Goal: Task Accomplishment & Management: Manage account settings

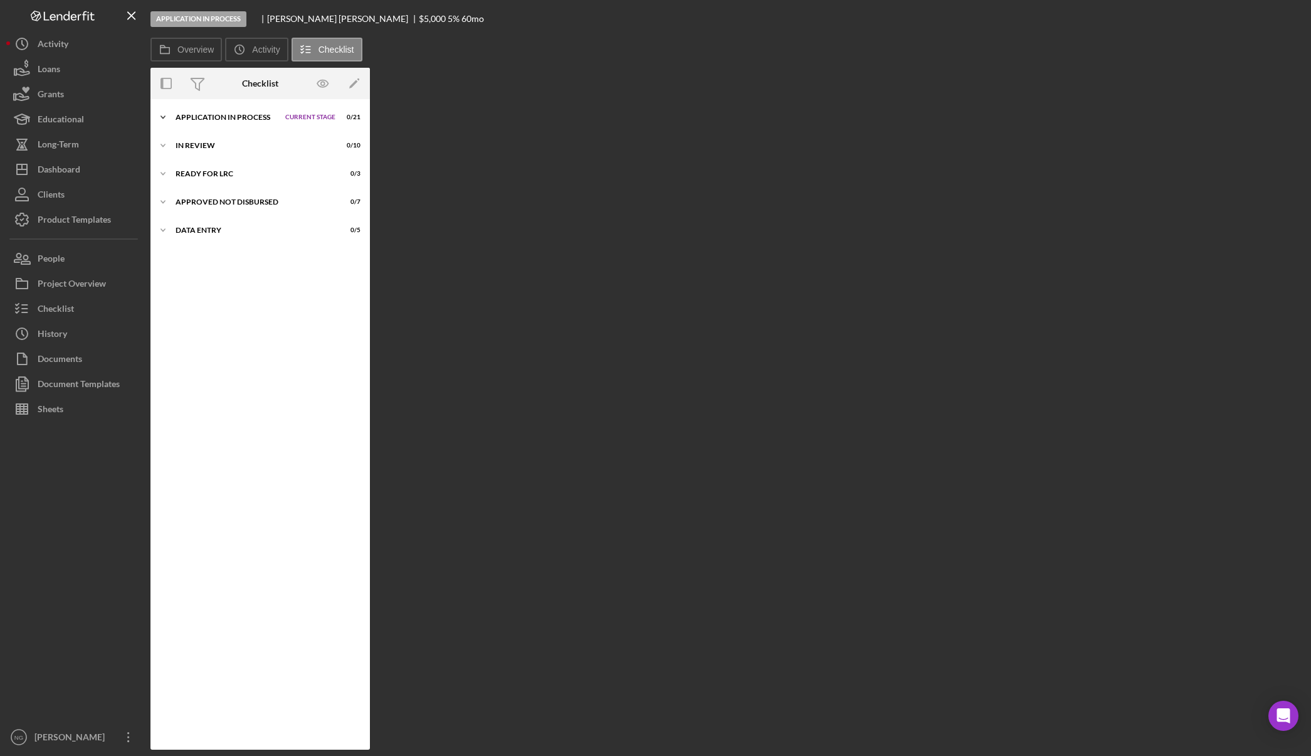
click at [261, 118] on div "Application In Process" at bounding box center [227, 118] width 103 height 8
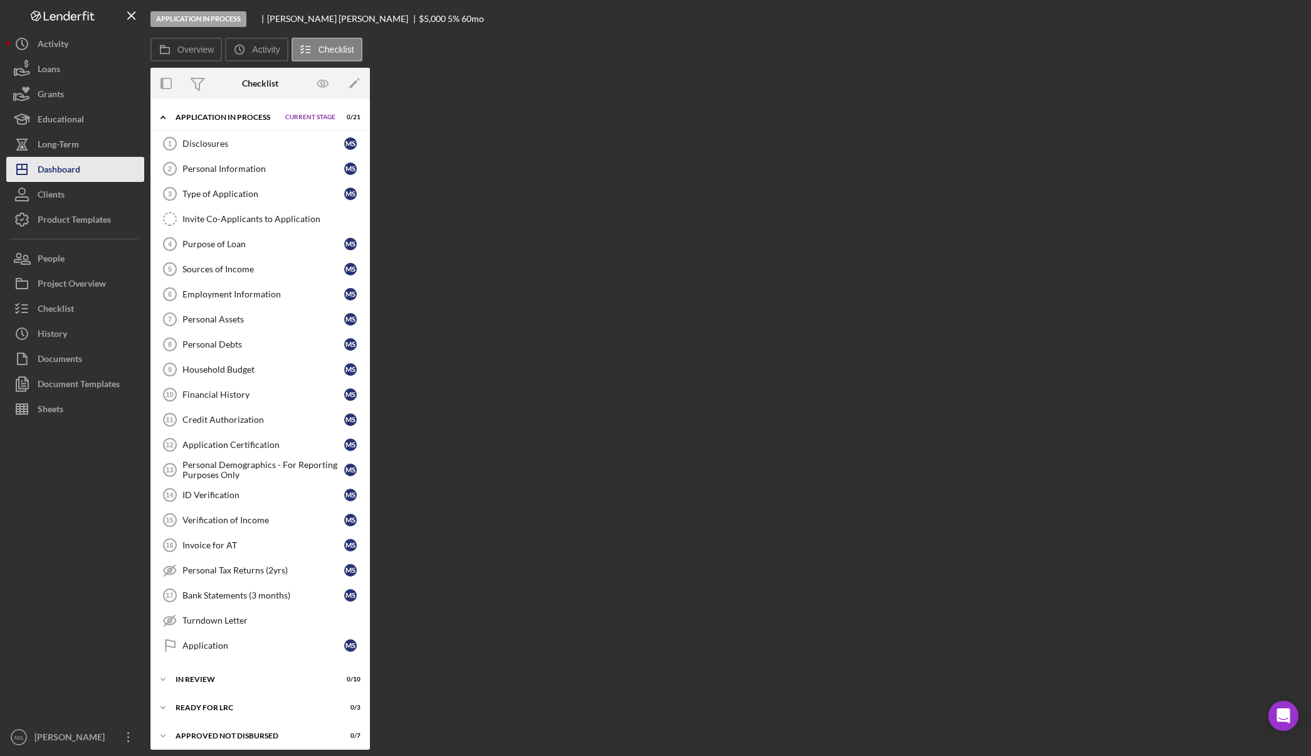
click at [107, 165] on button "Icon/Dashboard Dashboard" at bounding box center [75, 169] width 138 height 25
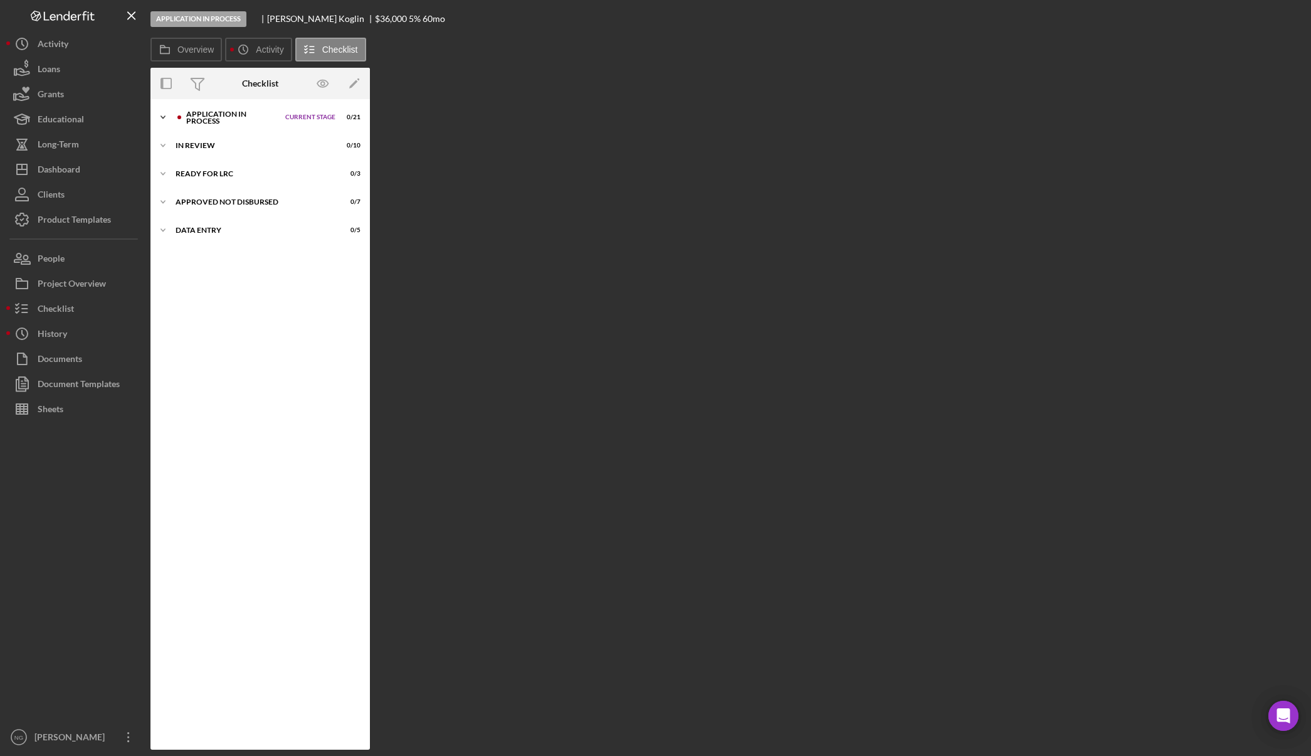
click at [231, 119] on div "Application In Process" at bounding box center [232, 117] width 93 height 14
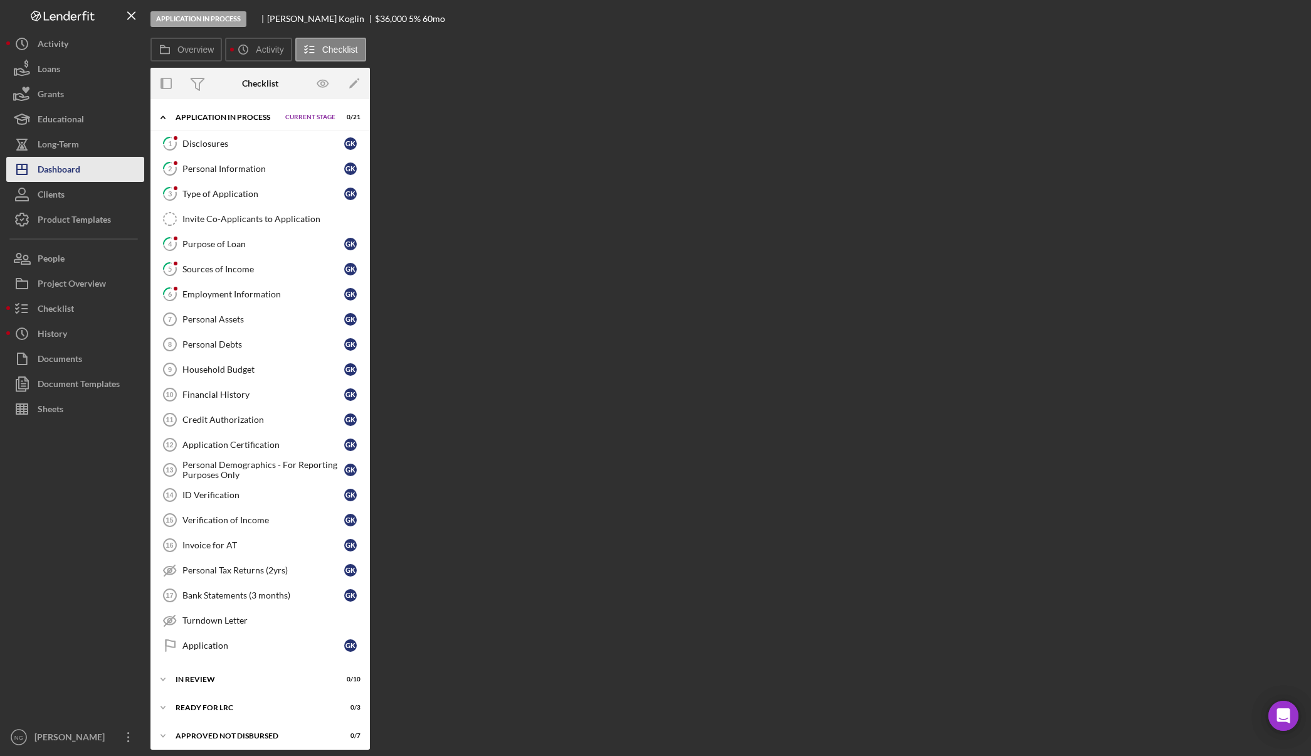
click at [114, 168] on button "Icon/Dashboard Dashboard" at bounding box center [75, 169] width 138 height 25
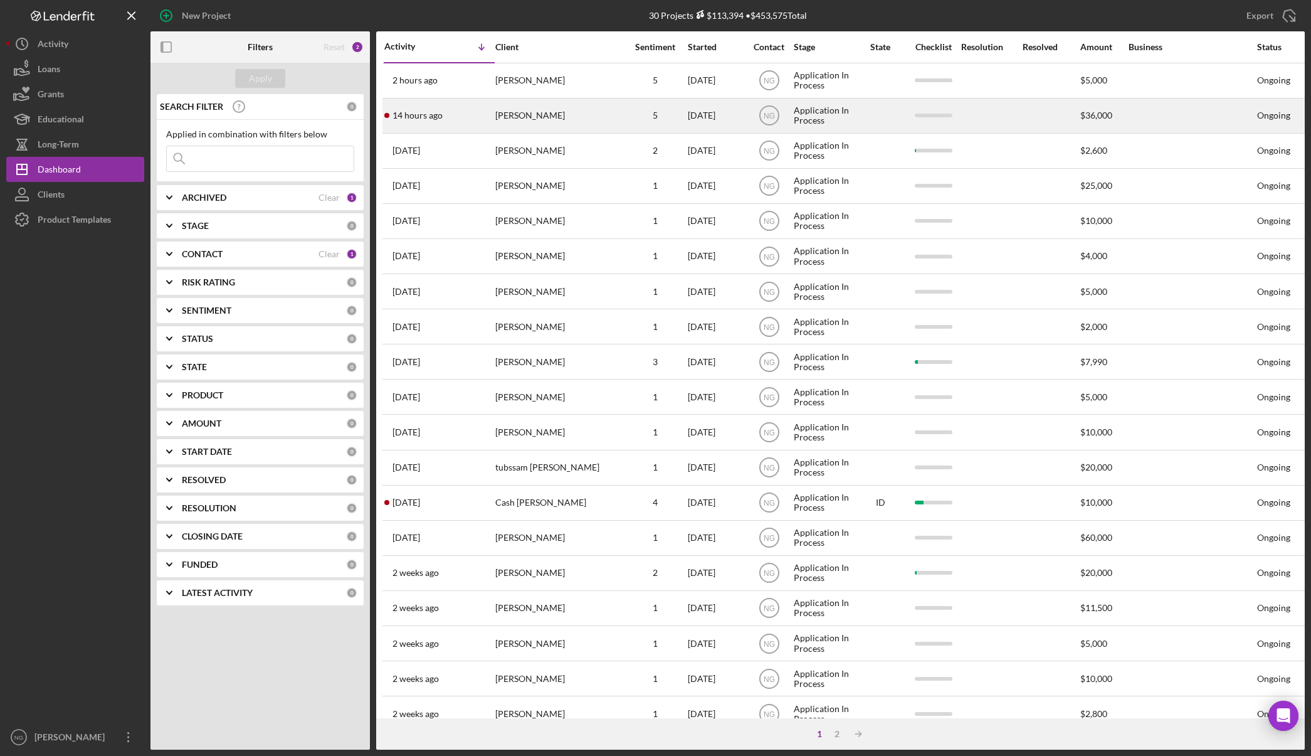
click at [527, 114] on div "[PERSON_NAME]" at bounding box center [557, 115] width 125 height 33
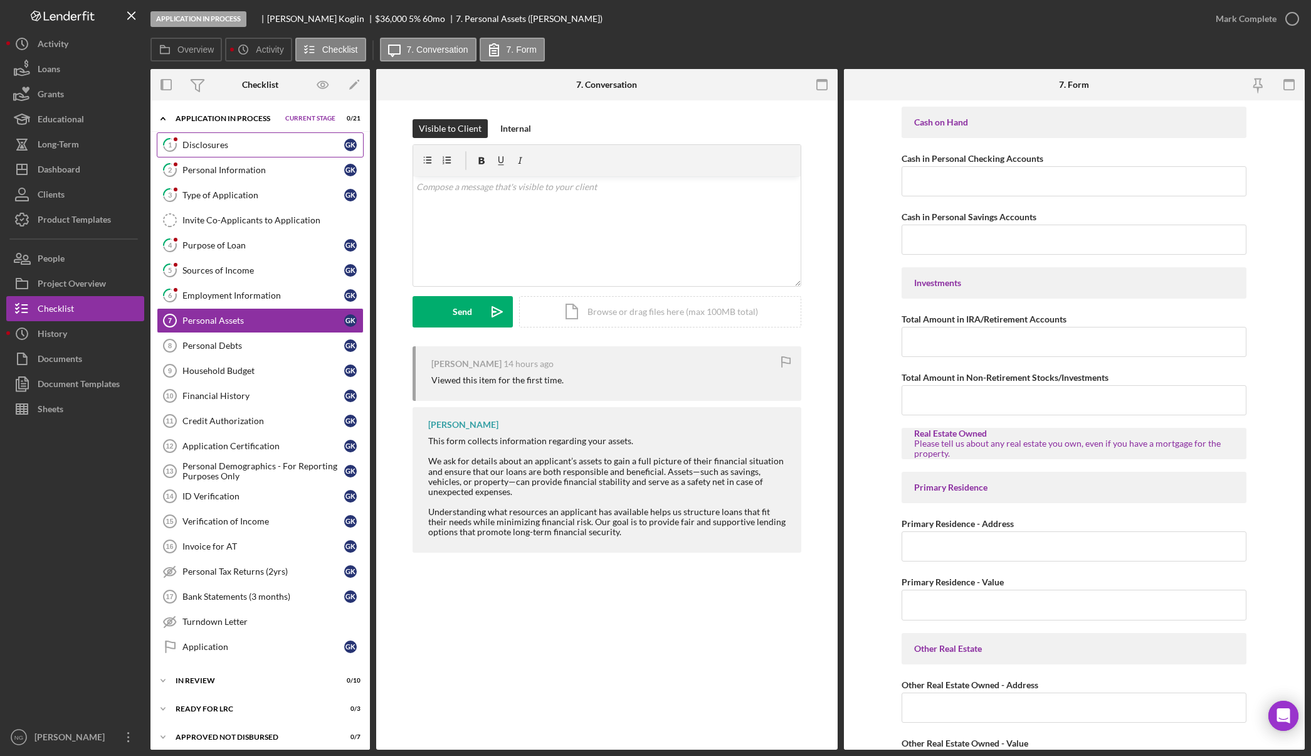
click at [309, 147] on div "Disclosures" at bounding box center [264, 145] width 162 height 10
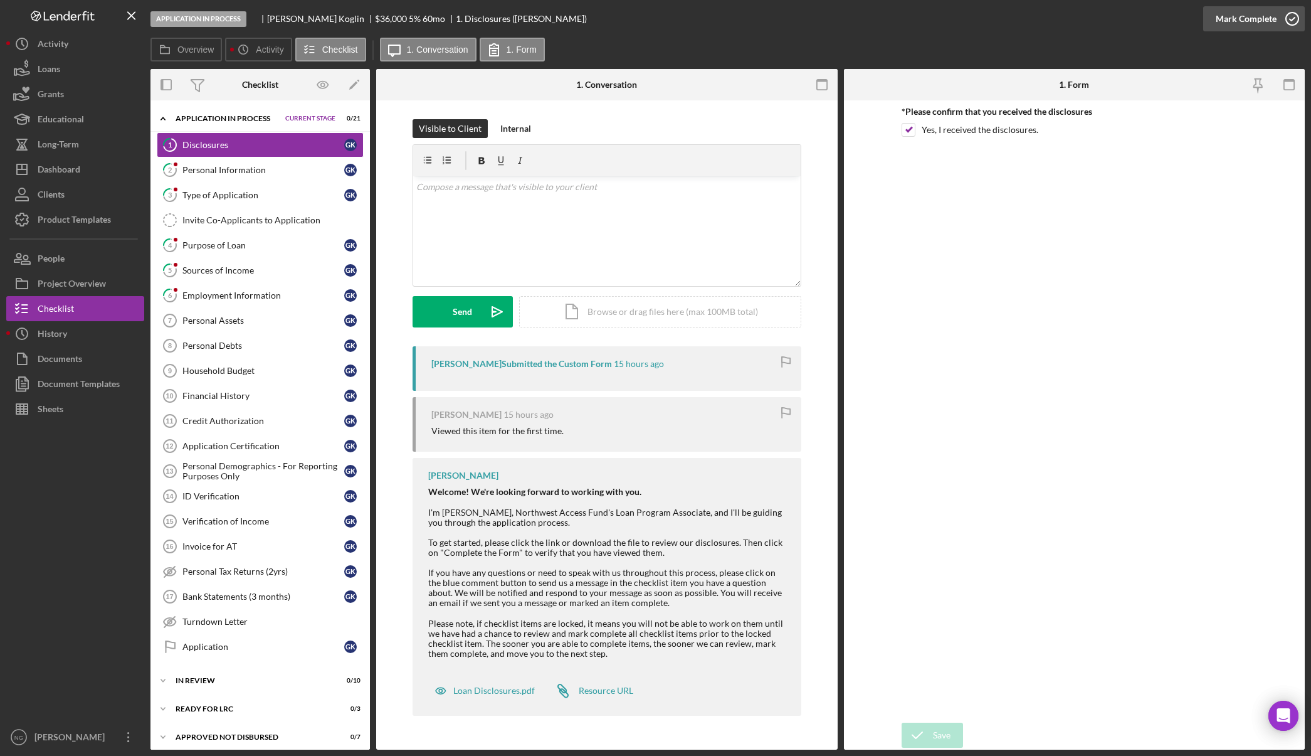
click at [1293, 16] on icon "button" at bounding box center [1292, 18] width 31 height 31
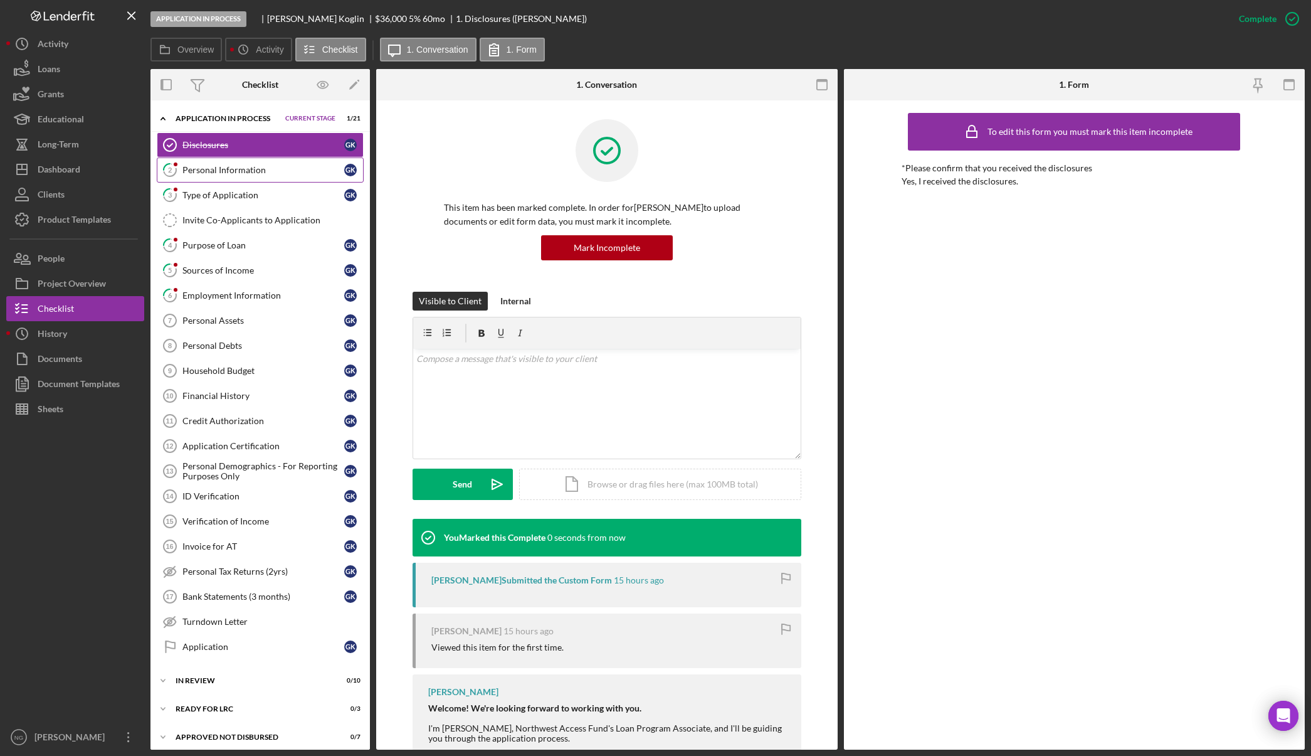
click at [203, 177] on link "2 Personal Information G K" at bounding box center [260, 169] width 207 height 25
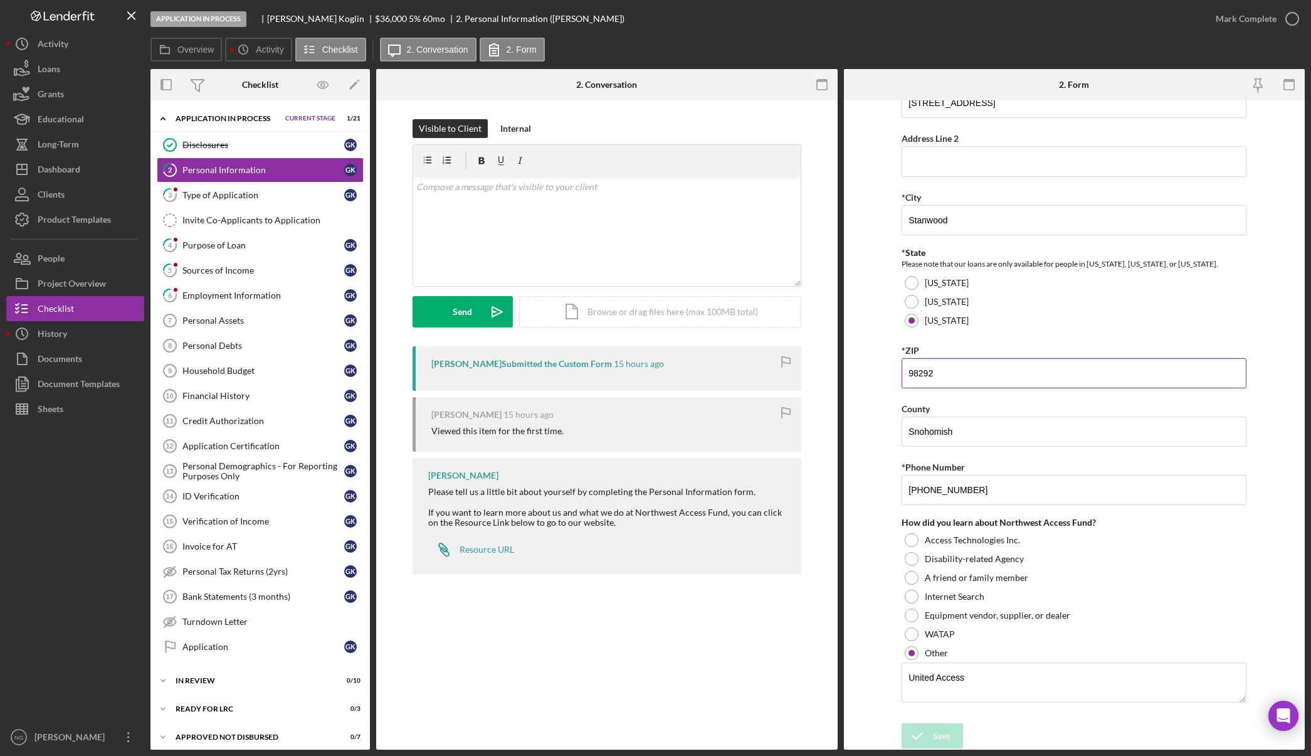
scroll to position [269, 0]
click at [1282, 16] on icon "button" at bounding box center [1292, 18] width 31 height 31
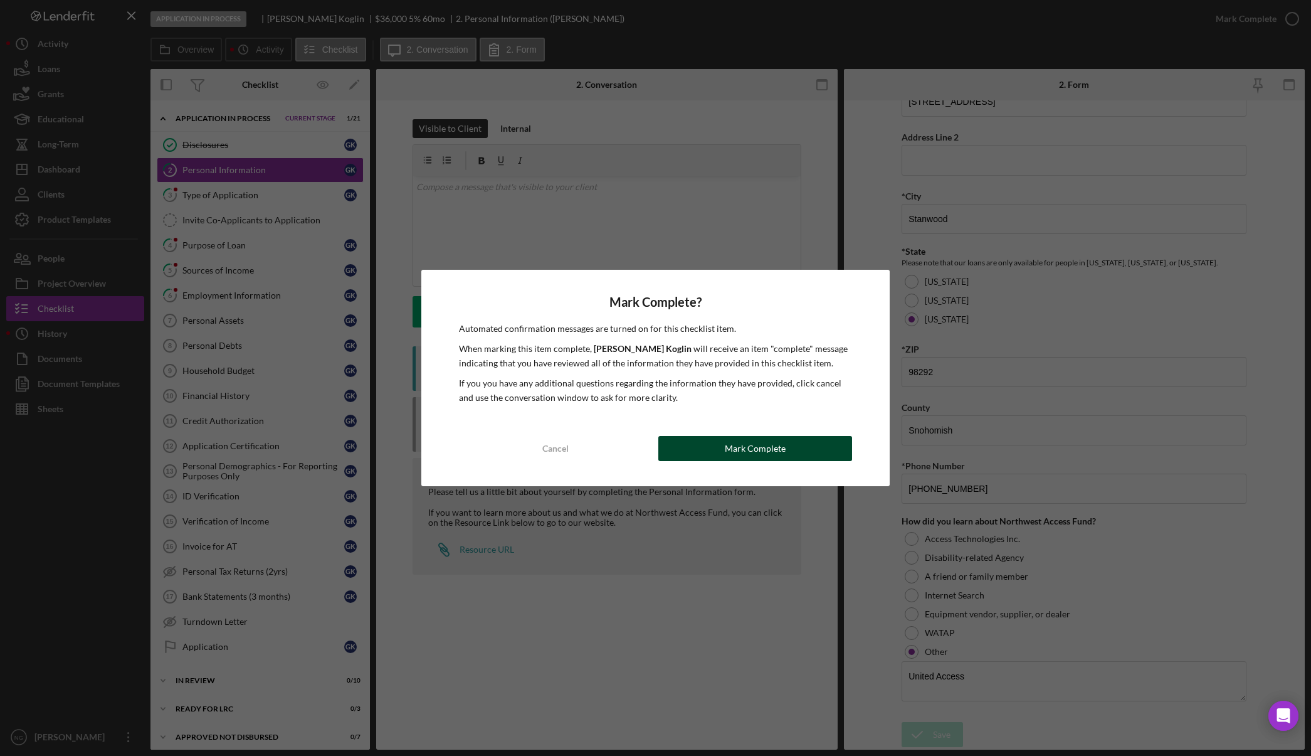
click at [784, 455] on button "Mark Complete" at bounding box center [756, 448] width 194 height 25
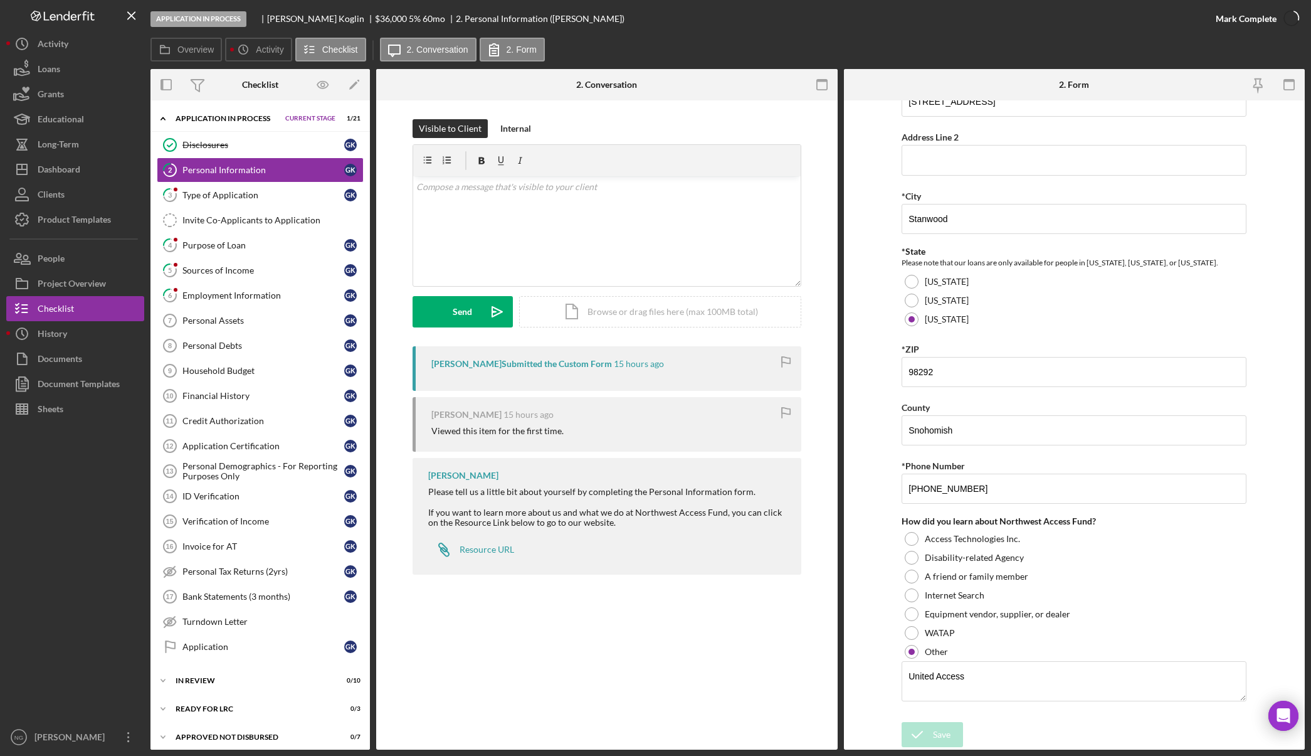
scroll to position [319, 0]
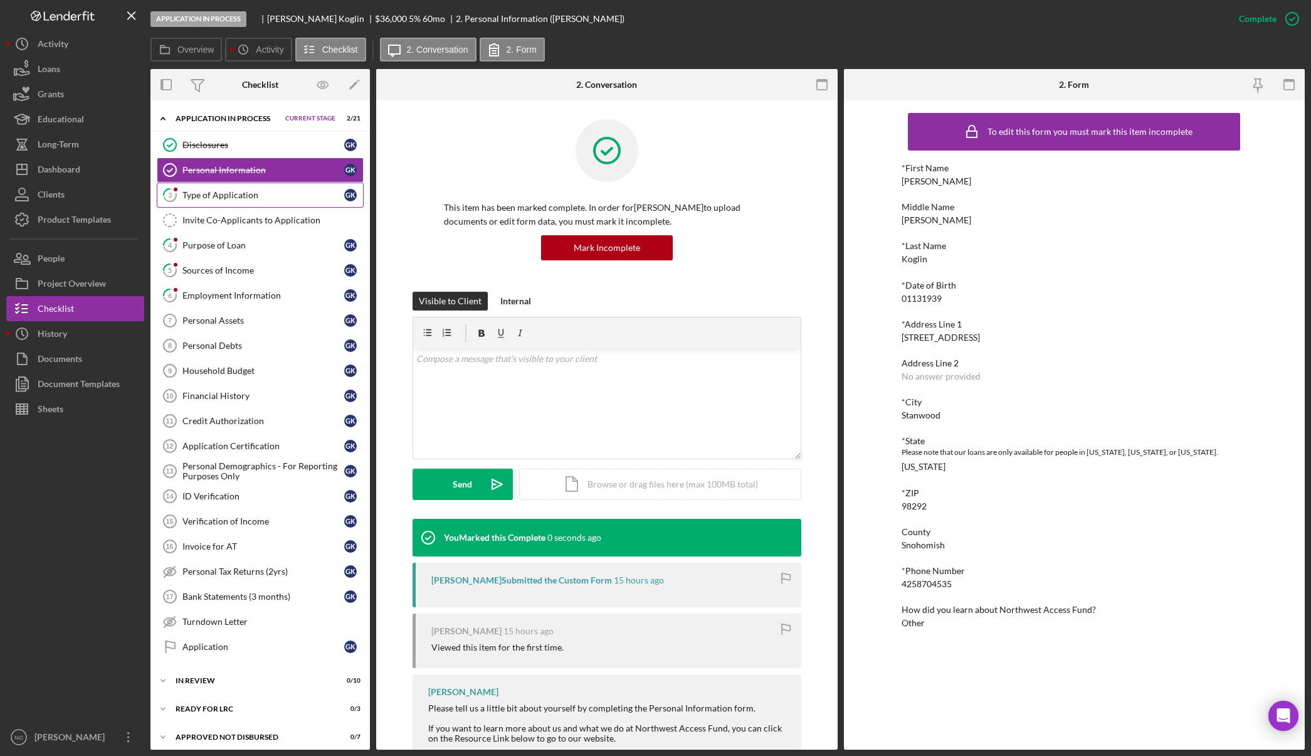
click at [292, 202] on link "3 Type of Application G K" at bounding box center [260, 195] width 207 height 25
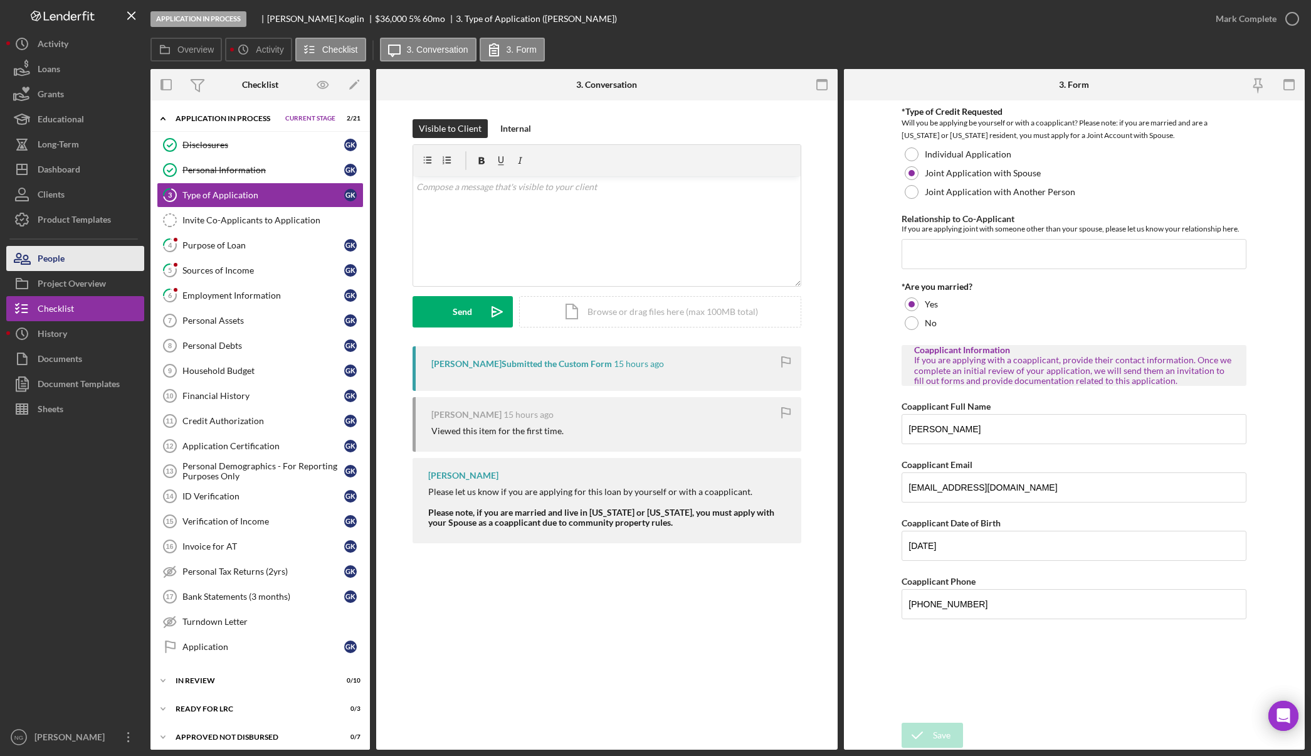
click at [77, 262] on button "People" at bounding box center [75, 258] width 138 height 25
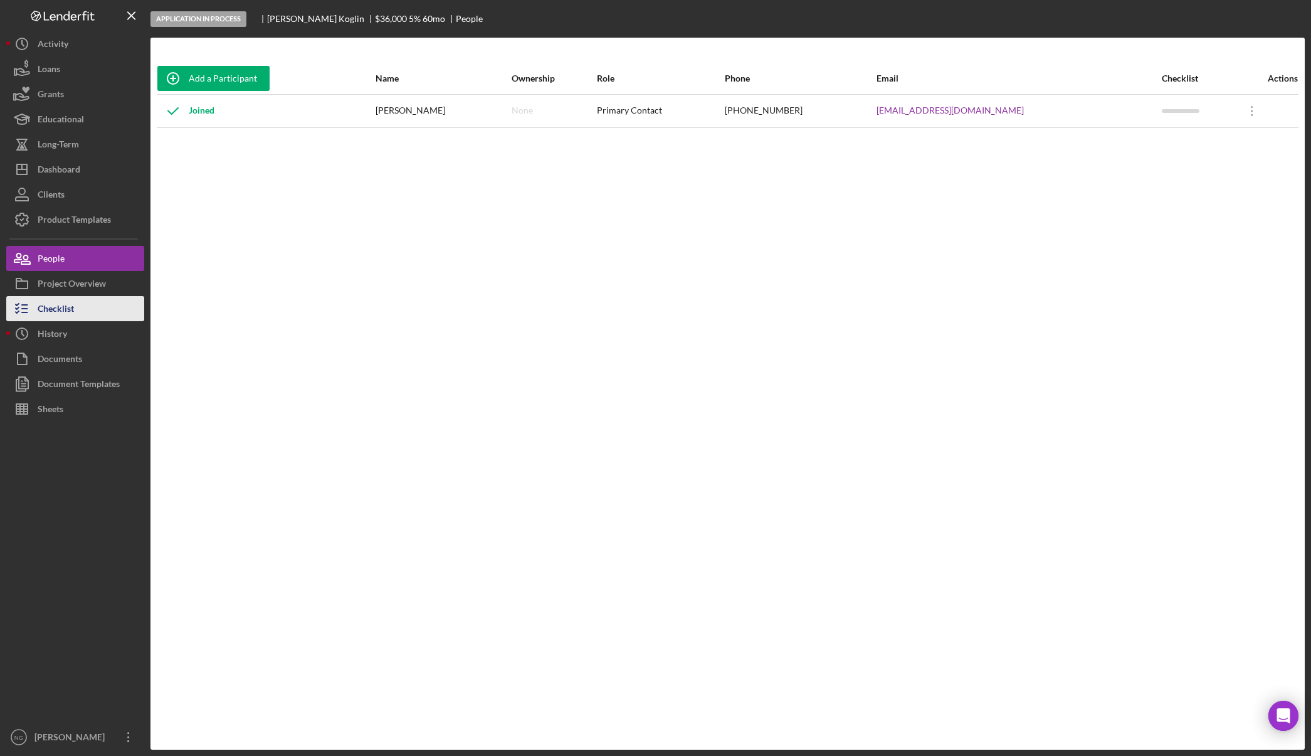
click at [87, 309] on button "Checklist" at bounding box center [75, 308] width 138 height 25
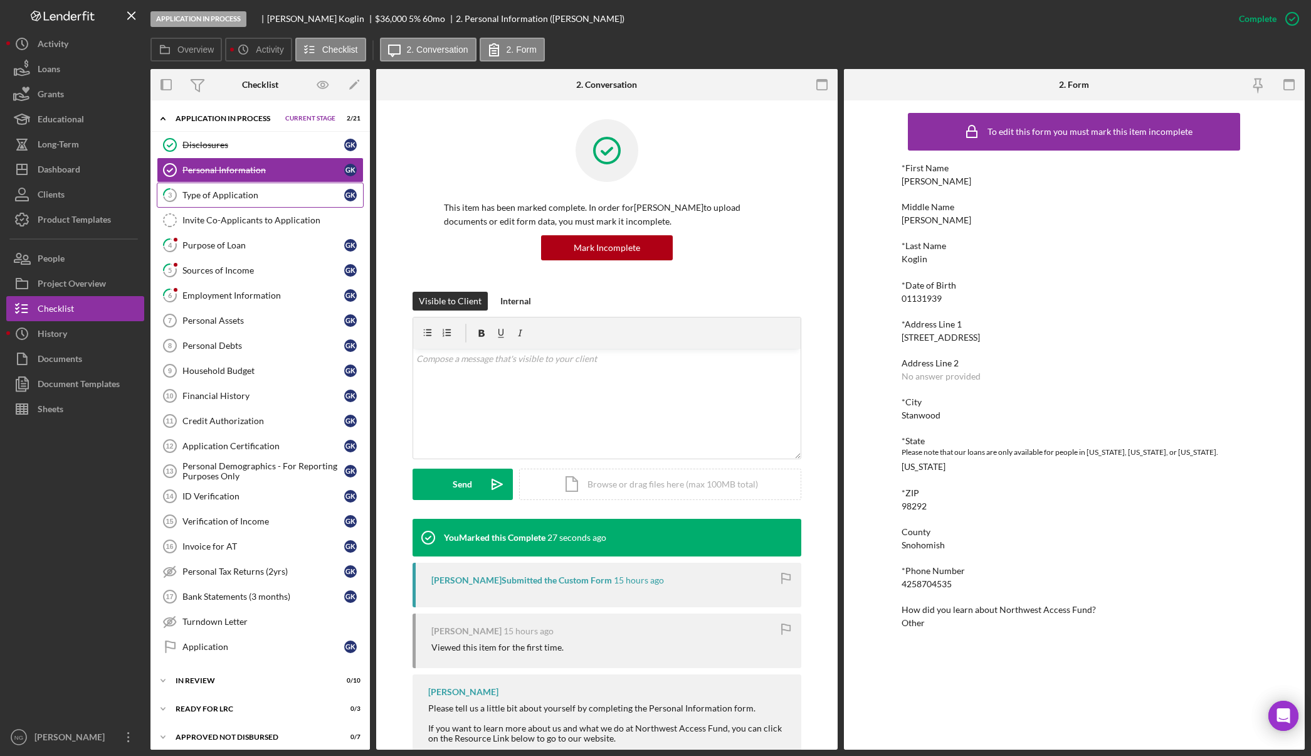
click at [236, 200] on div "Type of Application" at bounding box center [264, 195] width 162 height 10
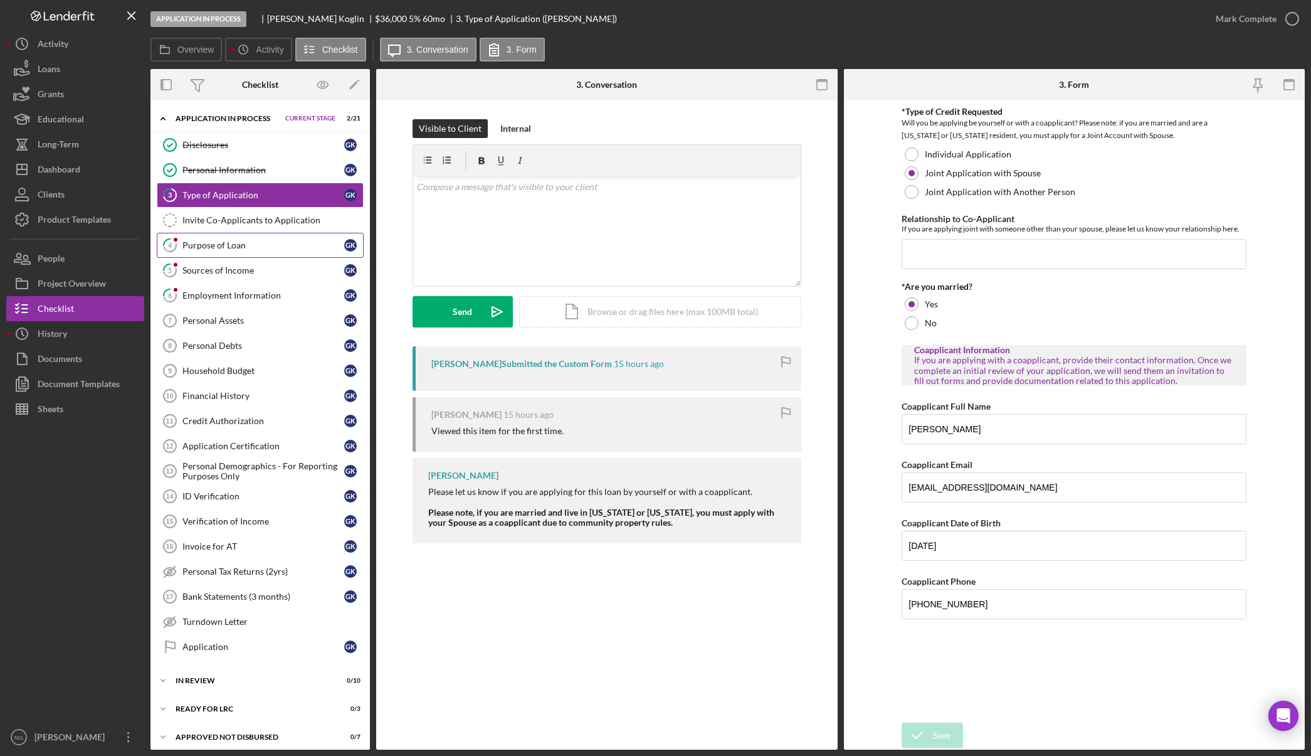
click at [233, 252] on link "4 Purpose of Loan G K" at bounding box center [260, 245] width 207 height 25
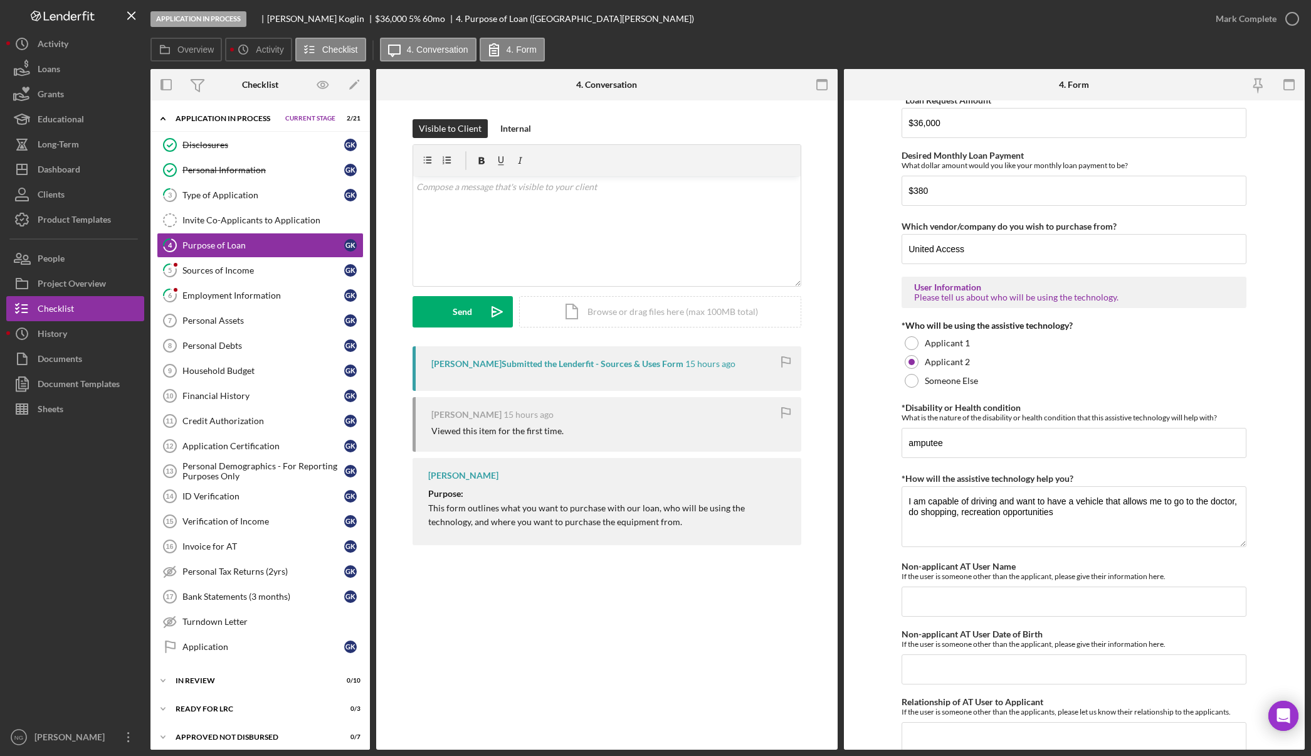
scroll to position [864, 0]
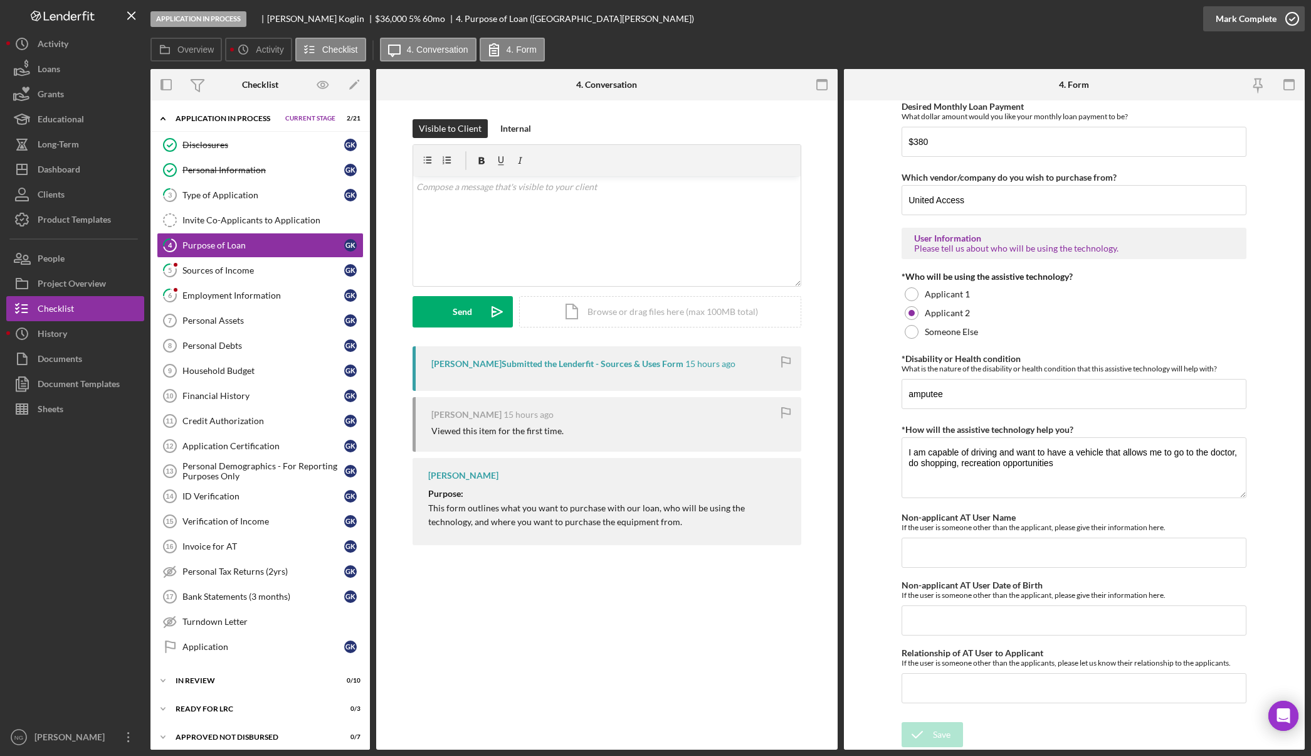
click at [1294, 13] on icon "button" at bounding box center [1292, 18] width 31 height 31
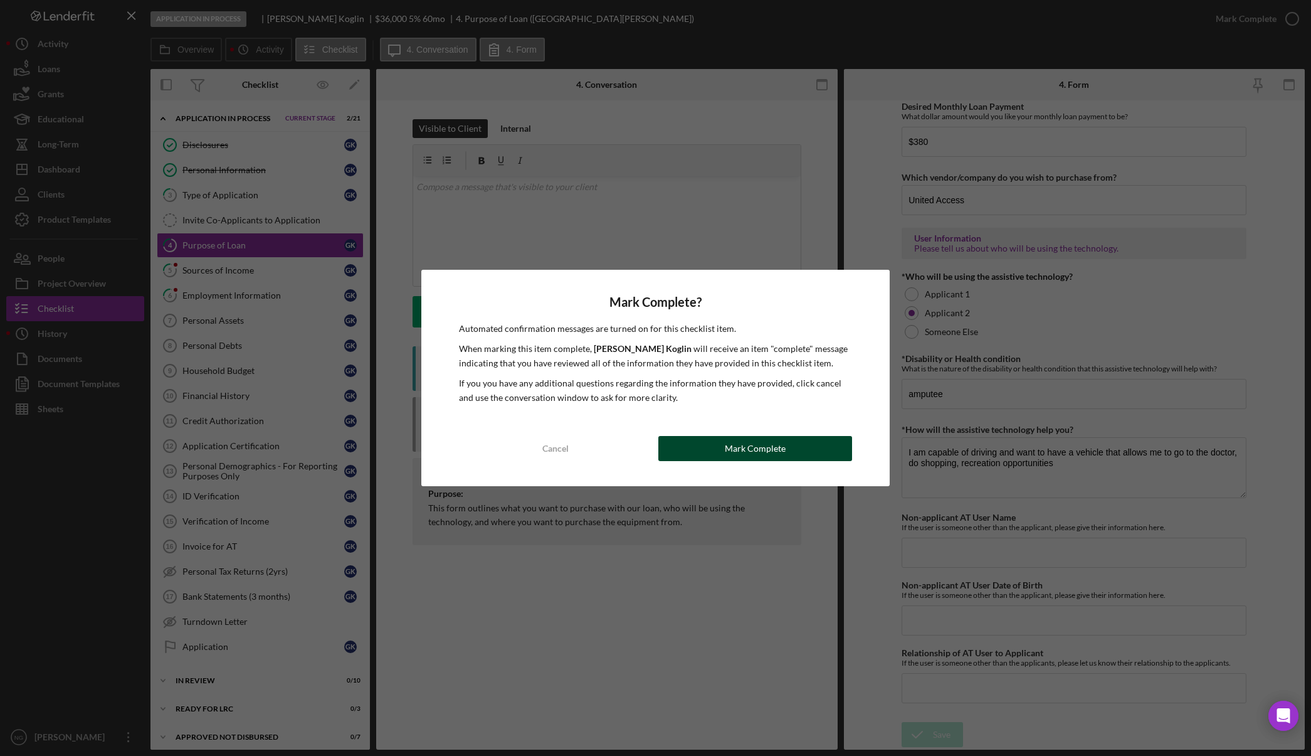
click at [713, 445] on button "Mark Complete" at bounding box center [756, 448] width 194 height 25
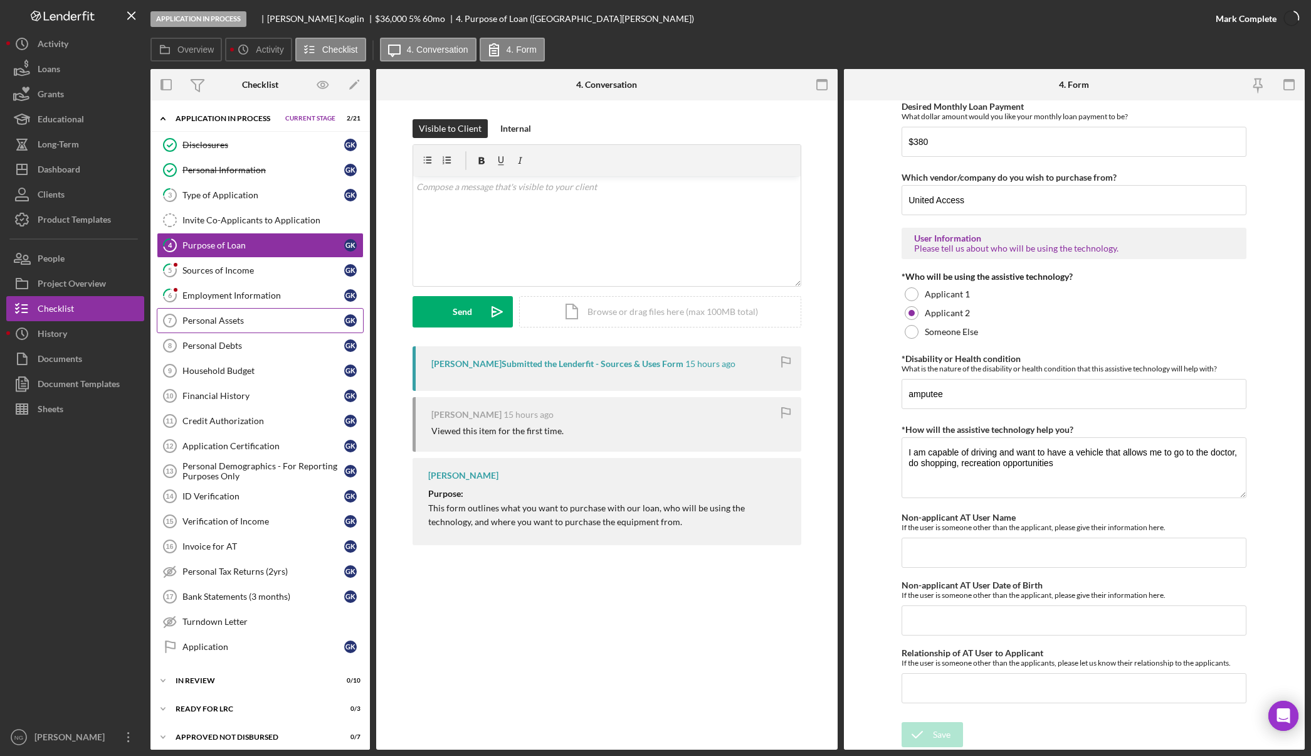
scroll to position [914, 0]
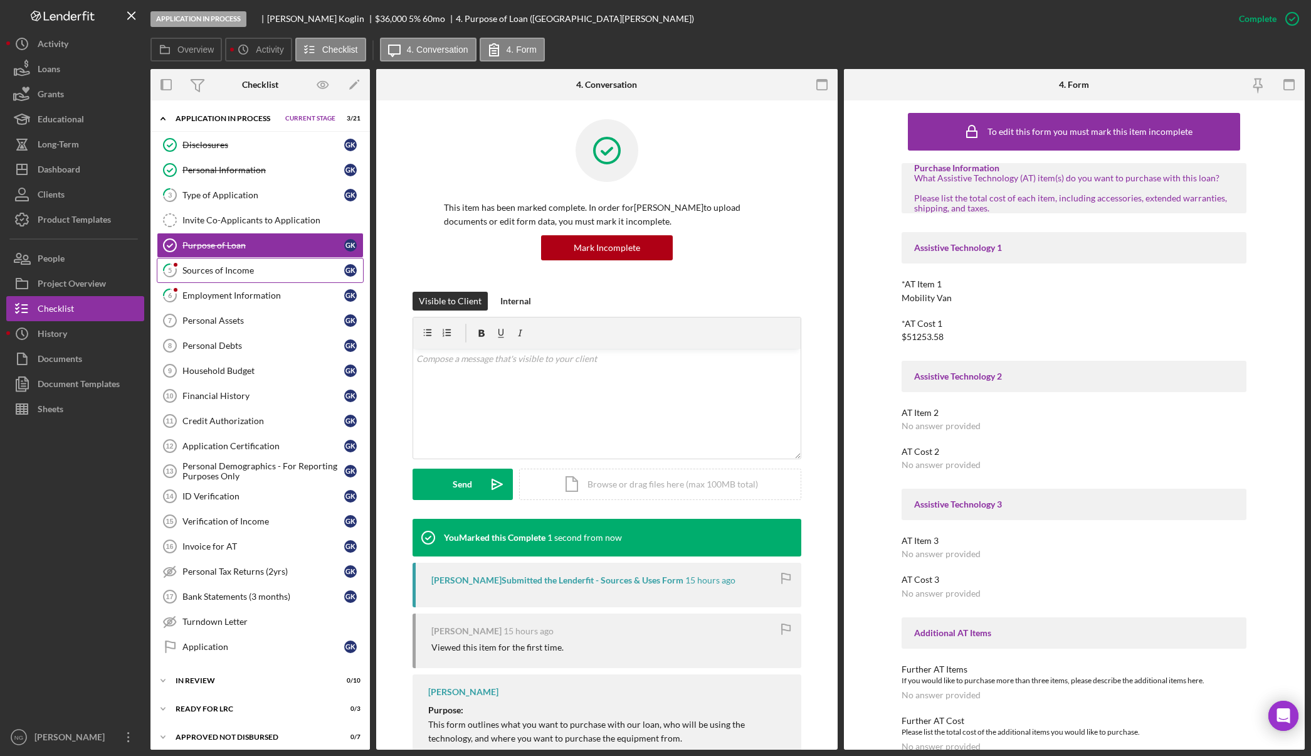
click at [273, 278] on link "5 Sources of Income G K" at bounding box center [260, 270] width 207 height 25
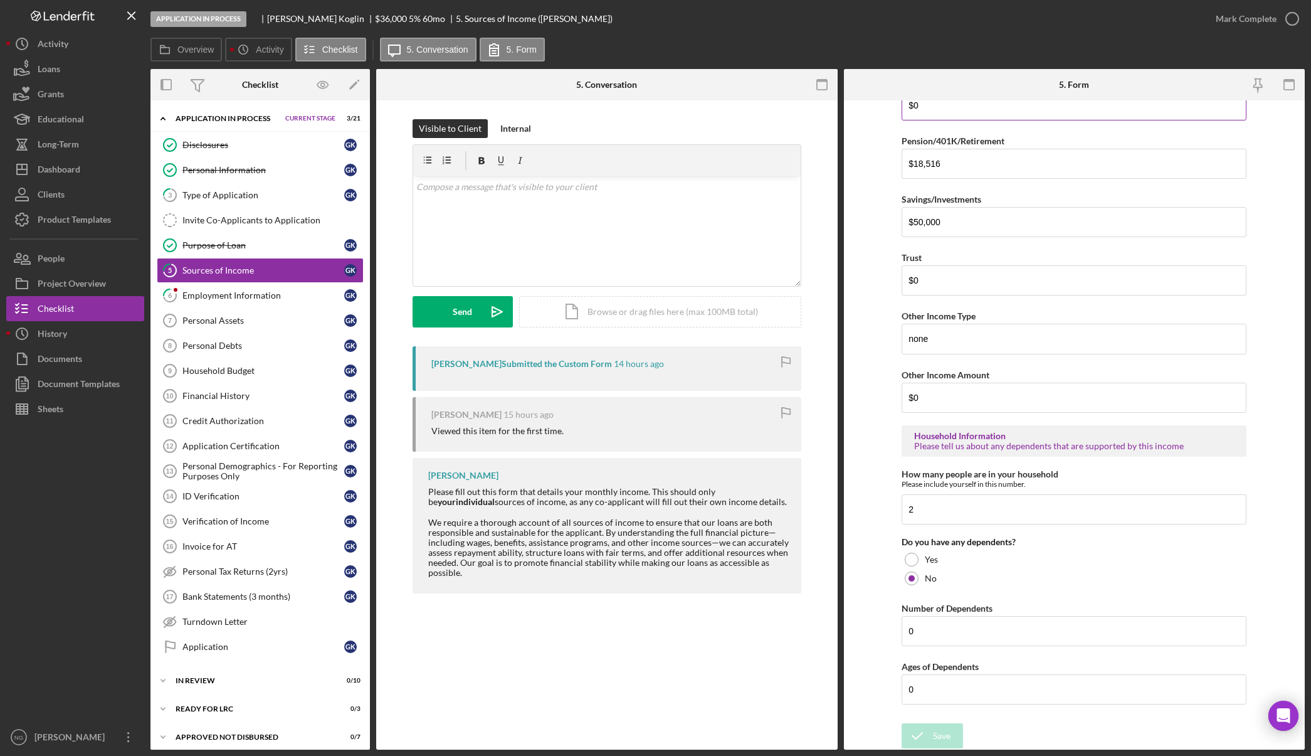
scroll to position [445, 0]
click at [1290, 23] on icon "button" at bounding box center [1292, 18] width 31 height 31
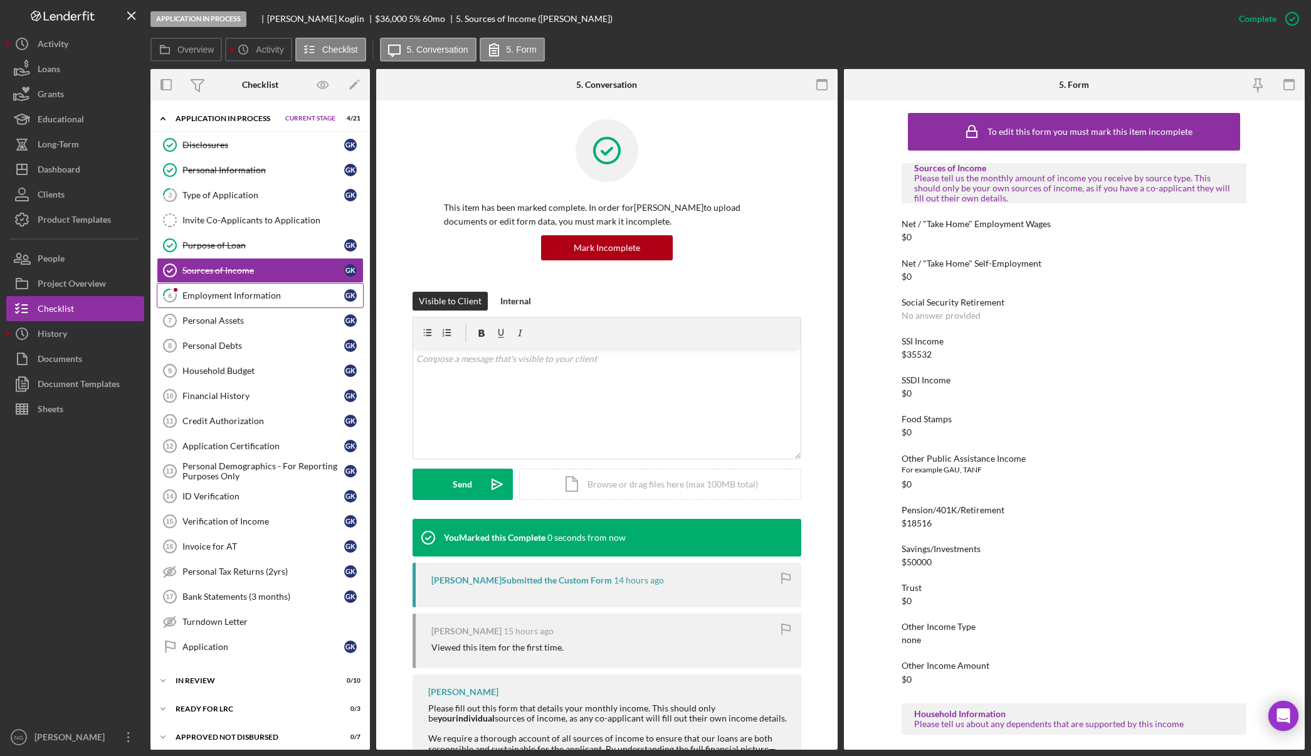
click at [270, 293] on div "Employment Information" at bounding box center [264, 295] width 162 height 10
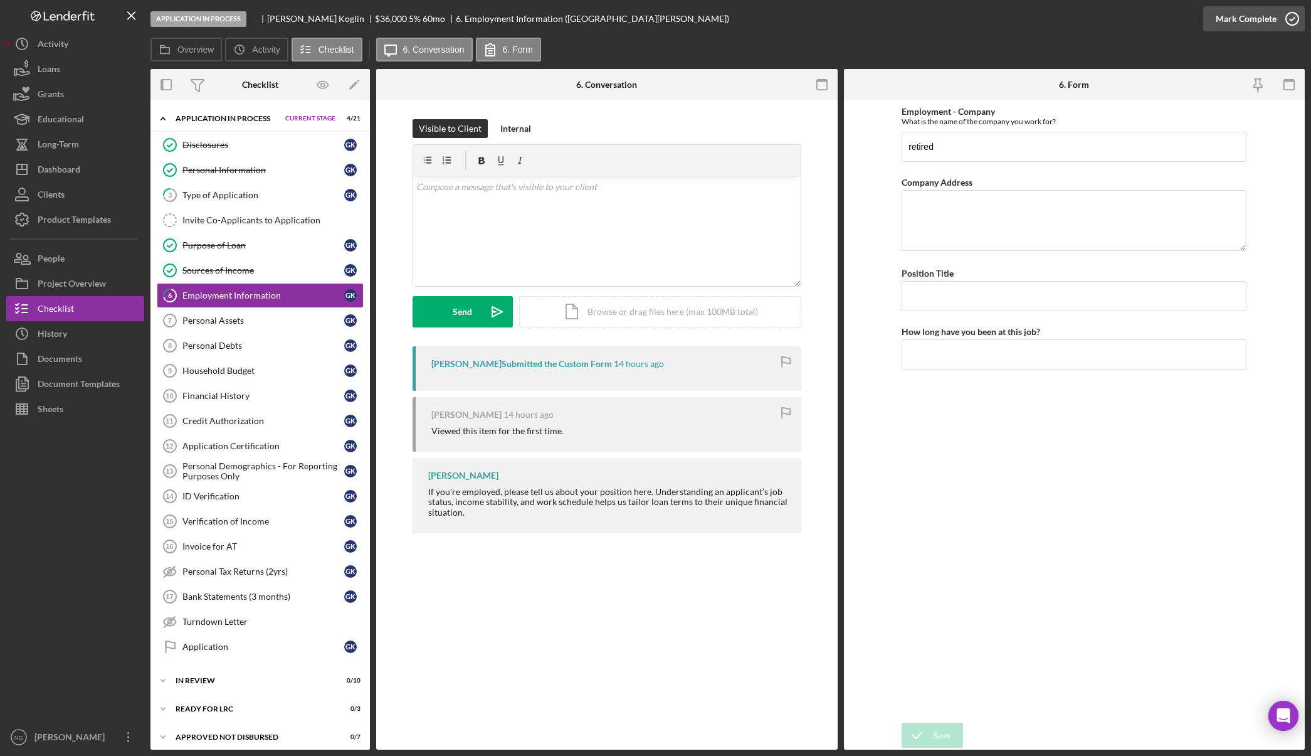
click at [1293, 19] on icon "button" at bounding box center [1292, 18] width 31 height 31
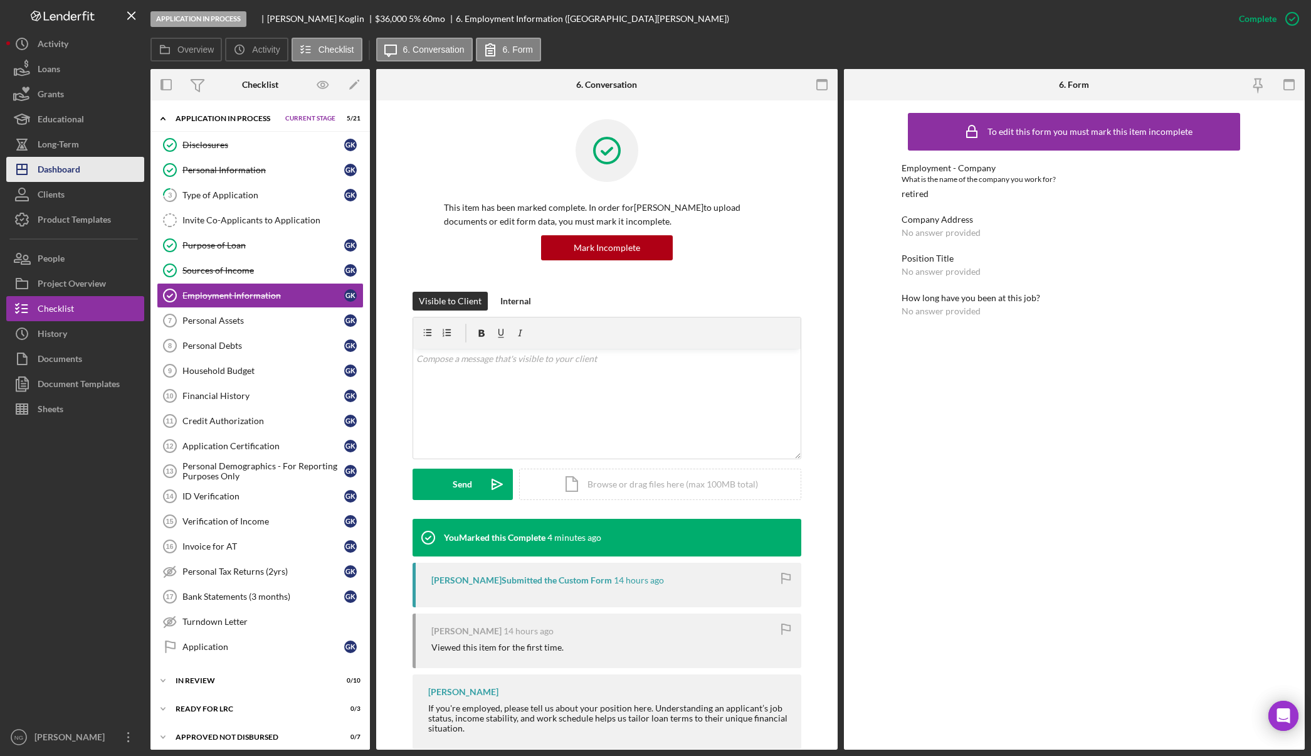
click at [51, 166] on div "Dashboard" at bounding box center [59, 171] width 43 height 28
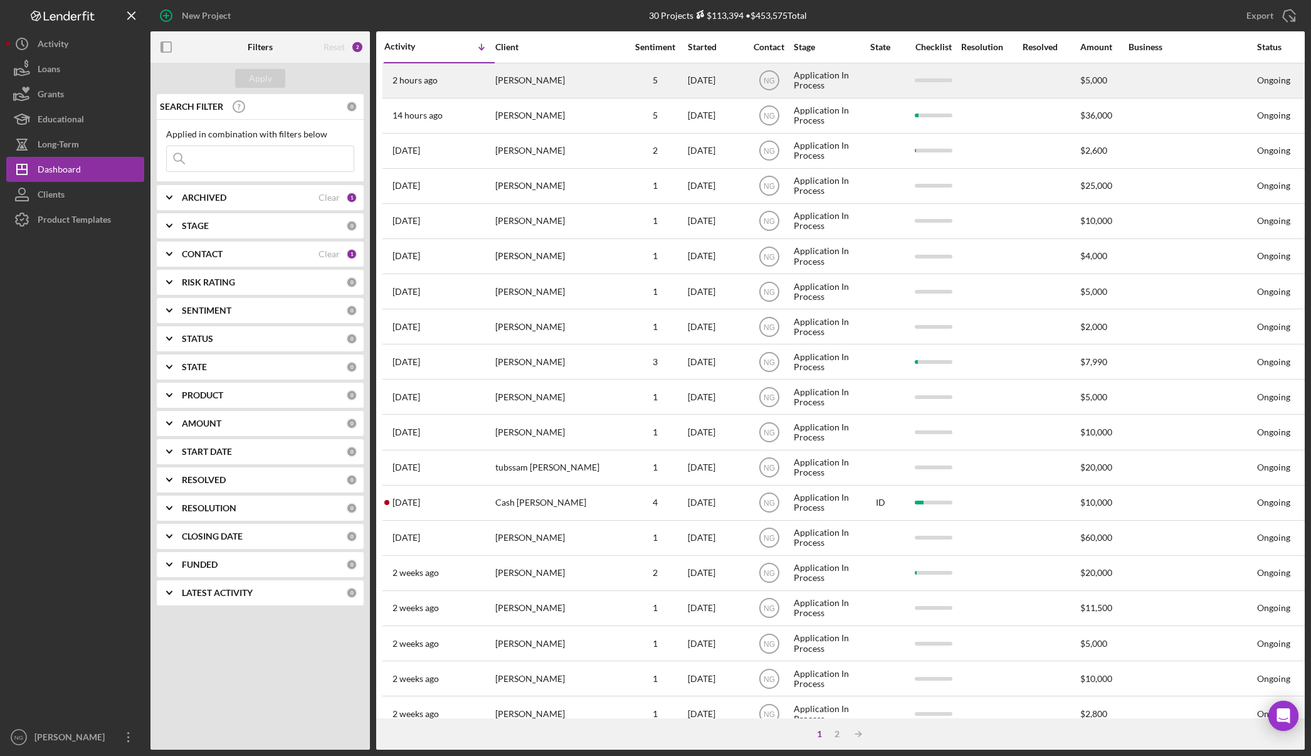
click at [502, 78] on div "[PERSON_NAME]" at bounding box center [557, 80] width 125 height 33
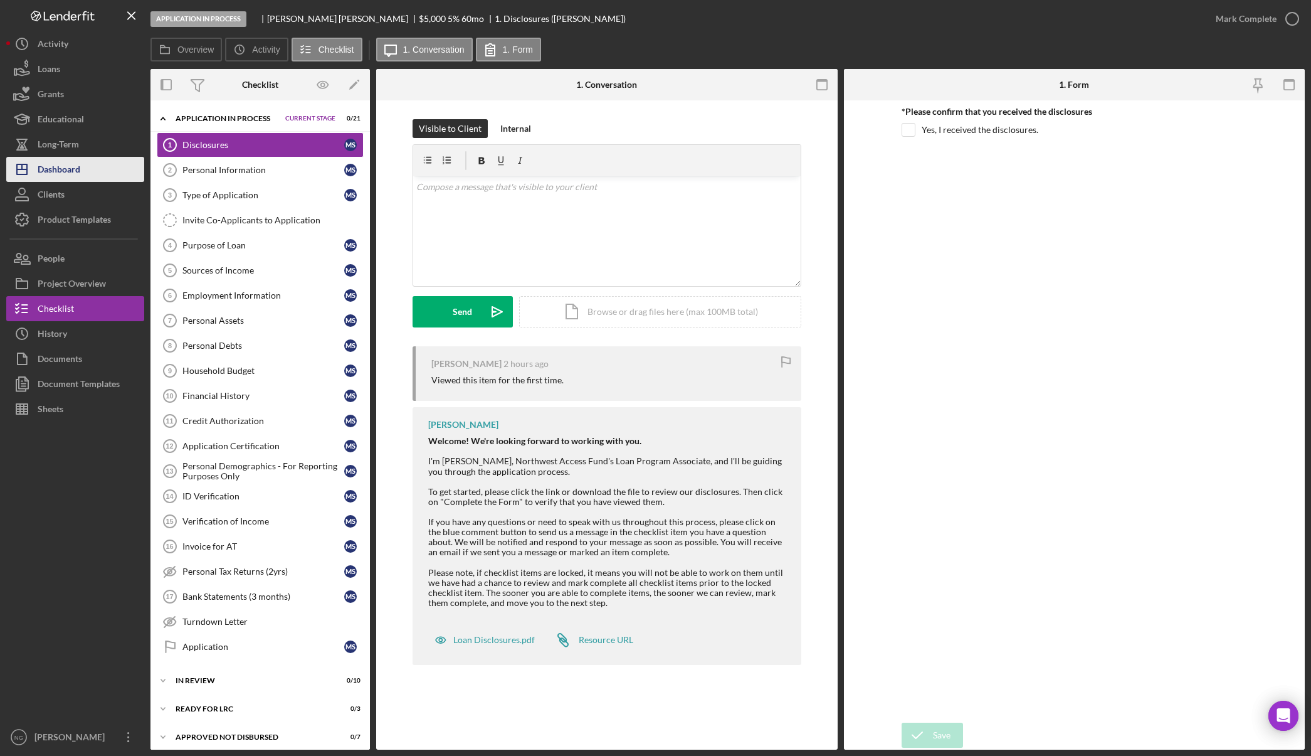
click at [75, 176] on div "Dashboard" at bounding box center [59, 171] width 43 height 28
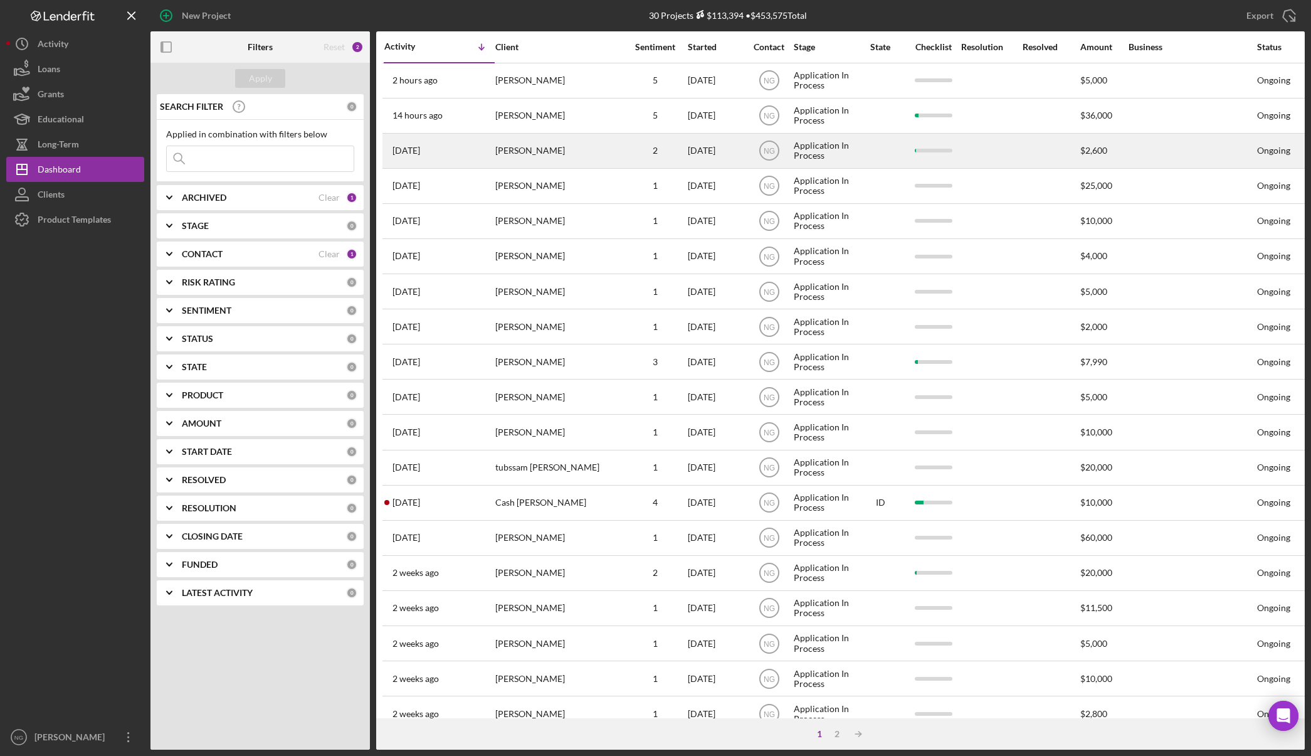
click at [517, 144] on div "[PERSON_NAME]" at bounding box center [557, 150] width 125 height 33
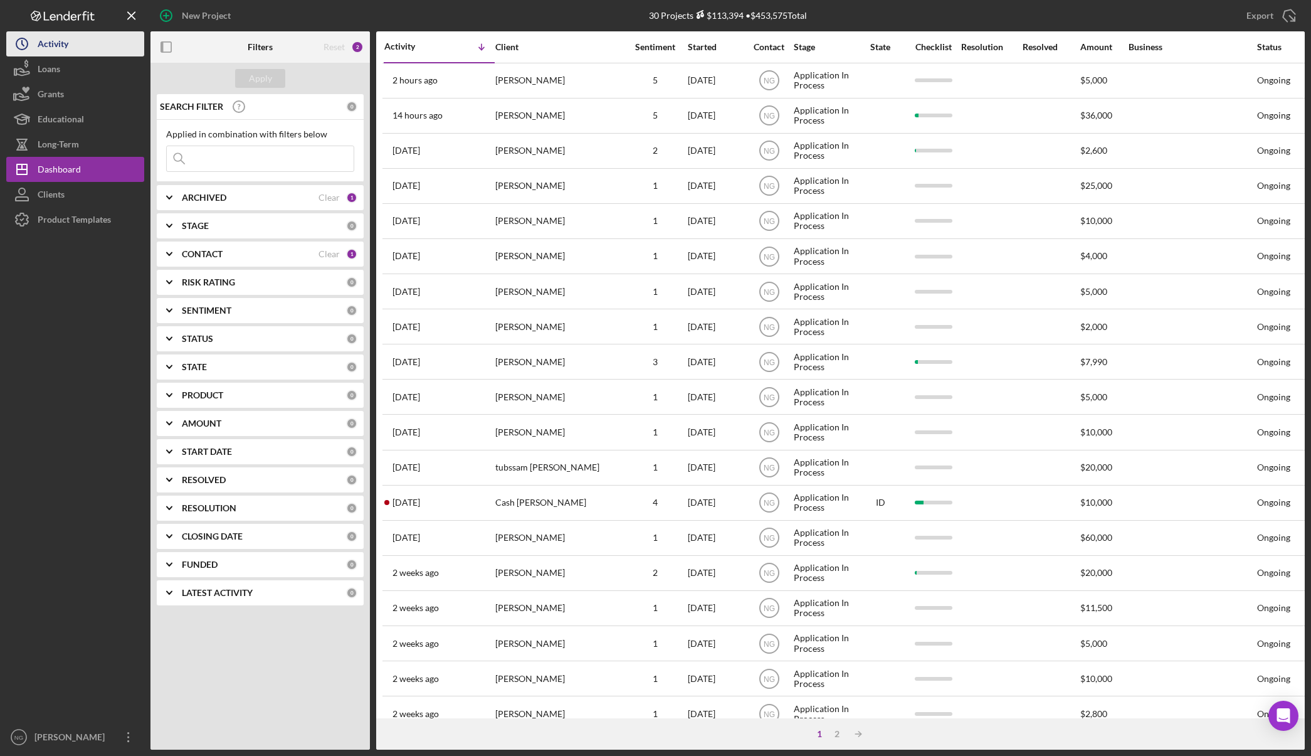
click at [87, 43] on button "Icon/History Activity" at bounding box center [75, 43] width 138 height 25
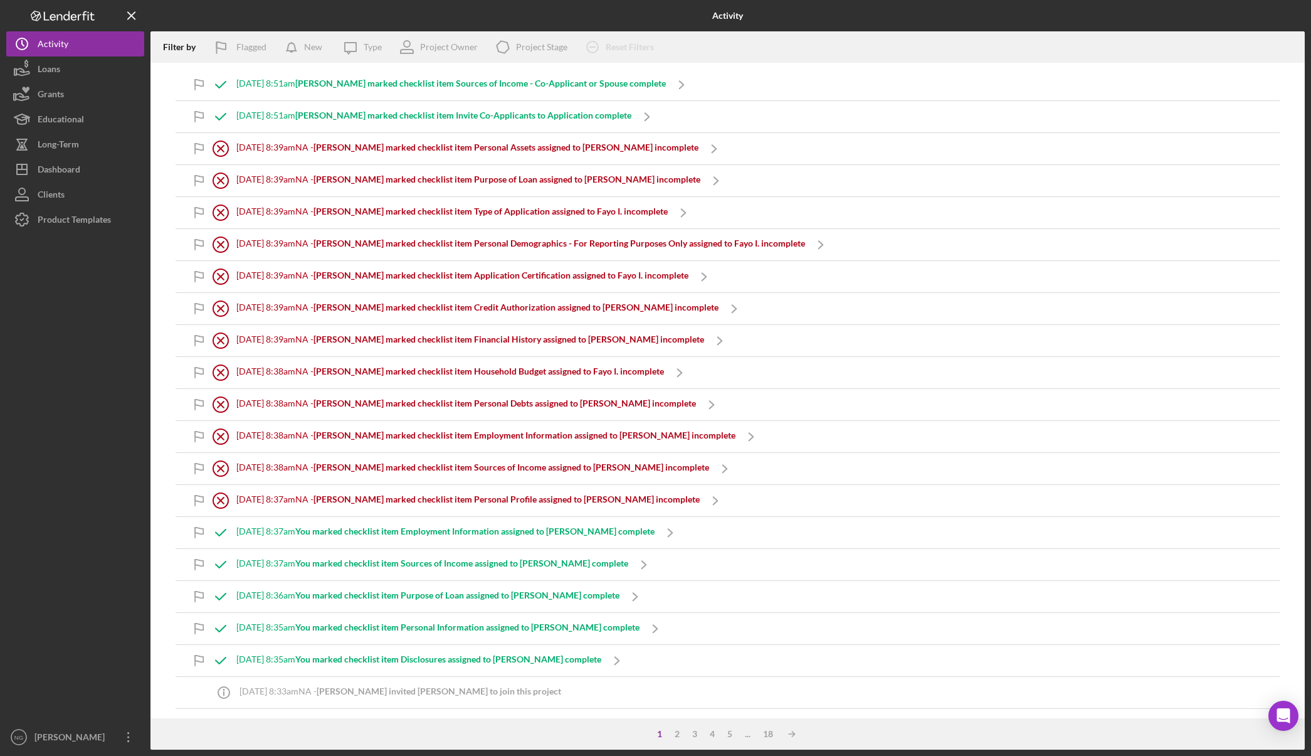
click at [574, 211] on b "Monie F. marked checklist item Type of Application assigned to Fayo I. incomple…" at bounding box center [491, 211] width 354 height 11
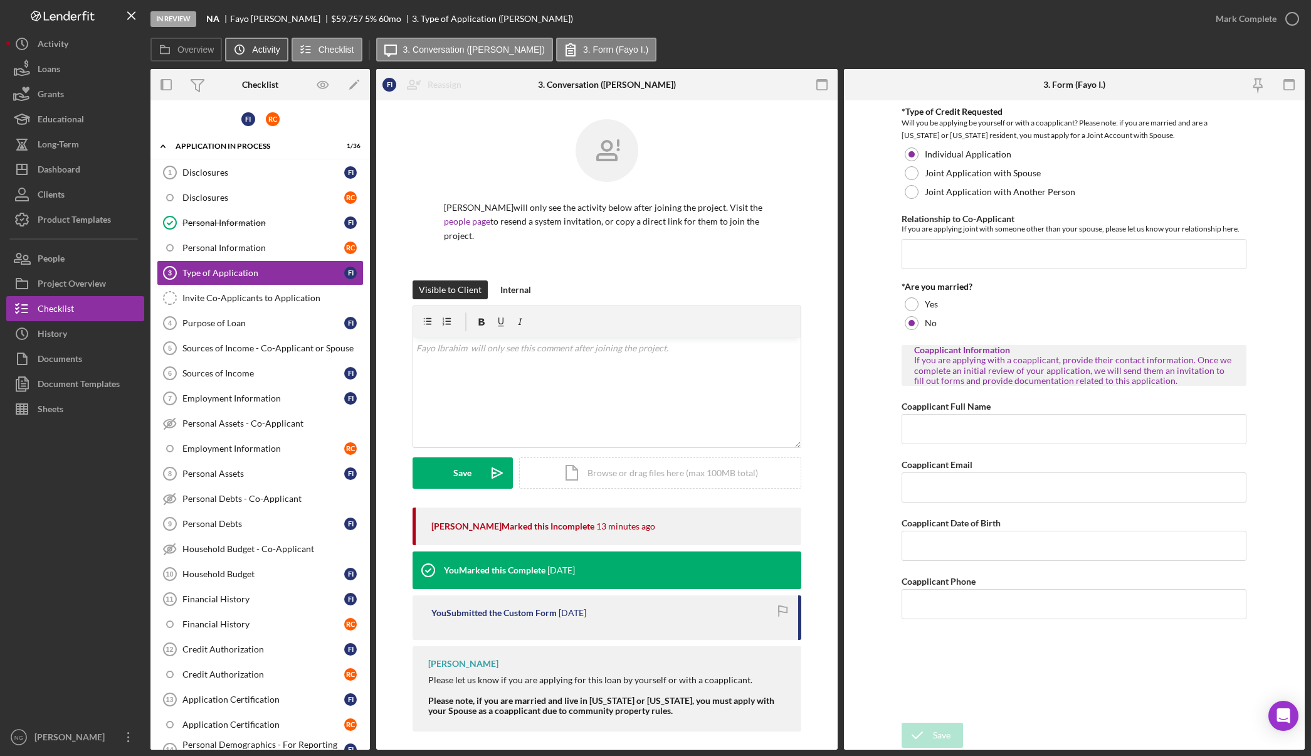
click at [244, 52] on icon "Icon/History" at bounding box center [239, 49] width 25 height 25
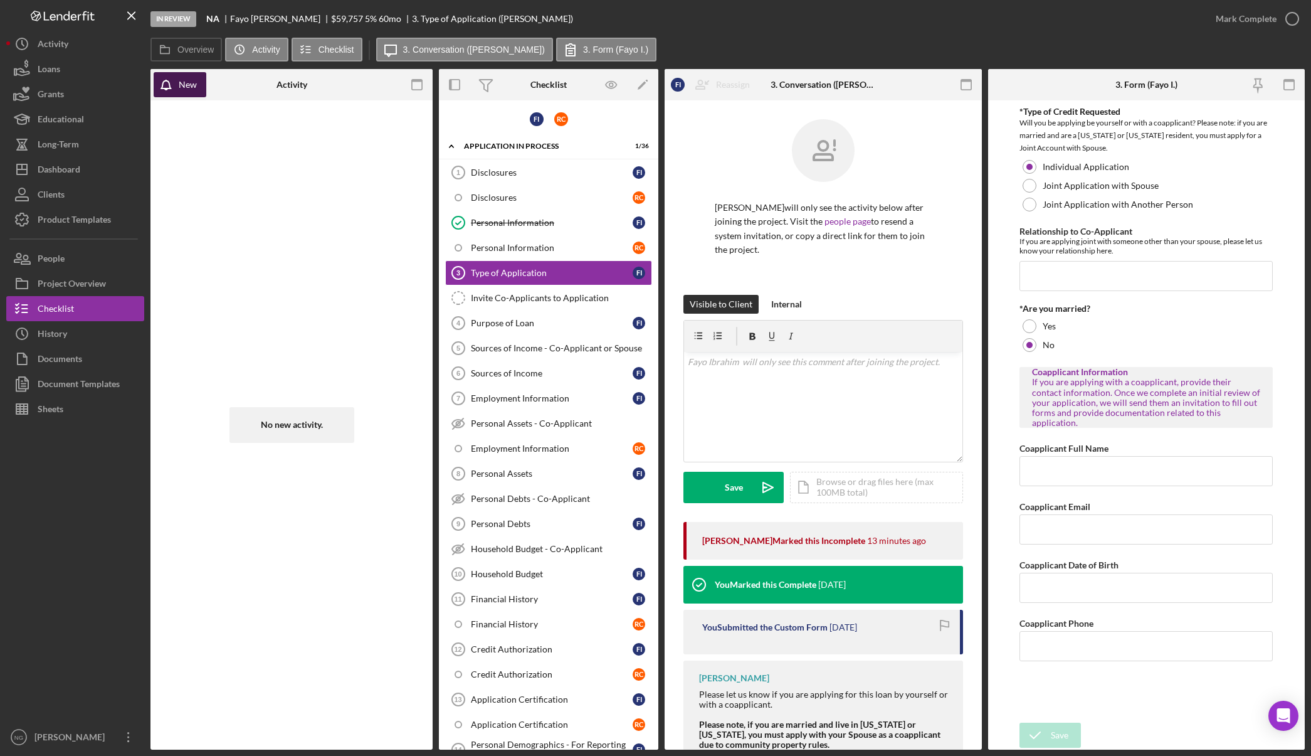
click at [194, 87] on div "New" at bounding box center [188, 84] width 18 height 25
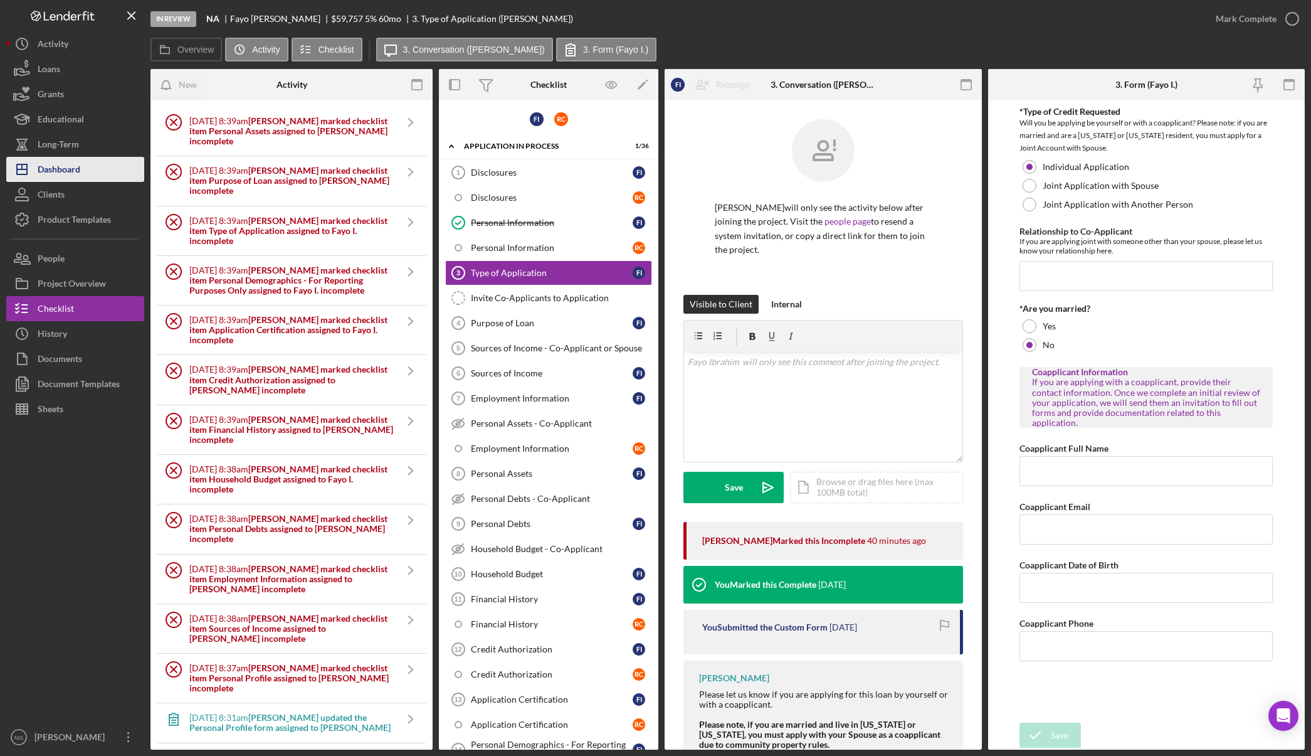
click at [60, 171] on div "Dashboard" at bounding box center [59, 171] width 43 height 28
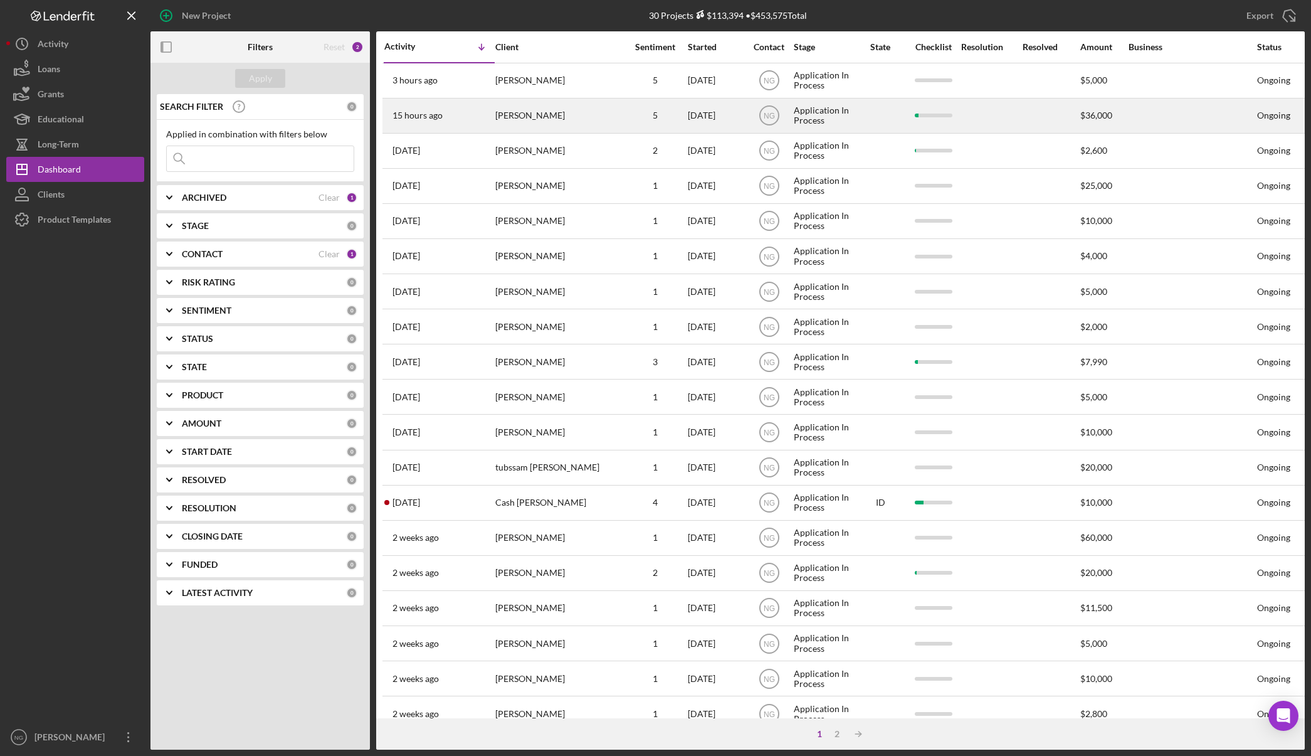
click at [519, 122] on div "[PERSON_NAME]" at bounding box center [557, 115] width 125 height 33
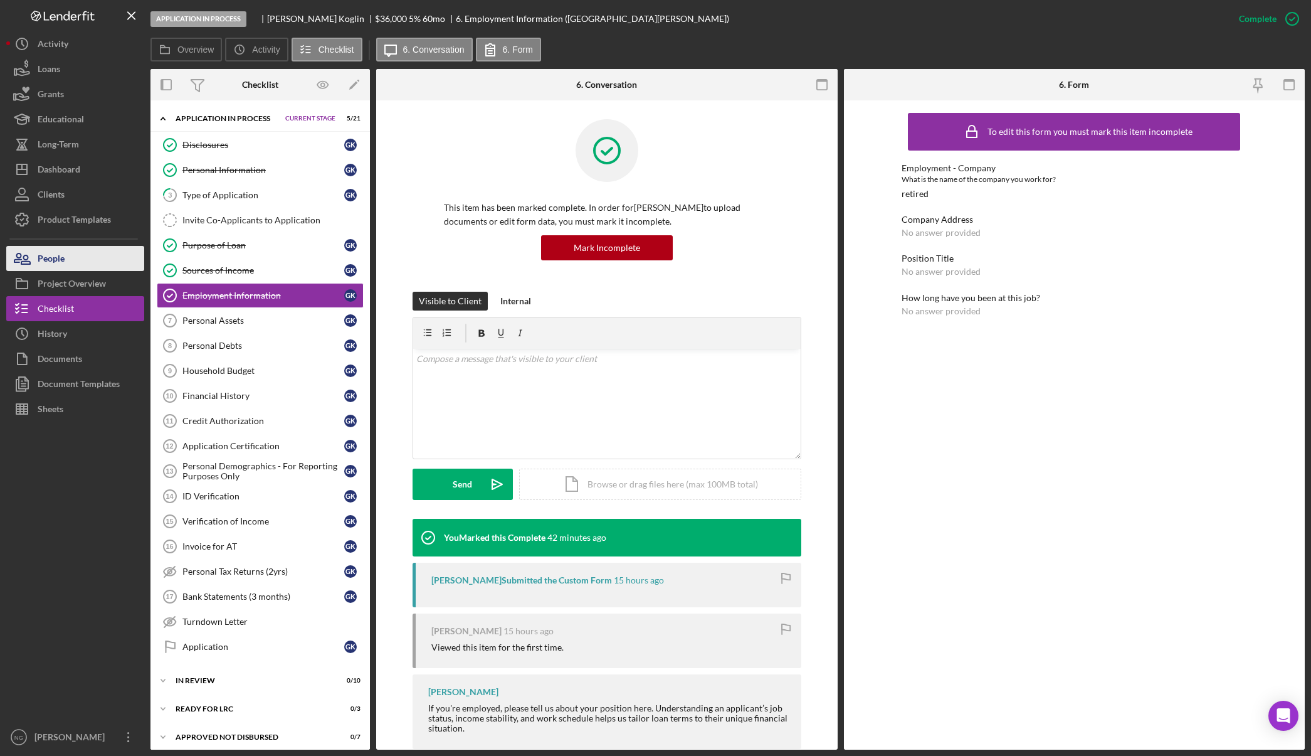
click at [100, 268] on button "People" at bounding box center [75, 258] width 138 height 25
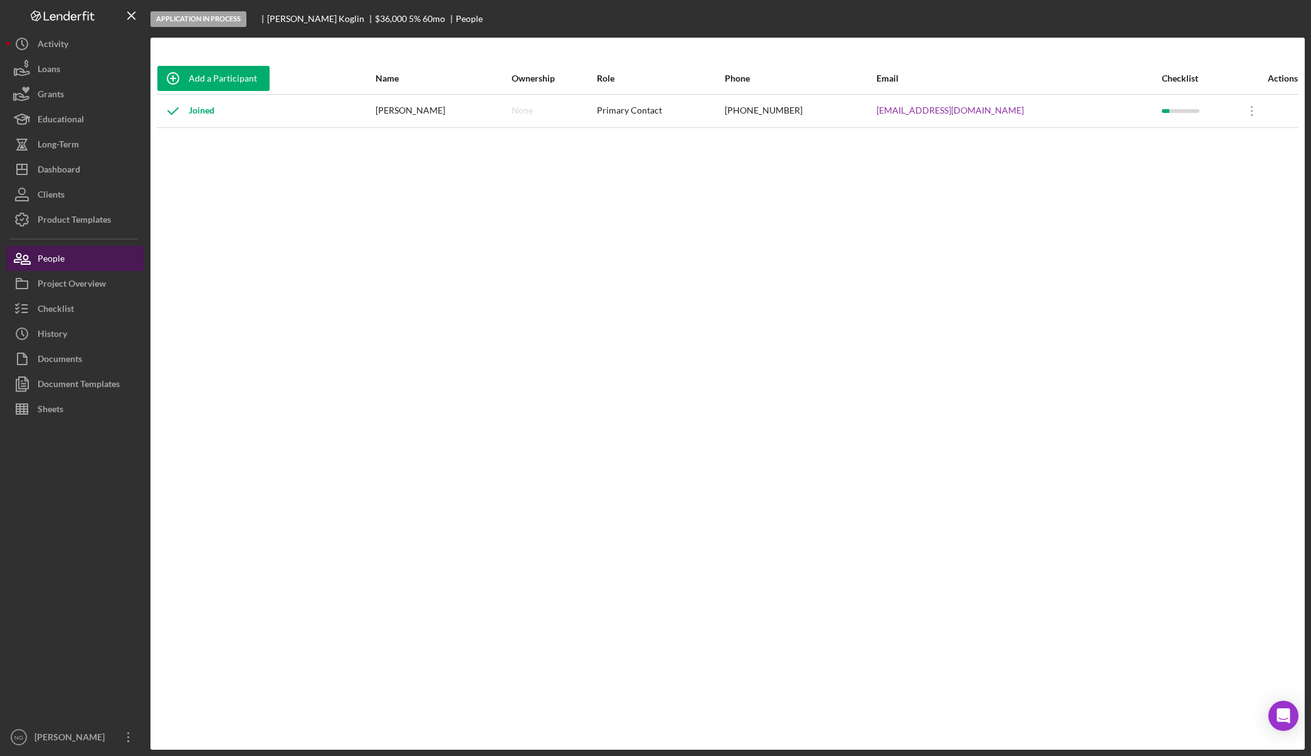
click at [66, 269] on button "People" at bounding box center [75, 258] width 138 height 25
click at [61, 305] on div "Checklist" at bounding box center [56, 310] width 36 height 28
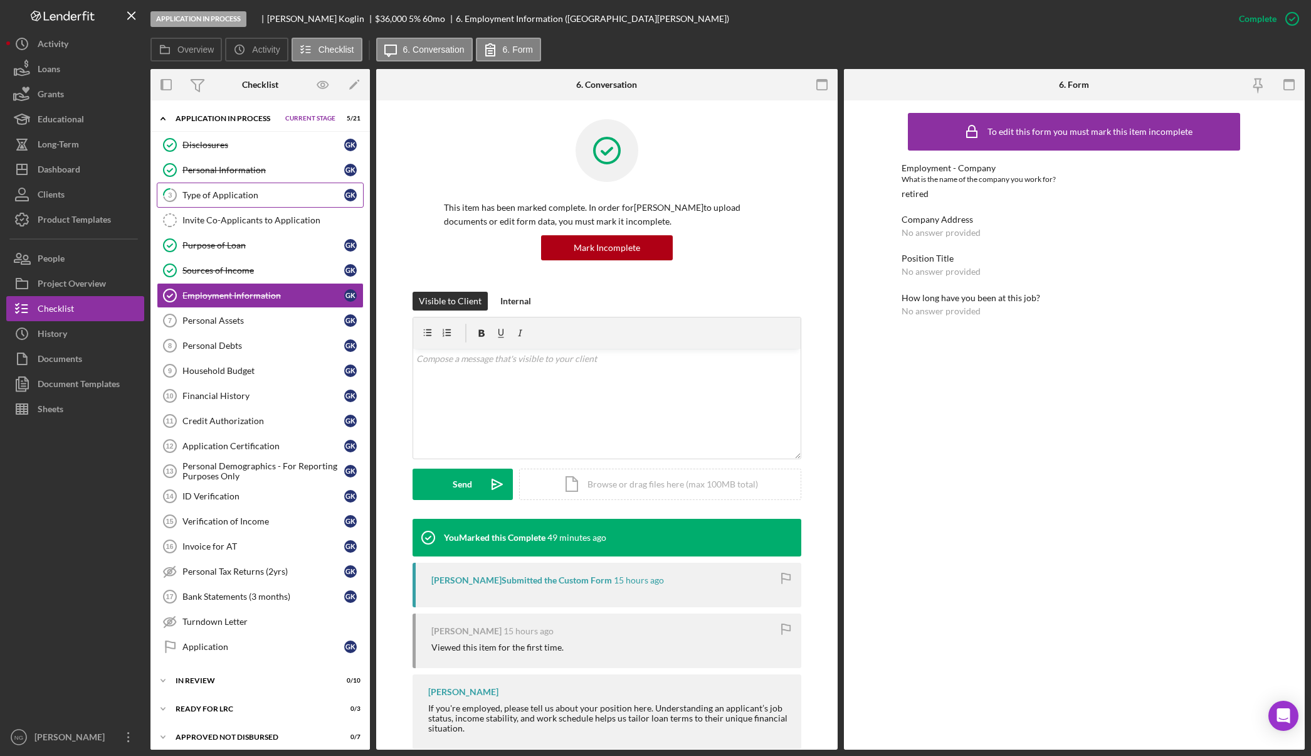
click at [246, 206] on link "3 Type of Application G K" at bounding box center [260, 195] width 207 height 25
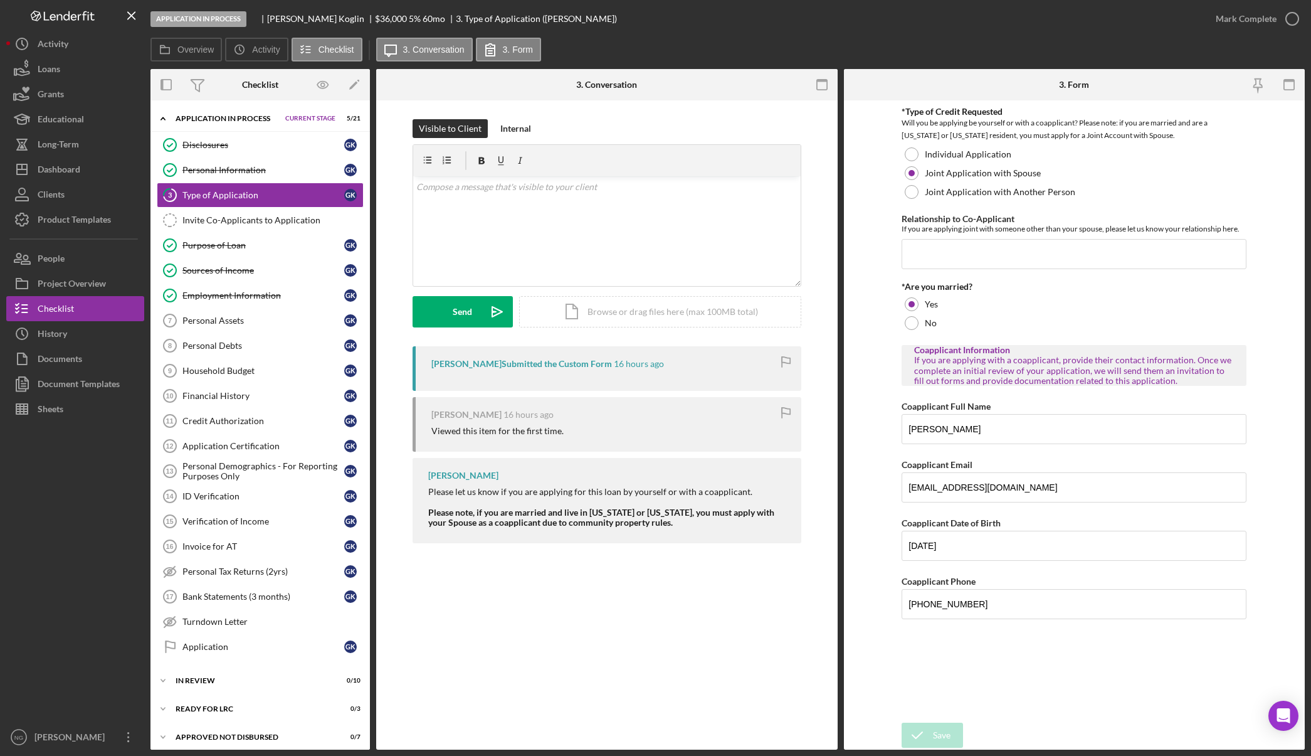
click at [538, 591] on div "3 Type of Application Visible to Client Internal v Color teal Color pink Remove…" at bounding box center [607, 424] width 462 height 649
click at [235, 177] on link "Personal Information Personal Information G K" at bounding box center [260, 169] width 207 height 25
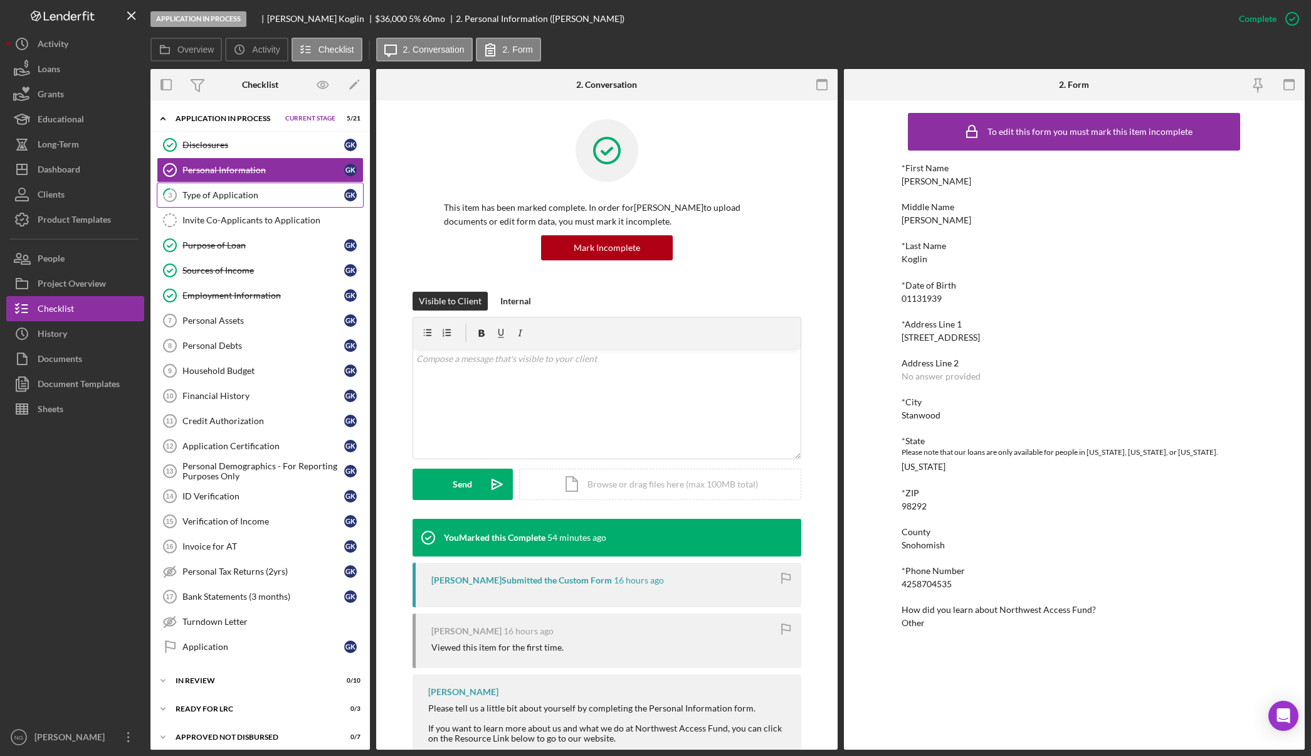
click at [238, 202] on link "3 Type of Application G K" at bounding box center [260, 195] width 207 height 25
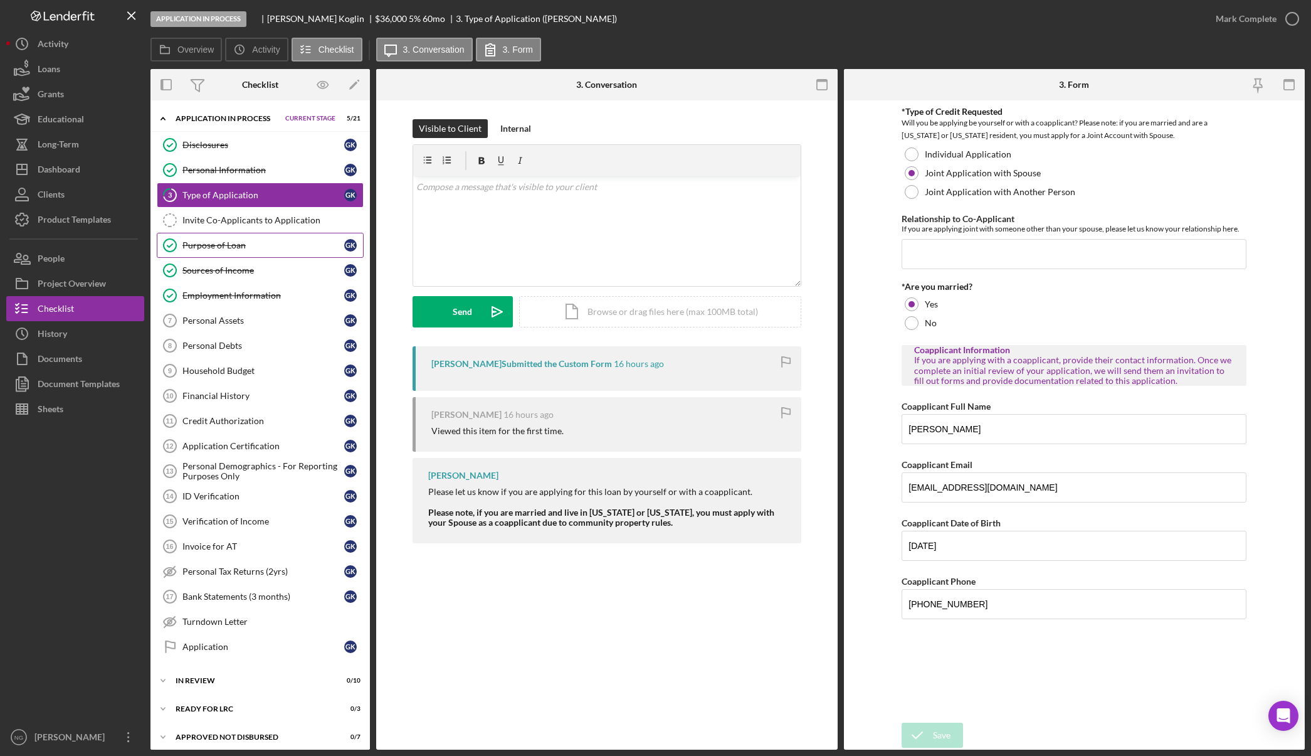
click at [235, 253] on link "Purpose of Loan Purpose of Loan G K" at bounding box center [260, 245] width 207 height 25
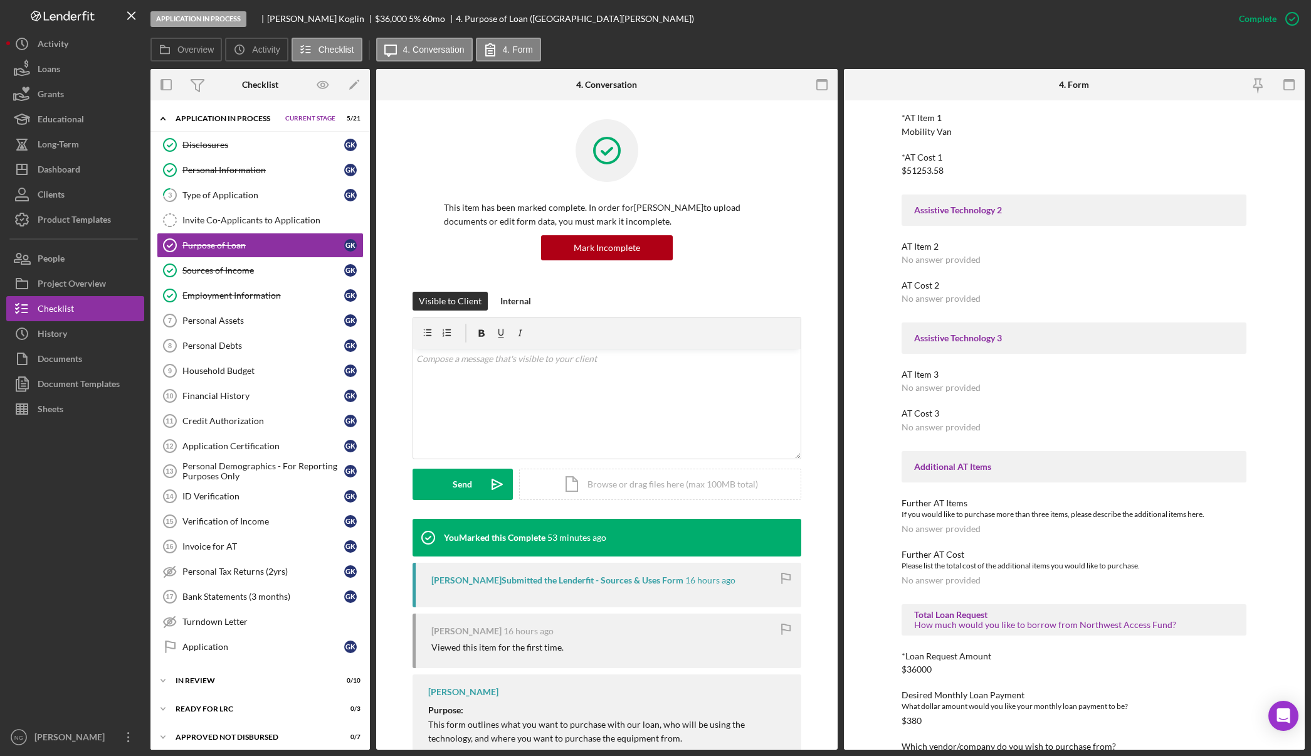
scroll to position [188, 0]
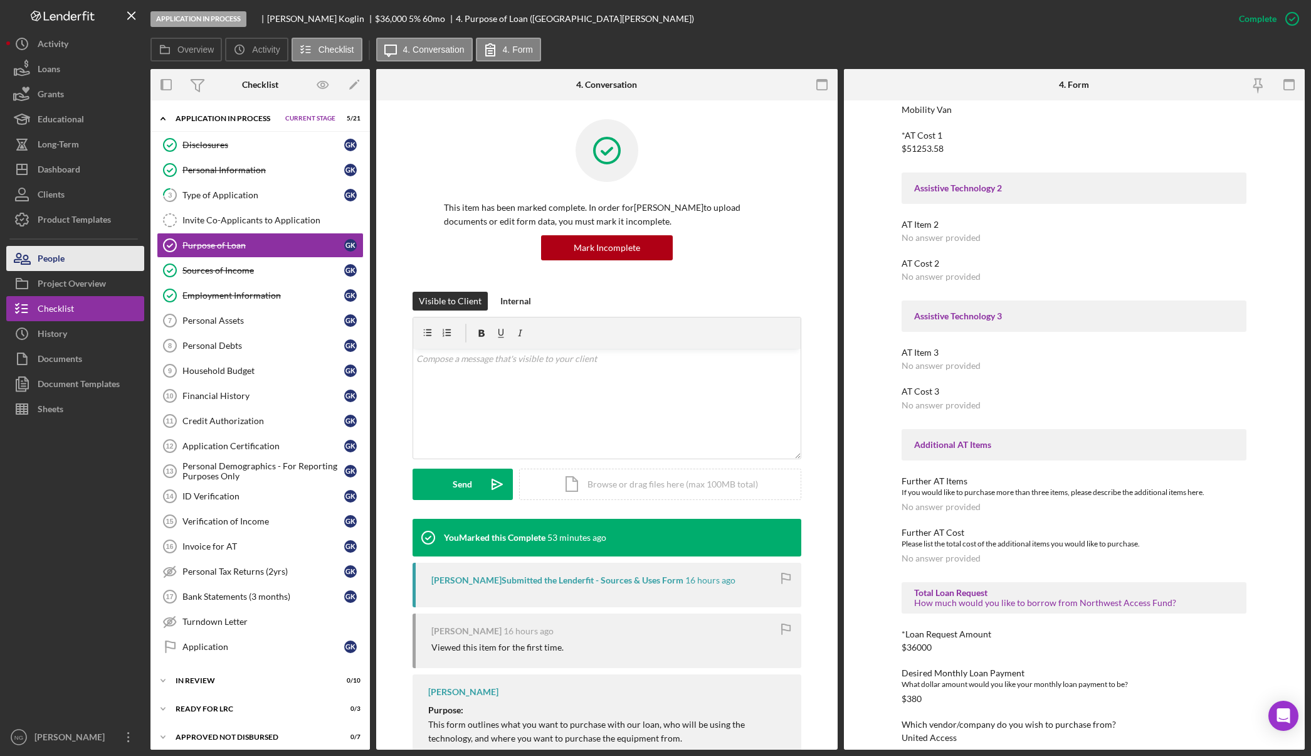
click at [93, 267] on button "People" at bounding box center [75, 258] width 138 height 25
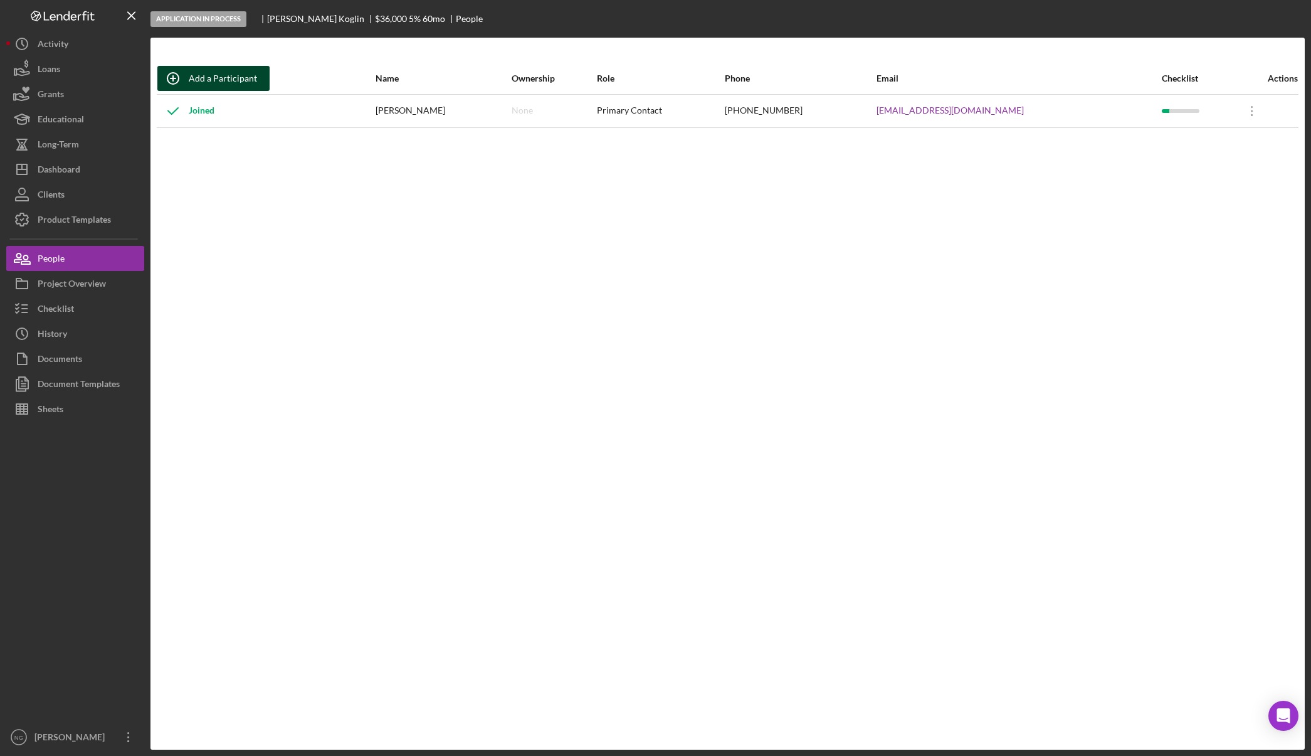
click at [225, 80] on div "Add a Participant" at bounding box center [223, 78] width 68 height 25
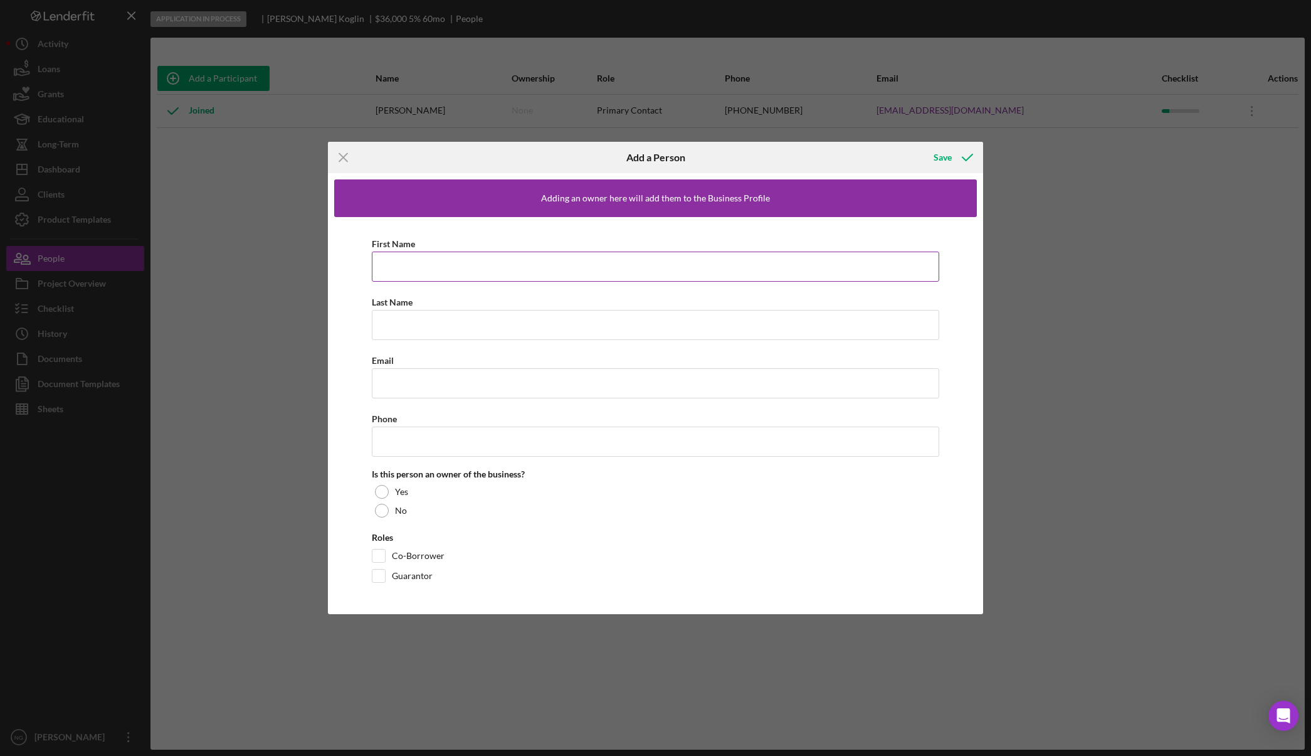
click at [416, 272] on input "First Name" at bounding box center [656, 267] width 568 height 30
type input "Janet"
click at [416, 317] on input "Last Name" at bounding box center [656, 325] width 568 height 30
type input "Koglin"
type input "glakehoward+janet@gmail.com"
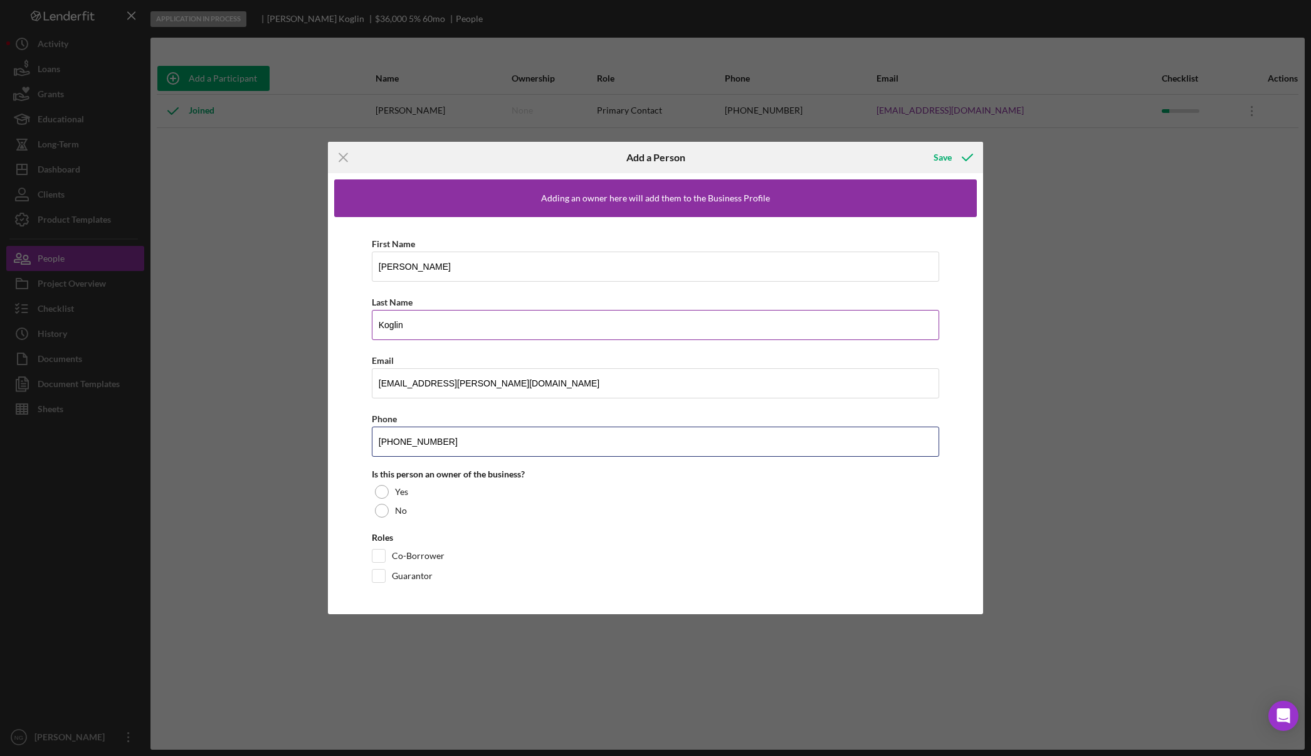
type input "(425) 870-4535"
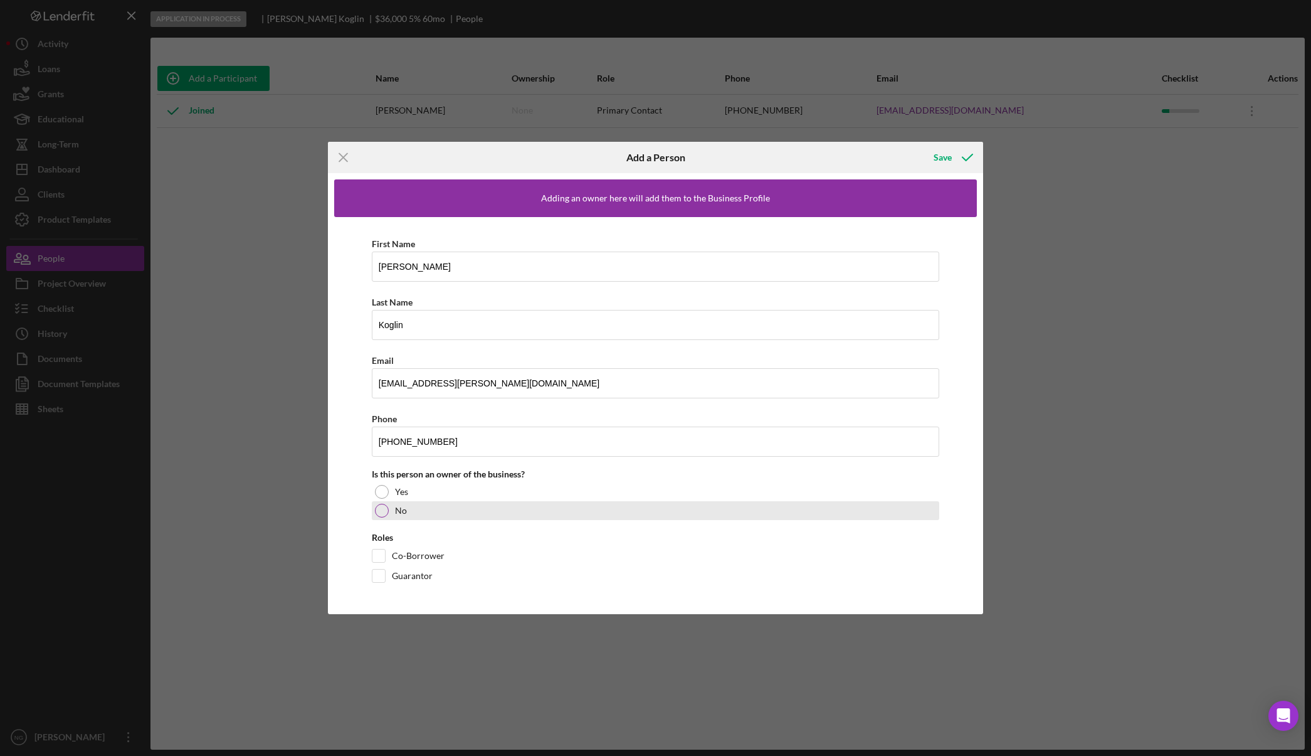
click at [385, 514] on div at bounding box center [382, 511] width 14 height 14
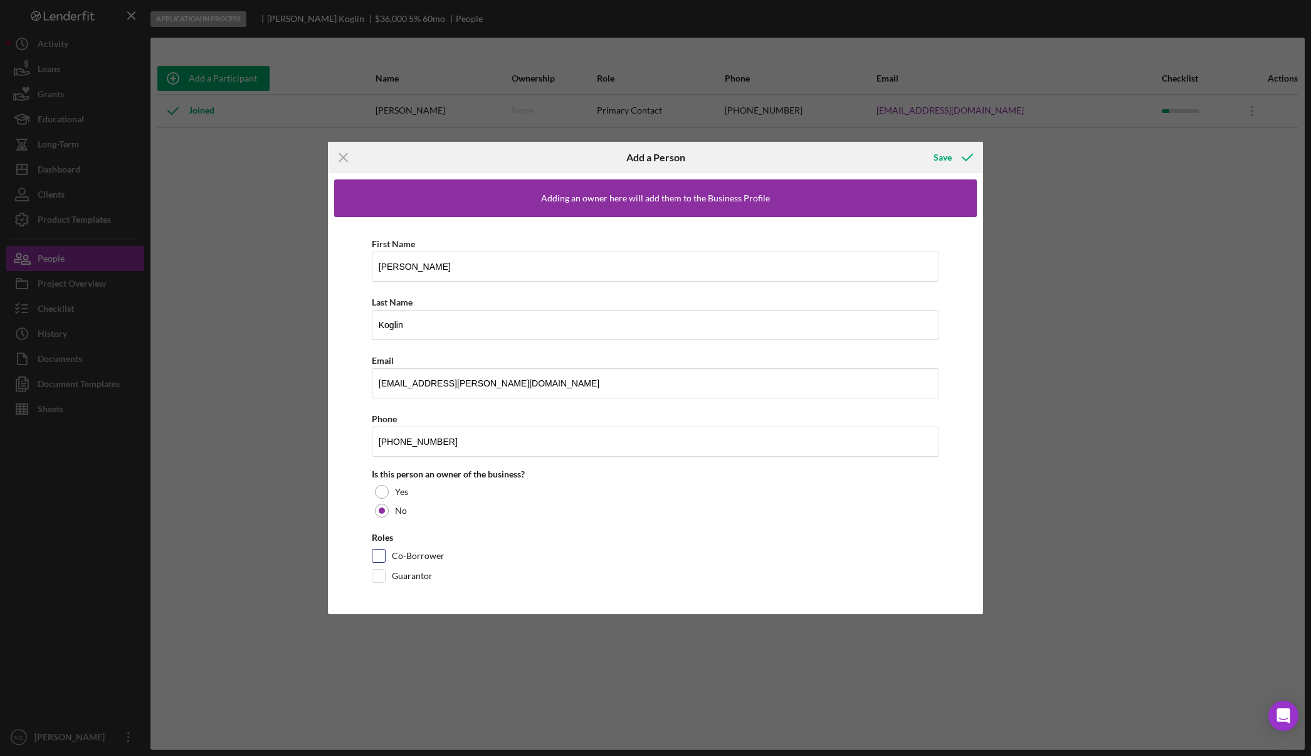
click at [384, 556] on input "Co-Borrower" at bounding box center [379, 555] width 13 height 13
checkbox input "true"
click at [958, 159] on icon "button" at bounding box center [967, 157] width 31 height 31
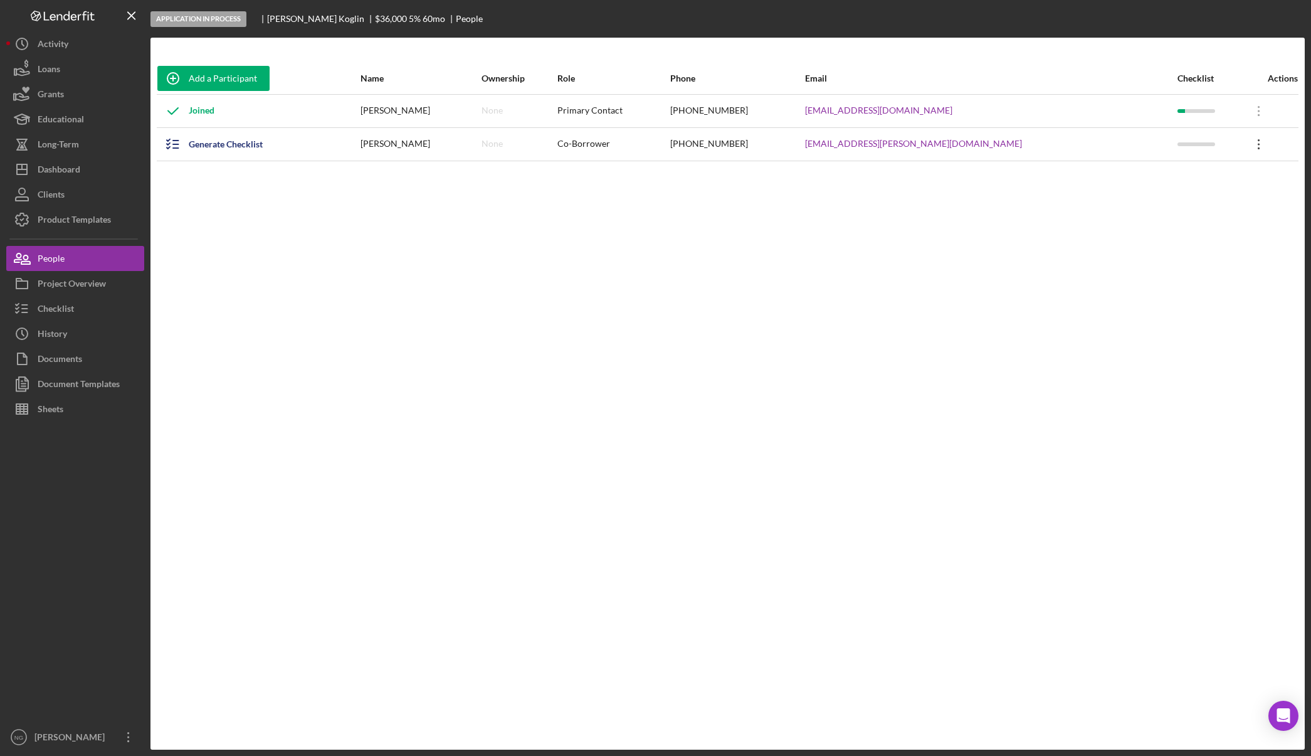
click at [1258, 144] on icon at bounding box center [1259, 144] width 2 height 10
click at [1249, 147] on icon "Icon/Overflow" at bounding box center [1259, 144] width 31 height 31
click at [1180, 173] on div "Icon/Edit Edit" at bounding box center [1190, 177] width 138 height 26
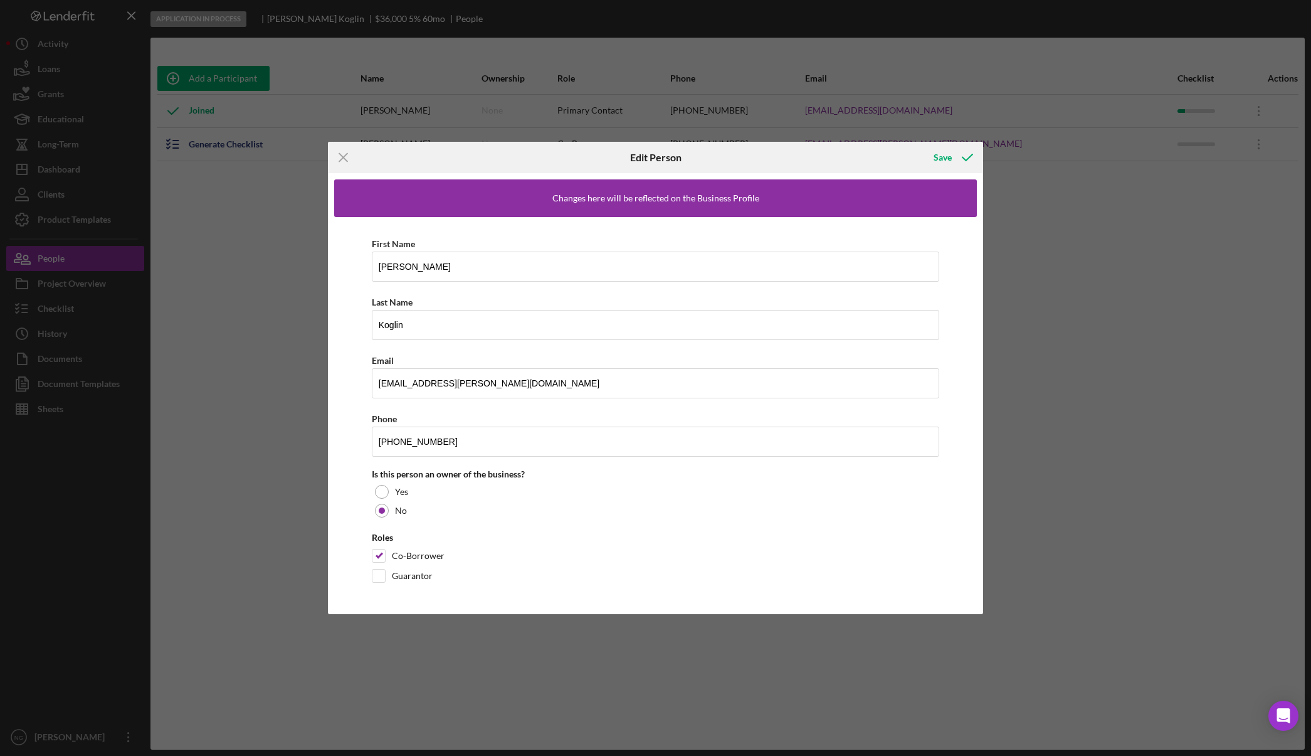
click at [1152, 217] on div "Icon/Menu Close Edit Person Save Changes here will be reflected on the Business…" at bounding box center [655, 378] width 1311 height 756
click at [952, 159] on icon "button" at bounding box center [967, 157] width 31 height 31
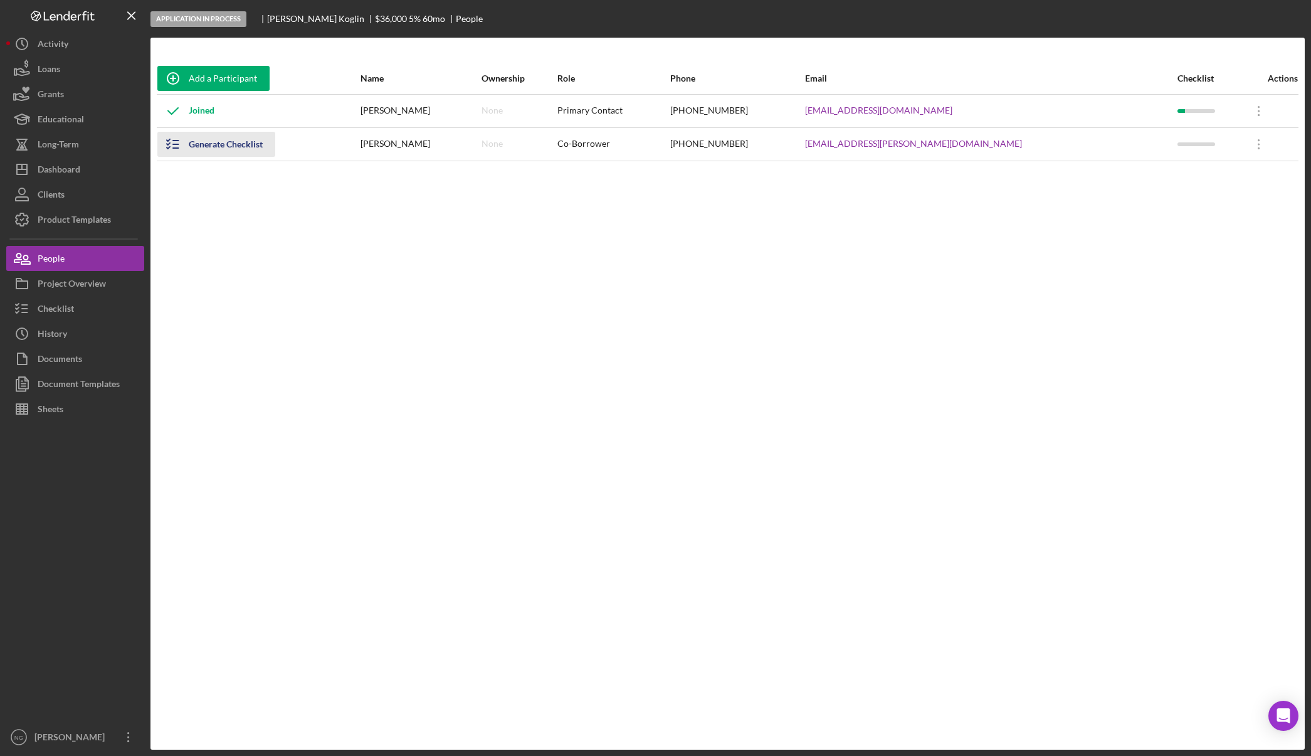
click at [235, 142] on div "Generate Checklist" at bounding box center [226, 144] width 74 height 25
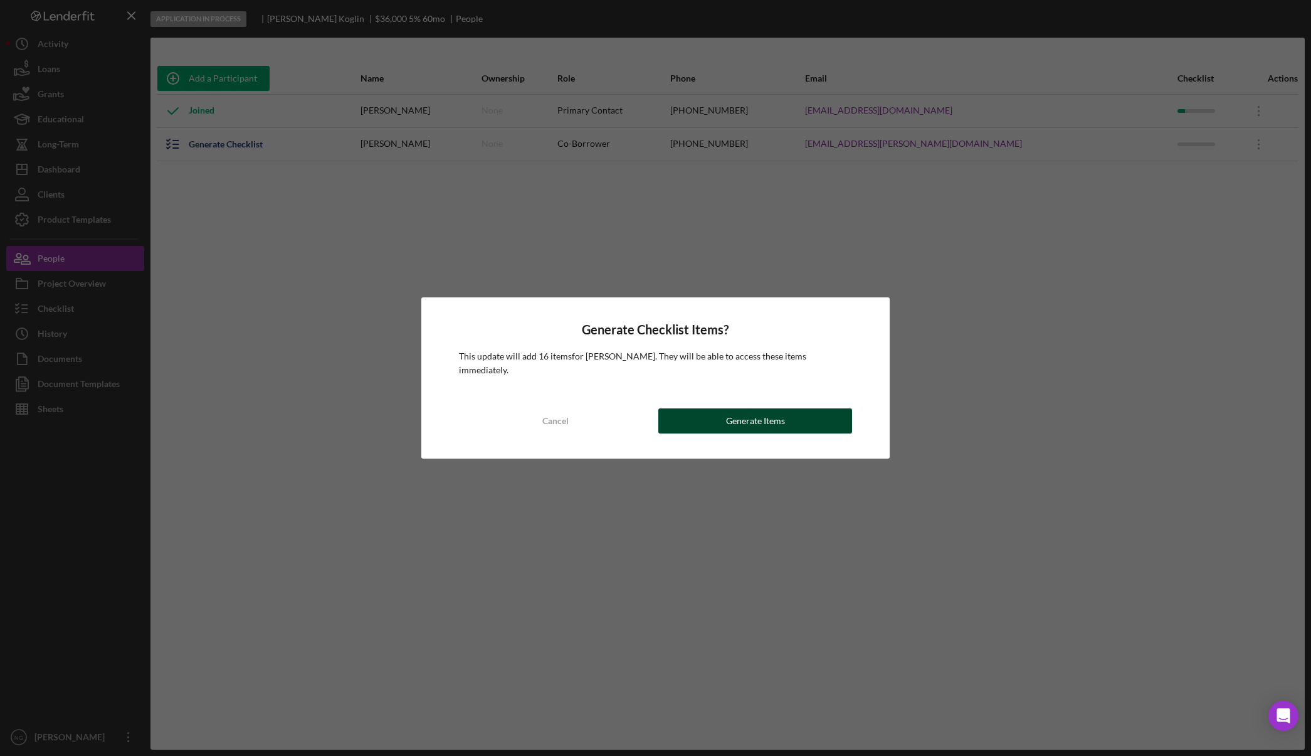
click at [768, 408] on div "Generate Items" at bounding box center [755, 420] width 59 height 25
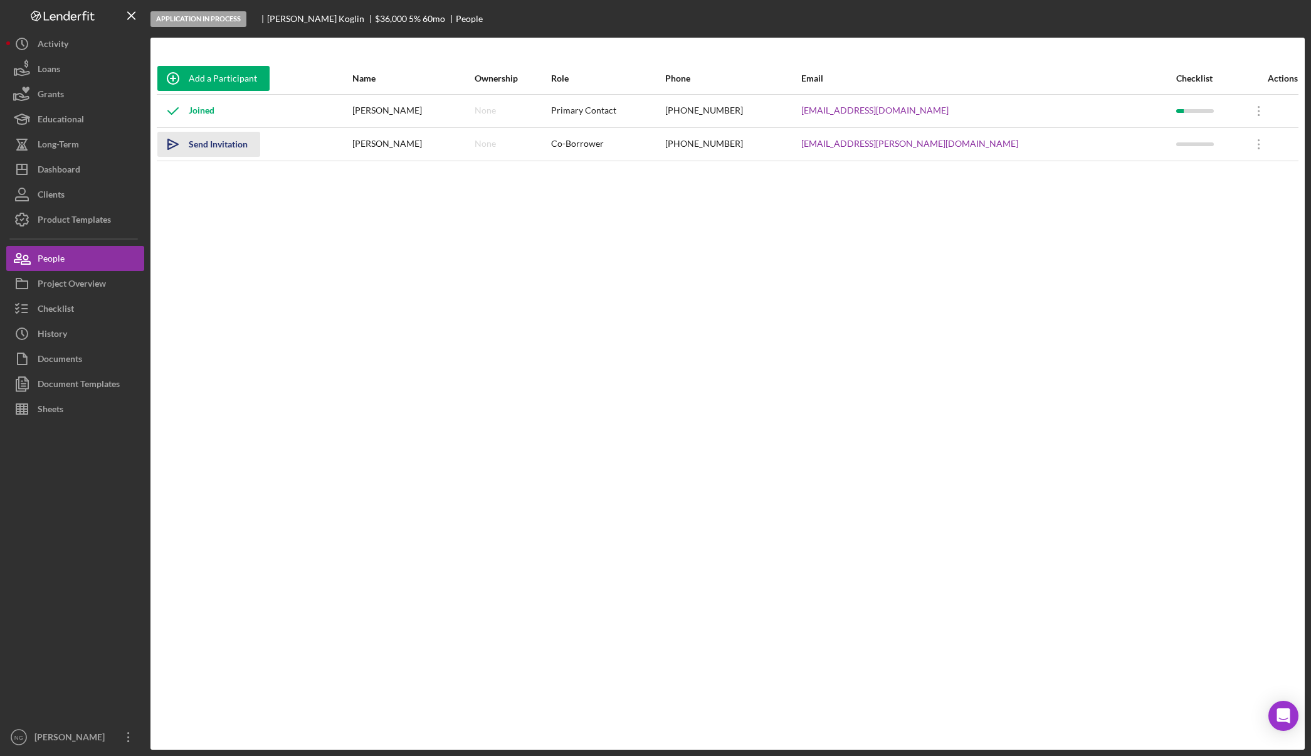
click at [181, 145] on icon "Icon/icon-invite-send" at bounding box center [172, 144] width 31 height 31
click at [75, 302] on button "Checklist" at bounding box center [75, 308] width 138 height 25
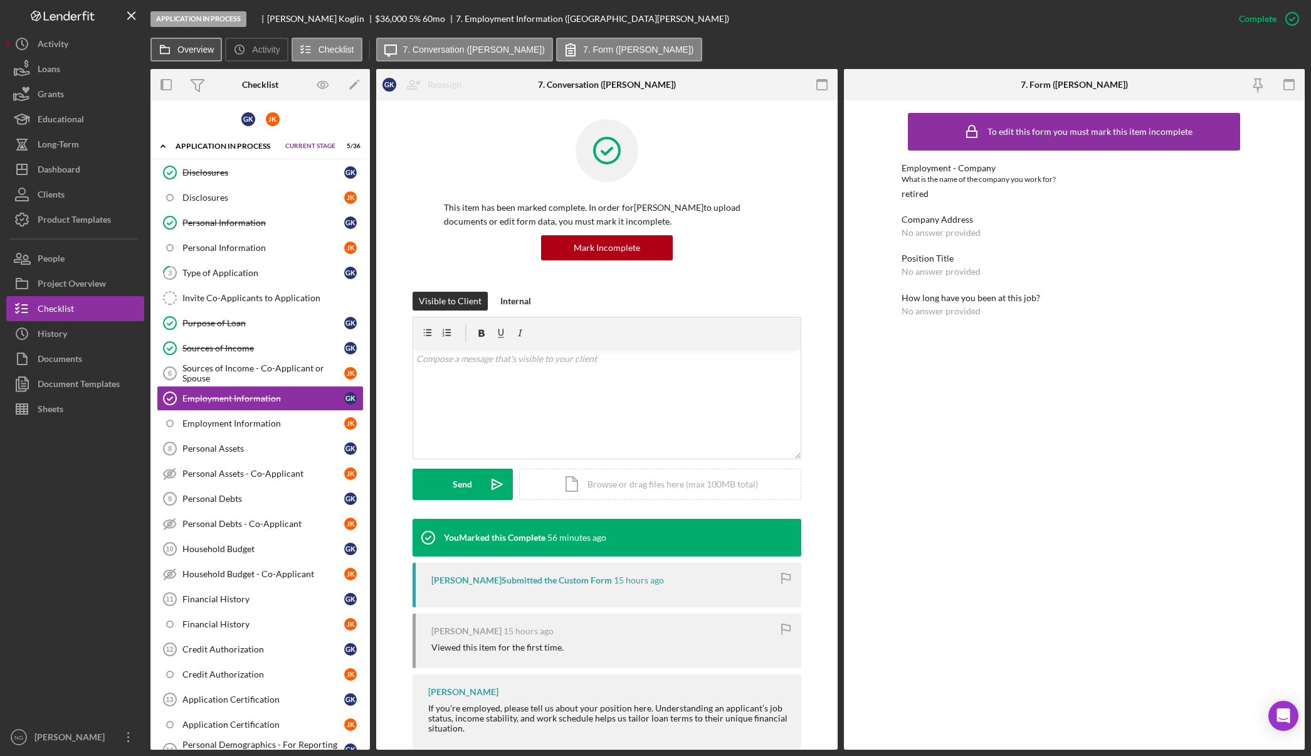
click at [186, 55] on button "Overview" at bounding box center [187, 50] width 72 height 24
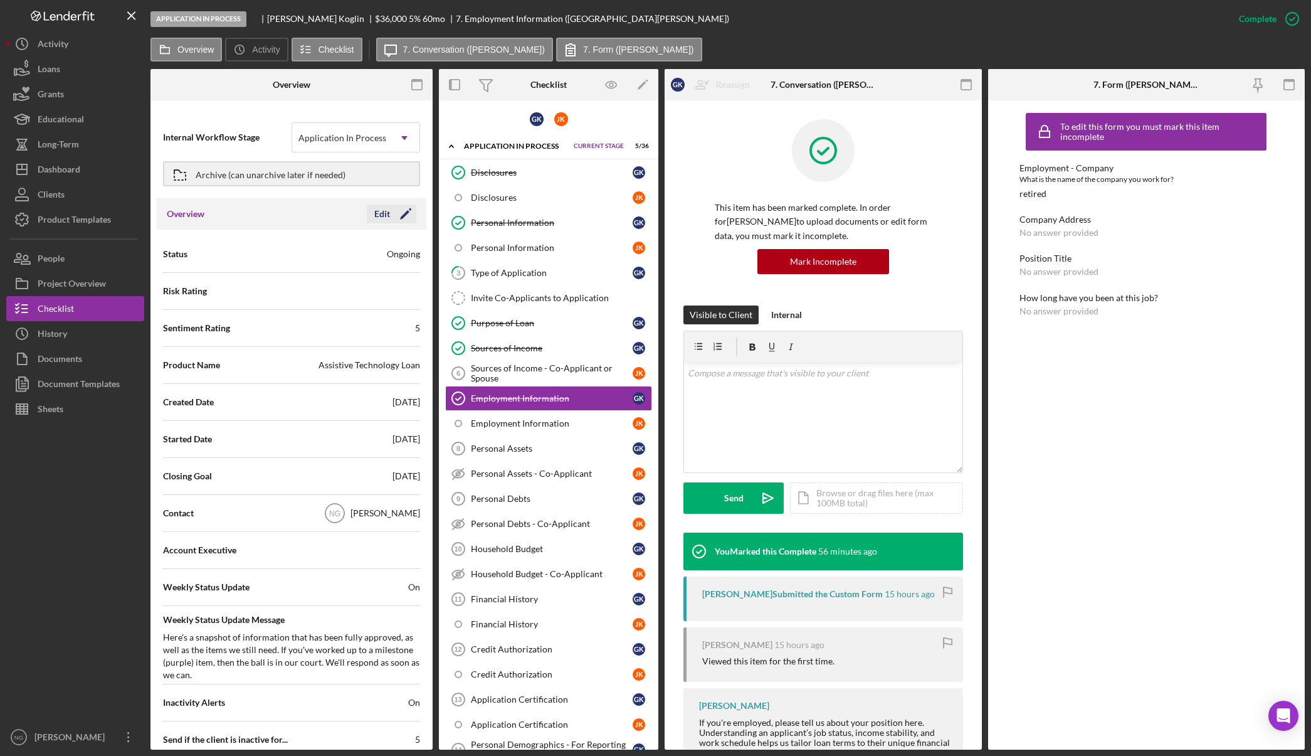
click at [396, 213] on icon "Icon/Edit" at bounding box center [405, 213] width 31 height 31
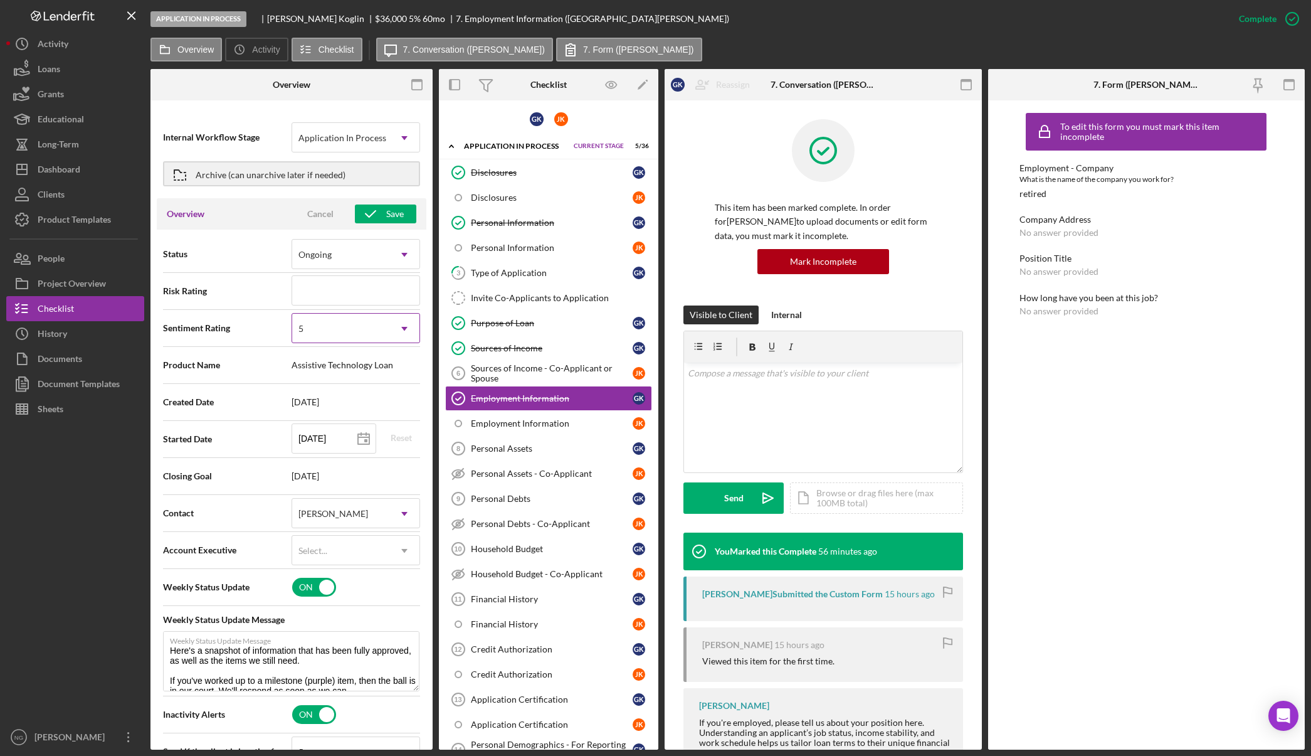
click at [363, 326] on div "5" at bounding box center [340, 328] width 97 height 29
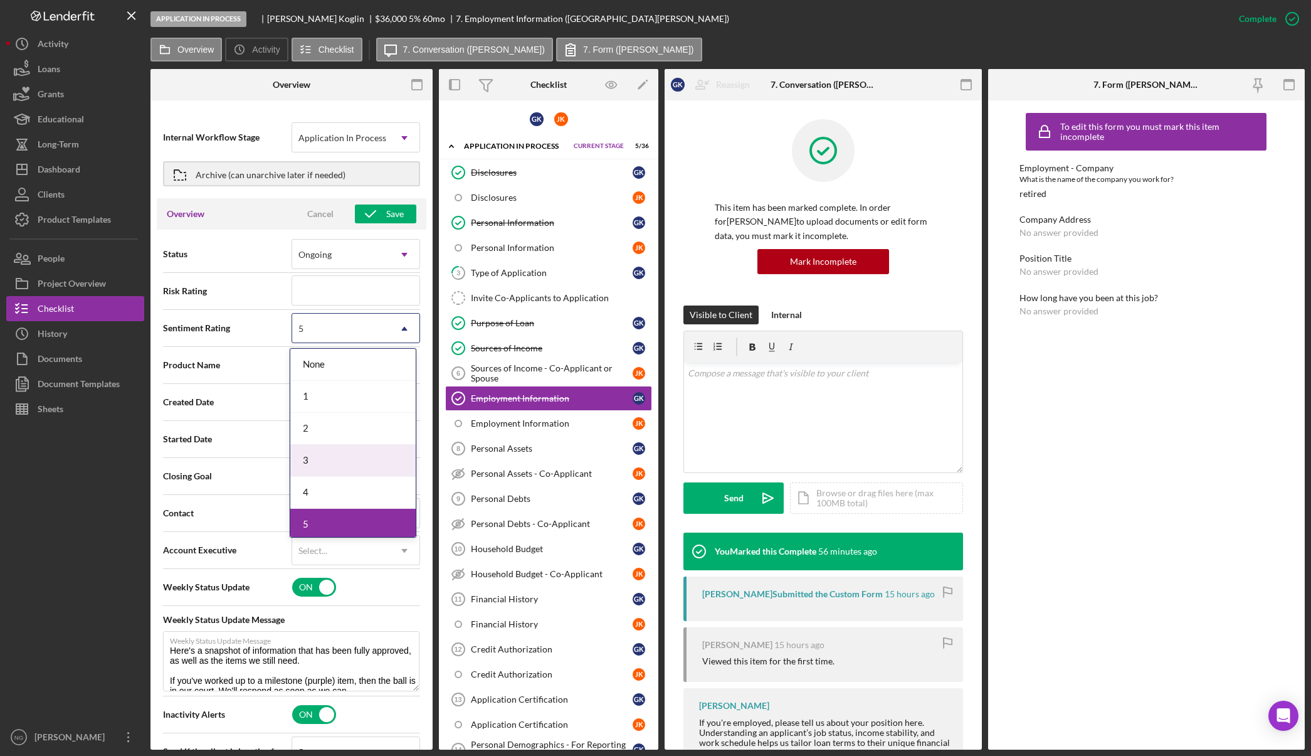
click at [337, 457] on div "3" at bounding box center [352, 461] width 125 height 32
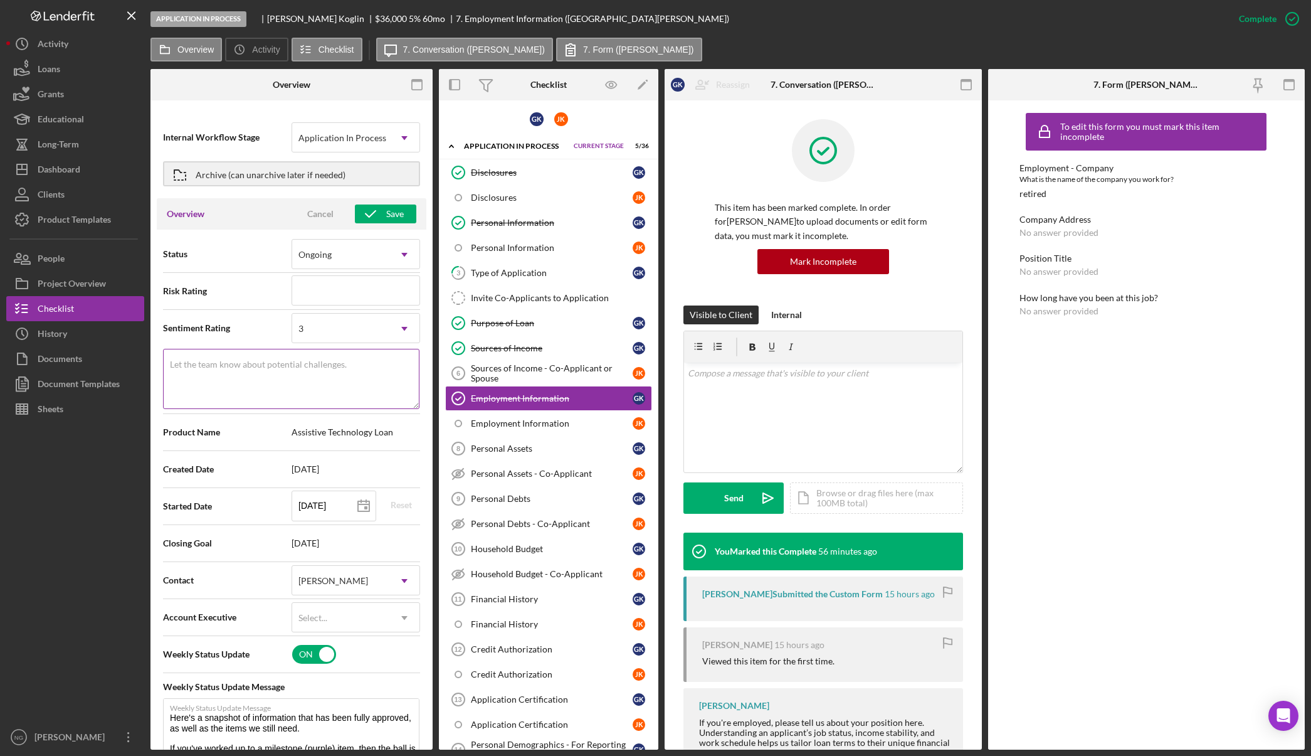
click at [325, 363] on label "Let the team know about potential challenges." at bounding box center [258, 364] width 177 height 10
click at [325, 363] on textarea "Let the team know about potential challenges." at bounding box center [291, 379] width 257 height 60
type textarea "Applicant partial Co applicant invited 9/25"
click at [398, 216] on div "Save" at bounding box center [395, 213] width 18 height 19
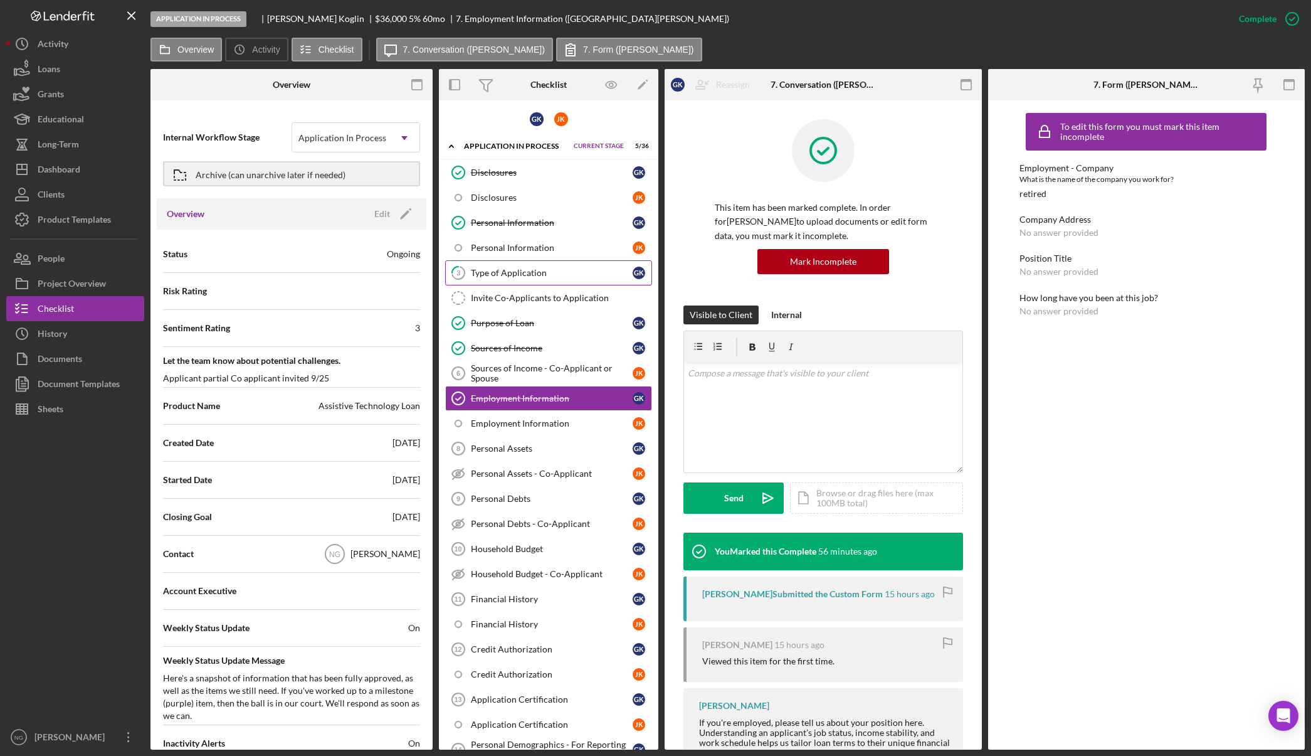
click at [512, 271] on div "Type of Application" at bounding box center [552, 273] width 162 height 10
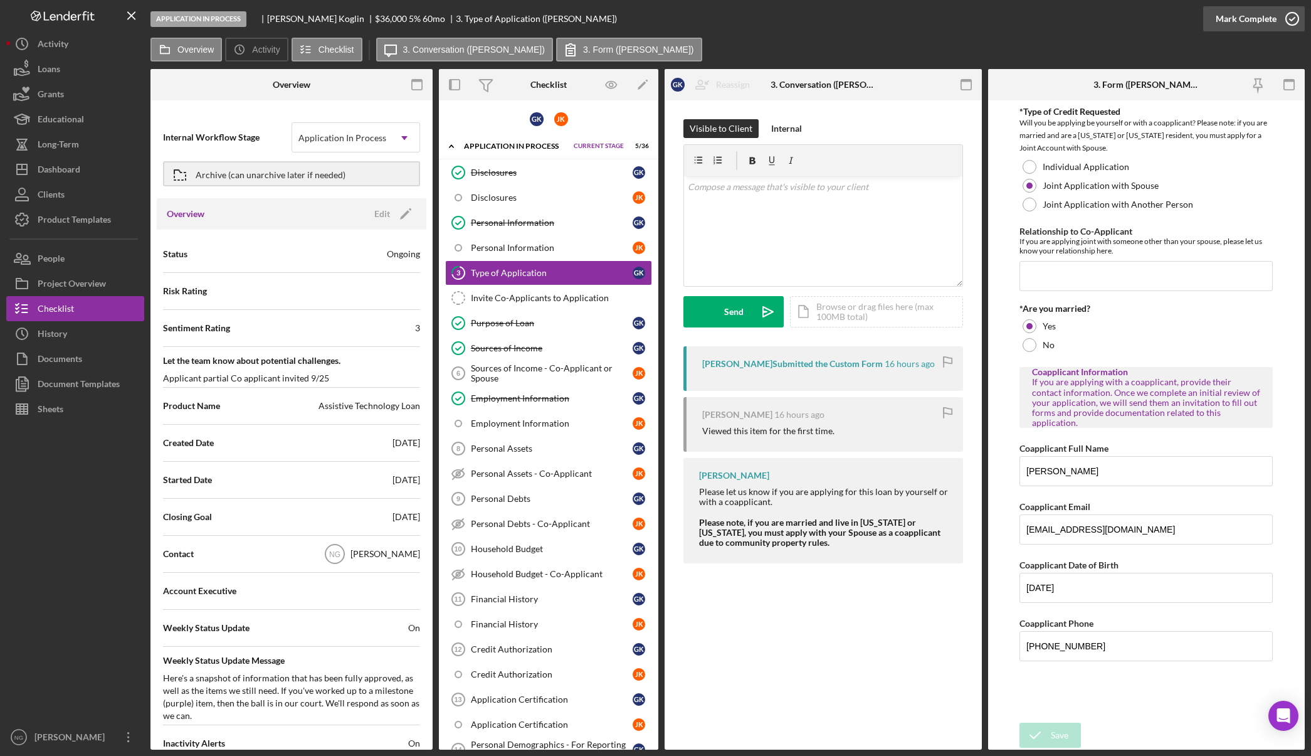
click at [1294, 21] on icon "button" at bounding box center [1292, 18] width 31 height 31
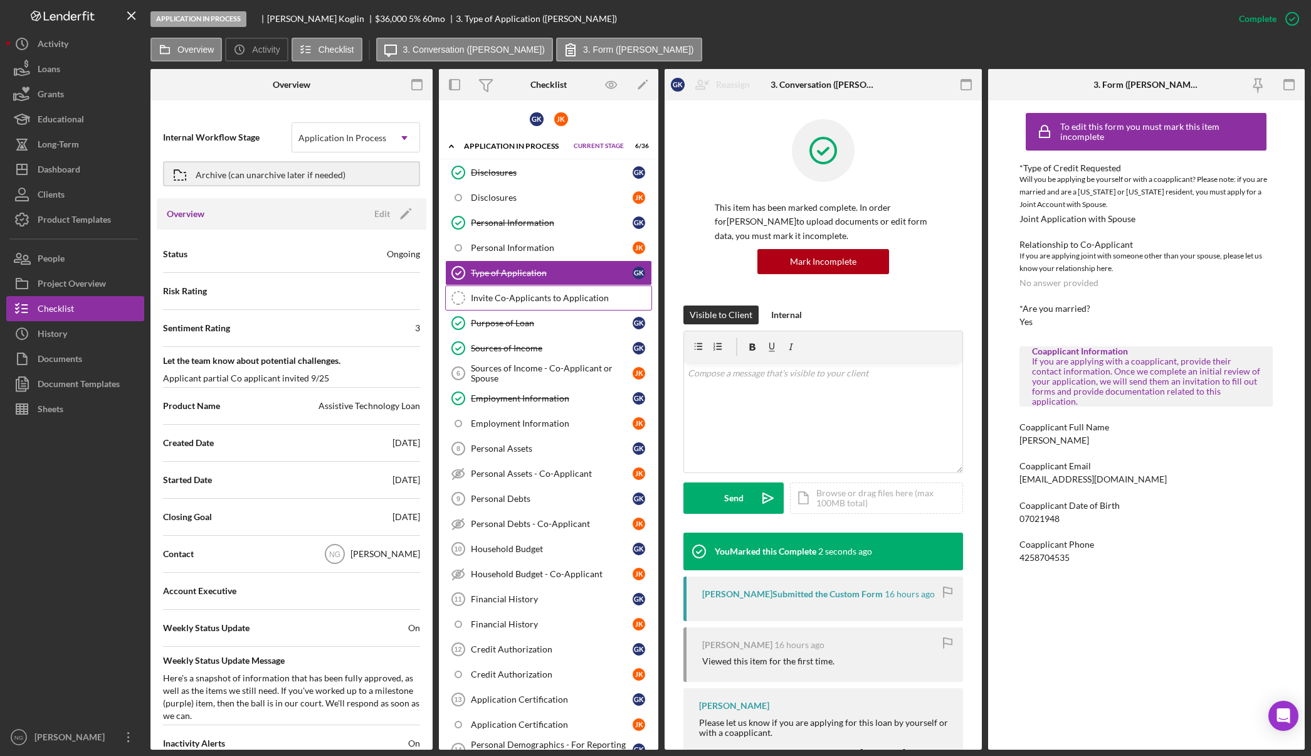
click at [517, 297] on div "Invite Co-Applicants to Application" at bounding box center [561, 298] width 181 height 10
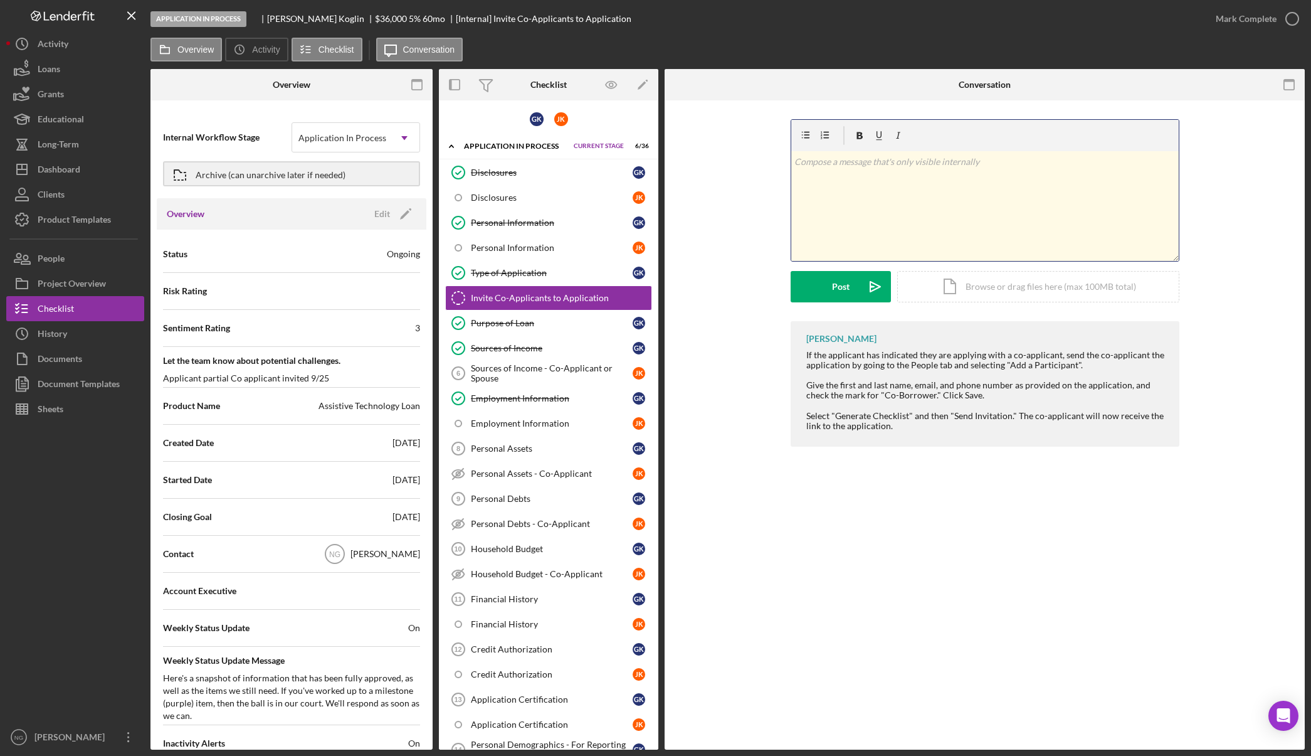
click at [900, 185] on div "v Color teal Color pink Remove color Add row above Add row below Add column bef…" at bounding box center [986, 206] width 388 height 110
click at [1292, 16] on icon "button" at bounding box center [1292, 18] width 31 height 31
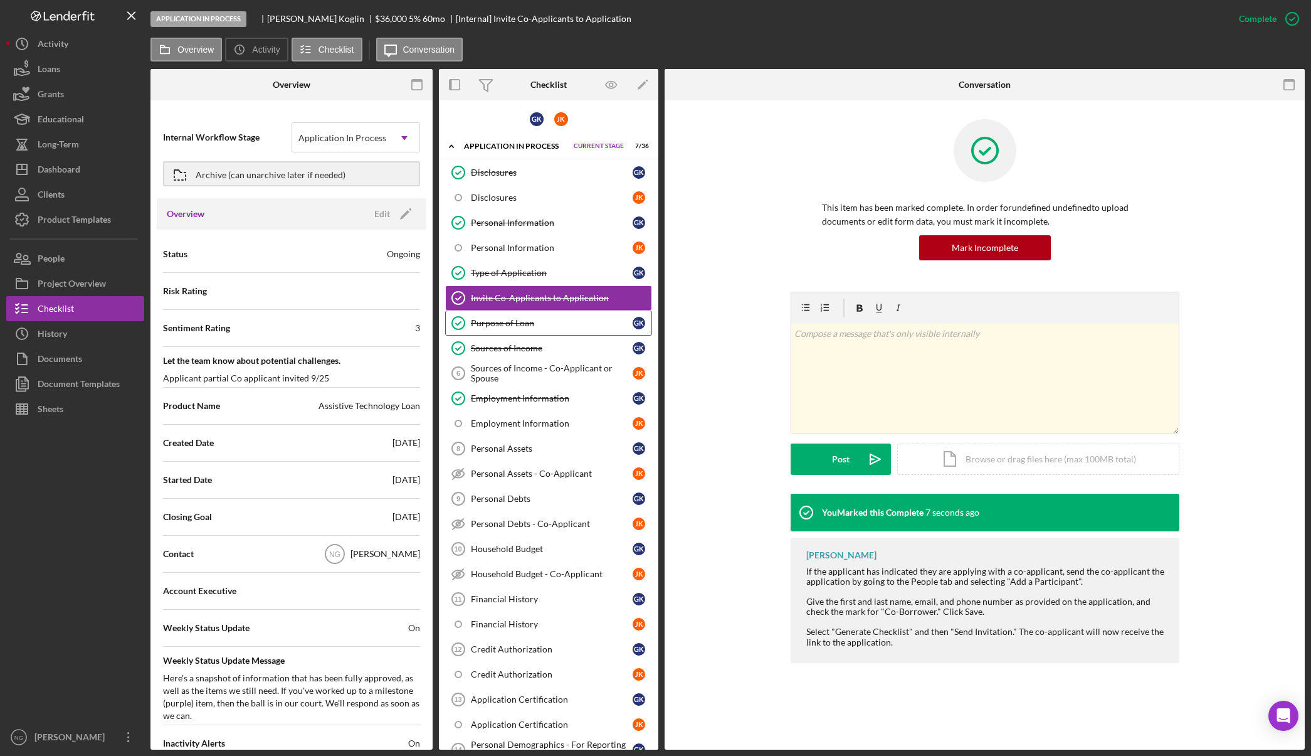
click at [544, 325] on div "Purpose of Loan" at bounding box center [552, 323] width 162 height 10
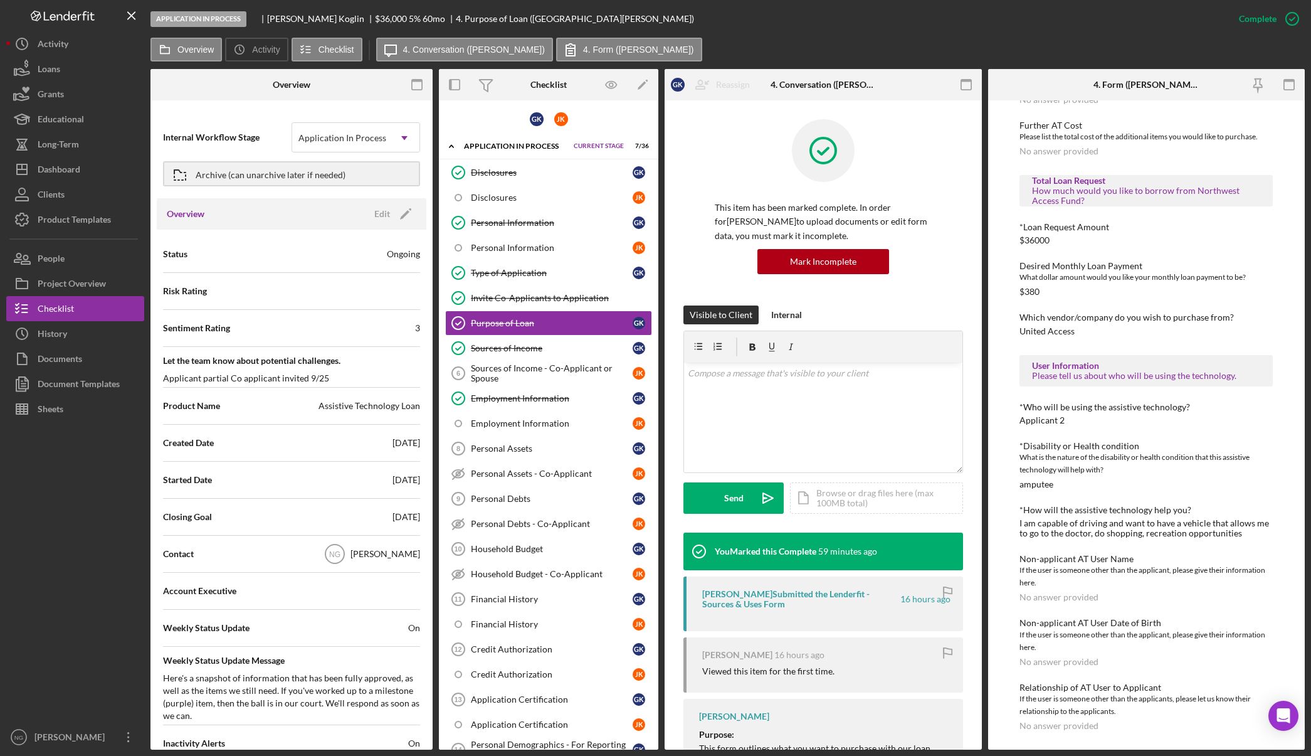
scroll to position [75, 0]
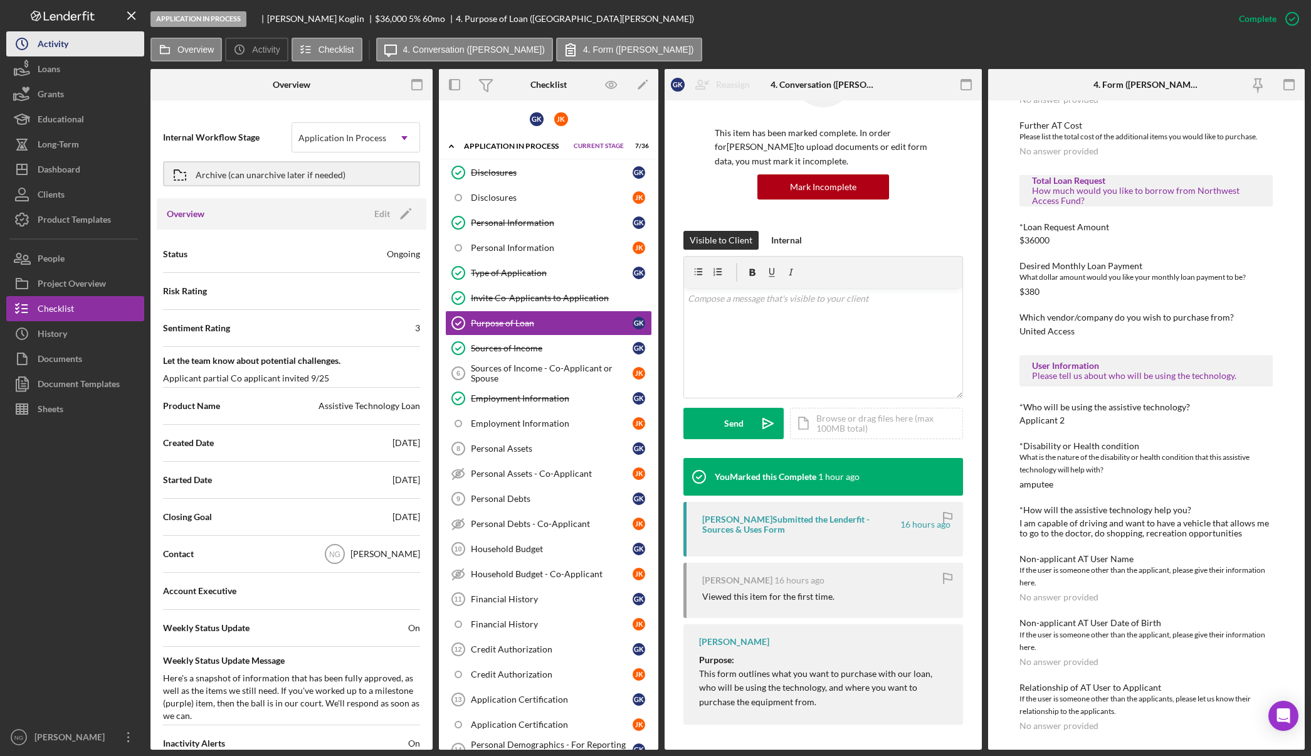
click at [82, 41] on button "Icon/History Activity" at bounding box center [75, 43] width 138 height 25
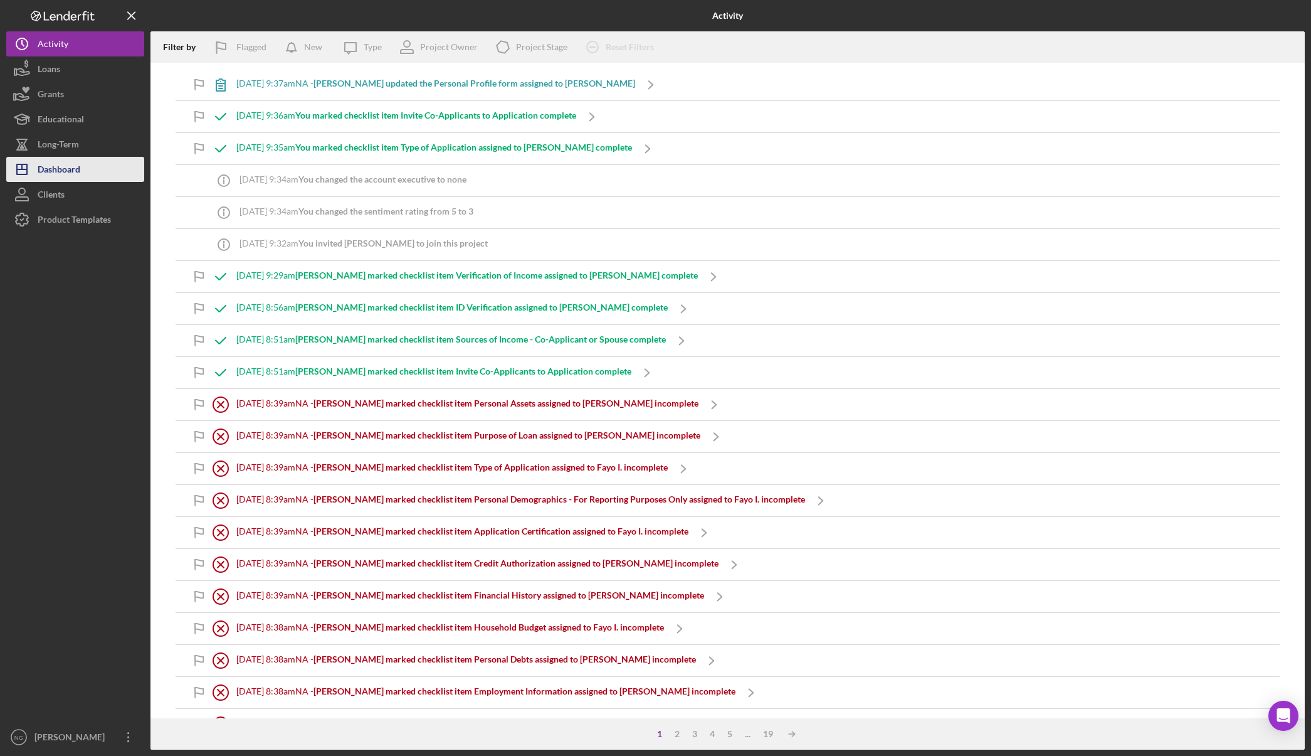
click at [66, 163] on div "Dashboard" at bounding box center [59, 171] width 43 height 28
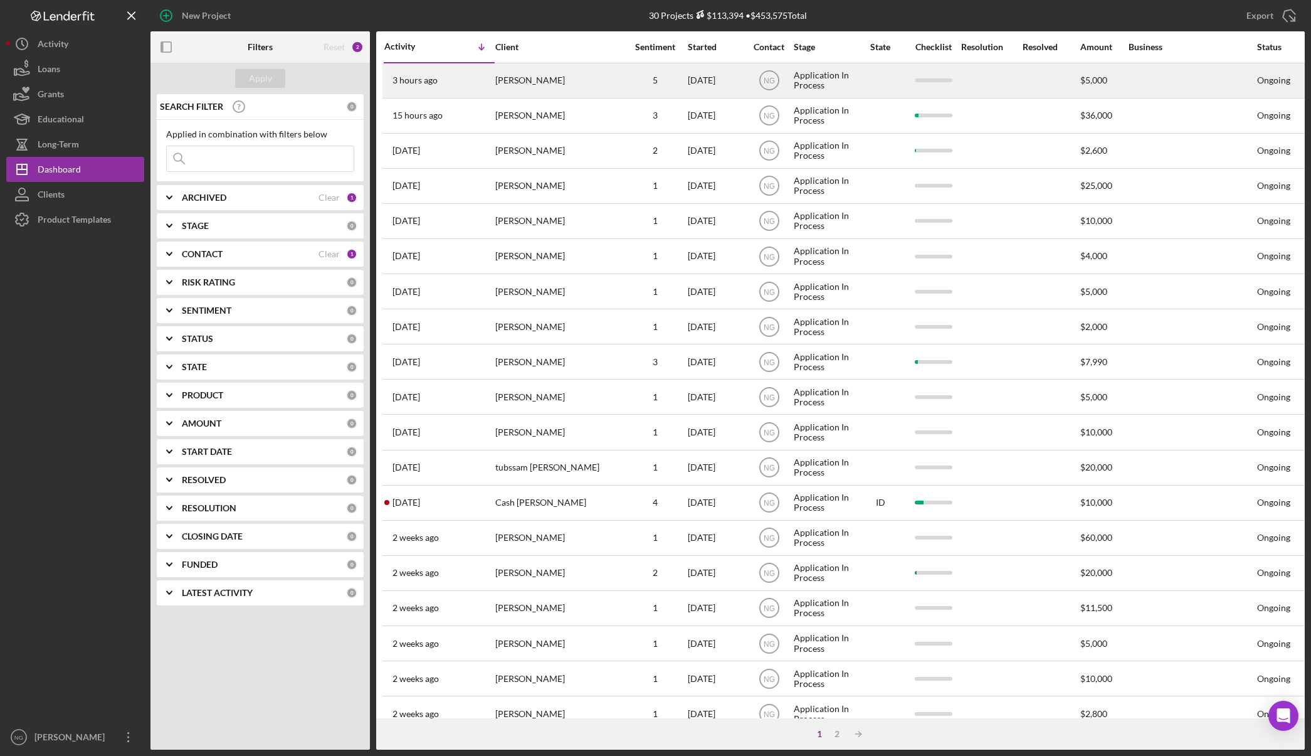
click at [551, 88] on div "[PERSON_NAME]" at bounding box center [557, 80] width 125 height 33
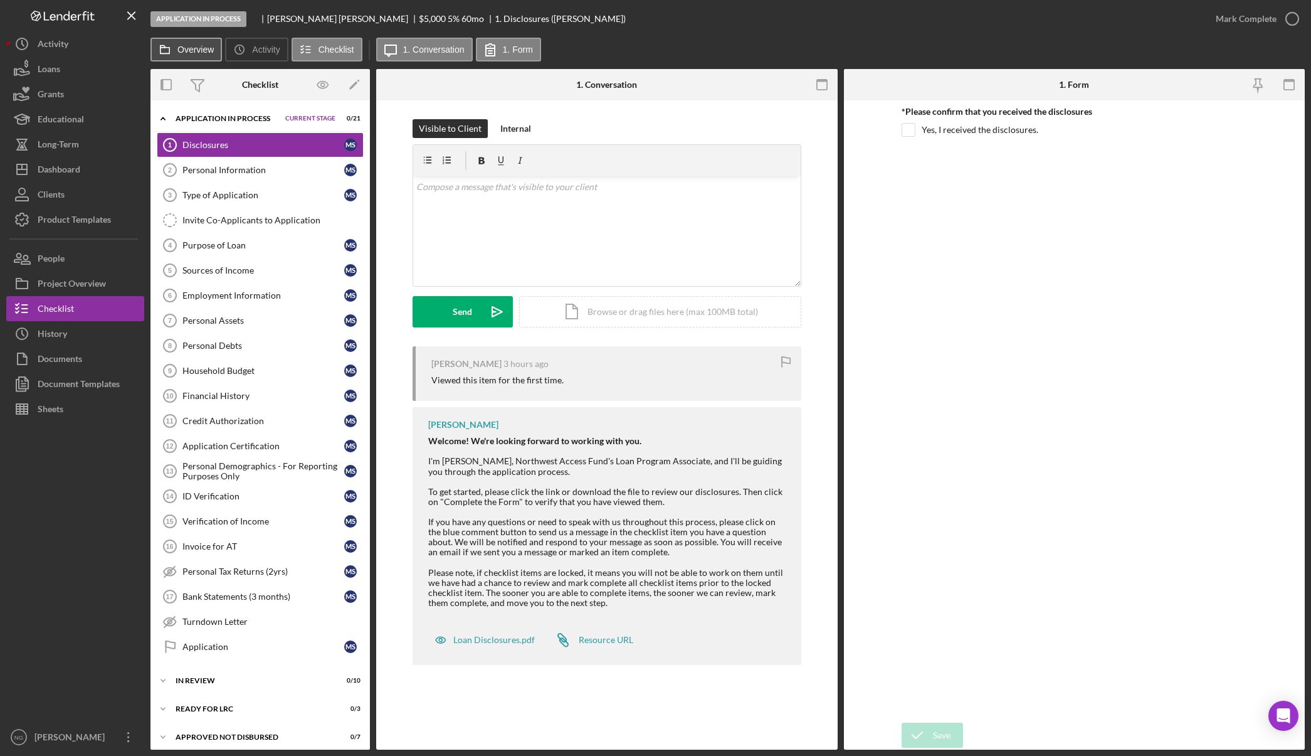
click at [172, 56] on icon at bounding box center [164, 49] width 25 height 25
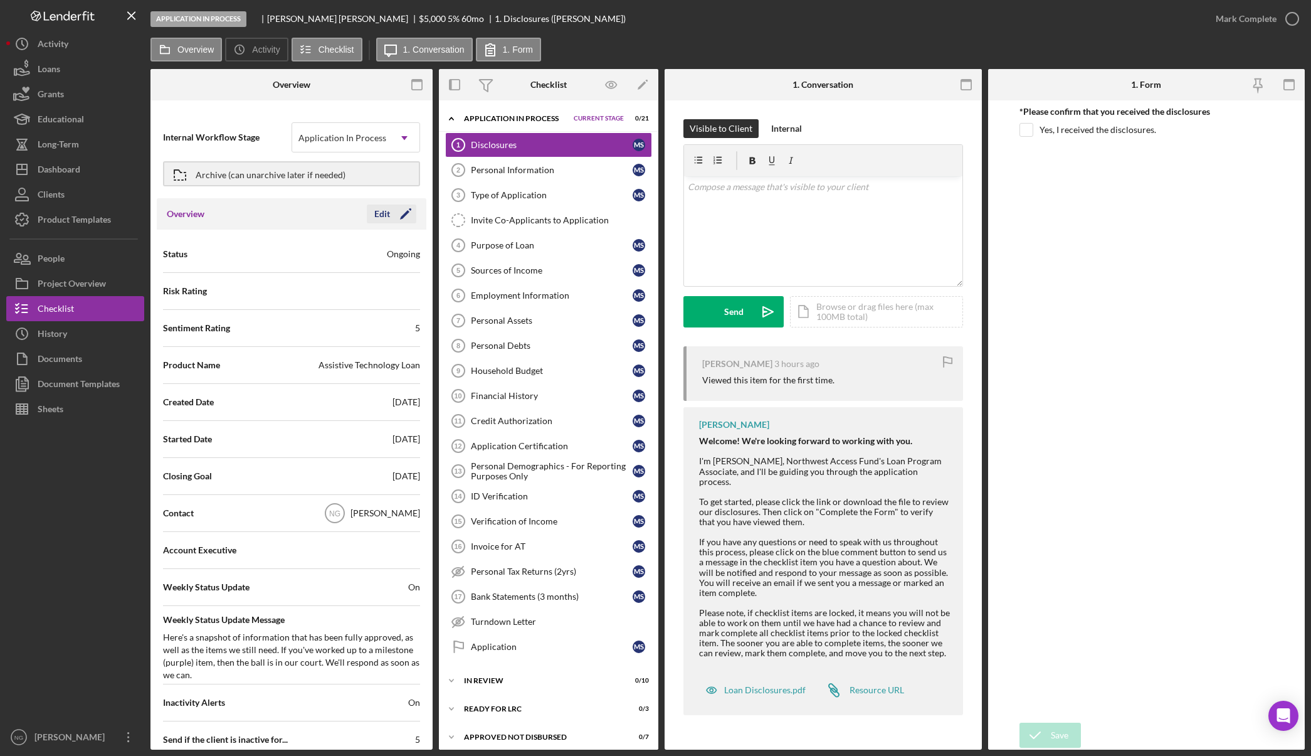
click at [392, 220] on icon "Icon/Edit" at bounding box center [405, 213] width 31 height 31
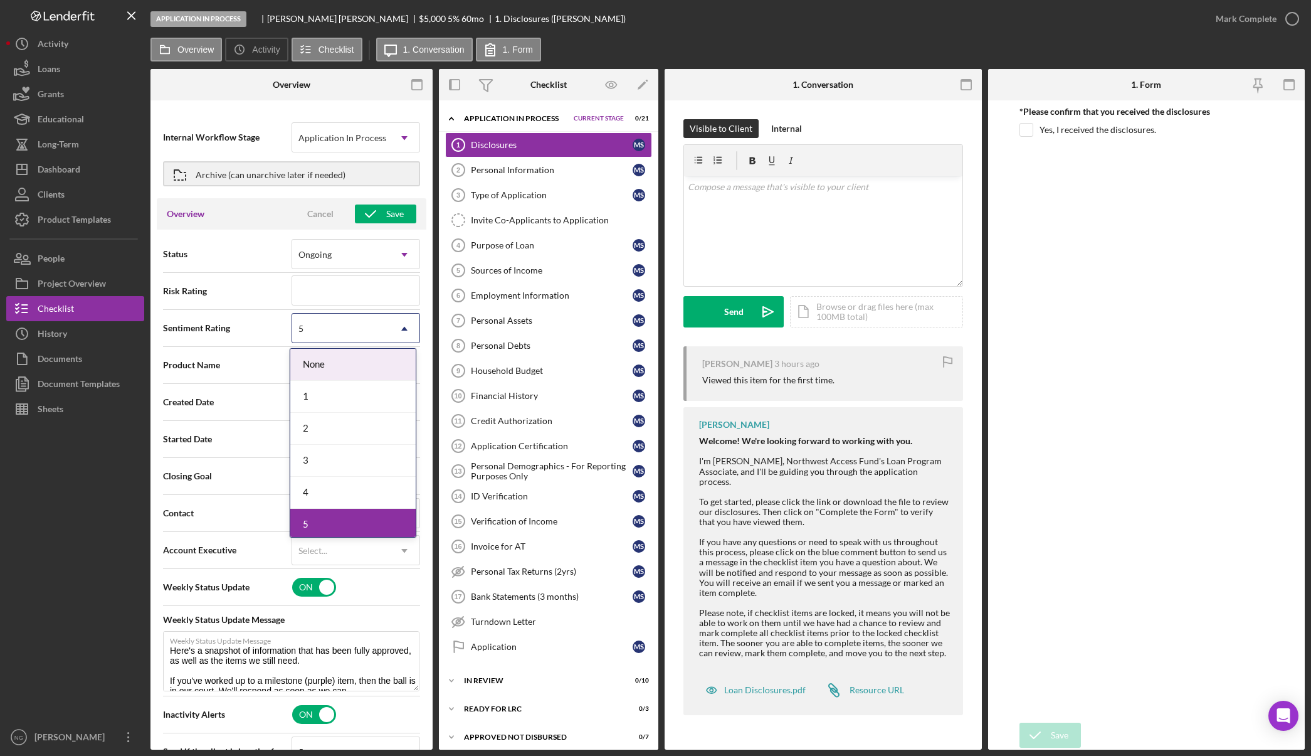
click at [352, 327] on div "5" at bounding box center [340, 328] width 97 height 29
click at [329, 393] on div "1" at bounding box center [352, 397] width 125 height 32
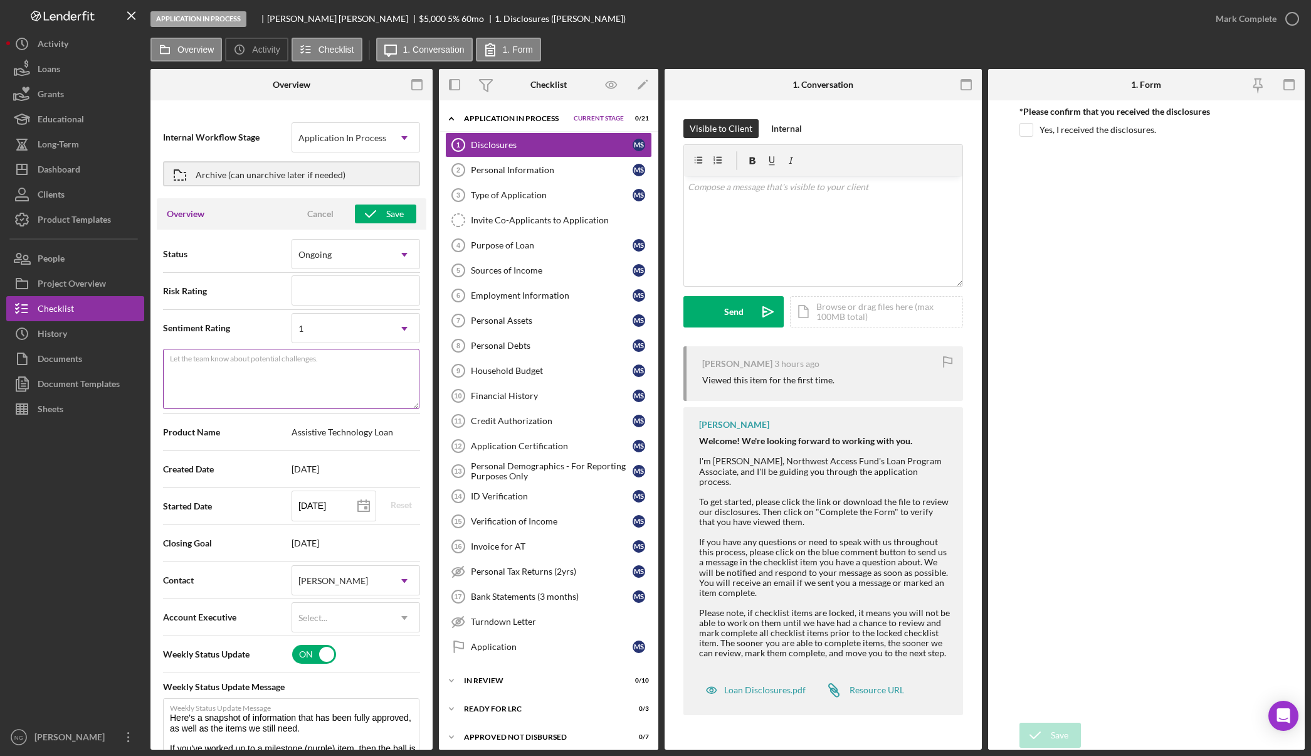
click at [326, 383] on textarea "Let the team know about potential challenges." at bounding box center [291, 379] width 257 height 60
type textarea "0 items complete"
click at [386, 219] on div "Save" at bounding box center [395, 213] width 18 height 19
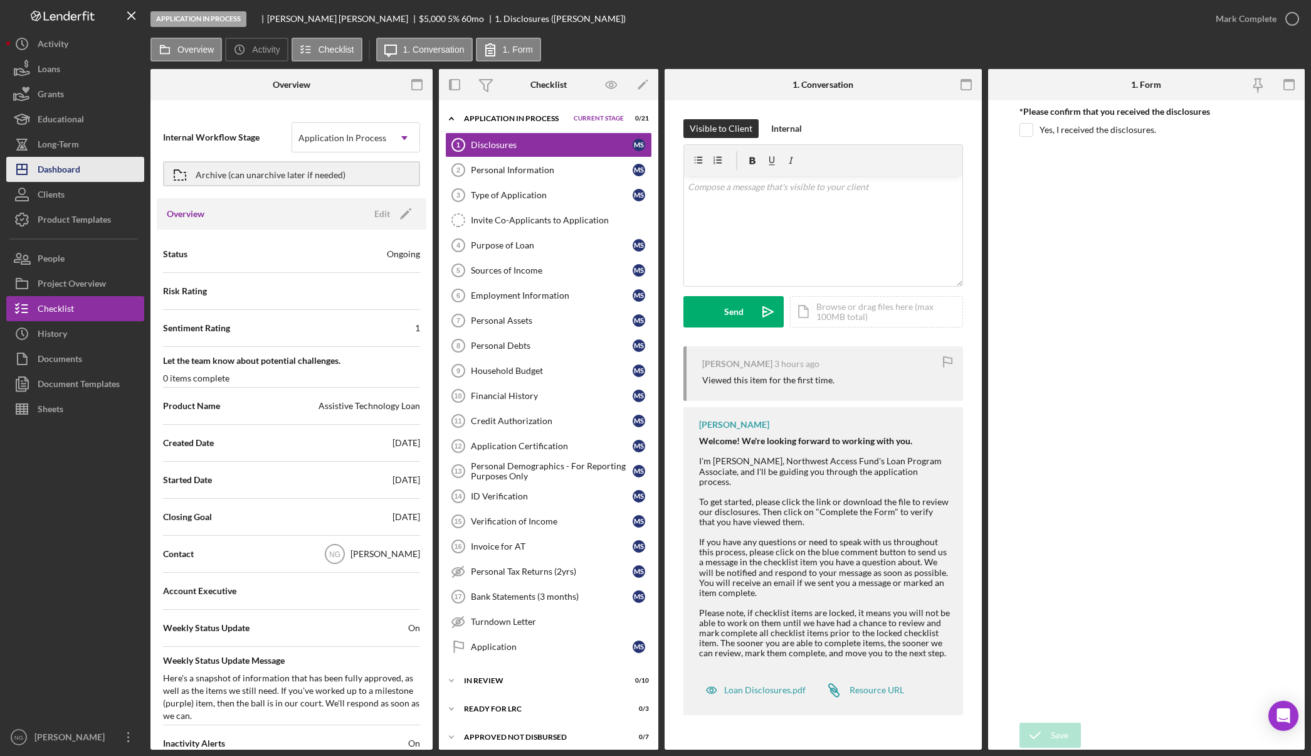
click at [77, 164] on div "Dashboard" at bounding box center [59, 171] width 43 height 28
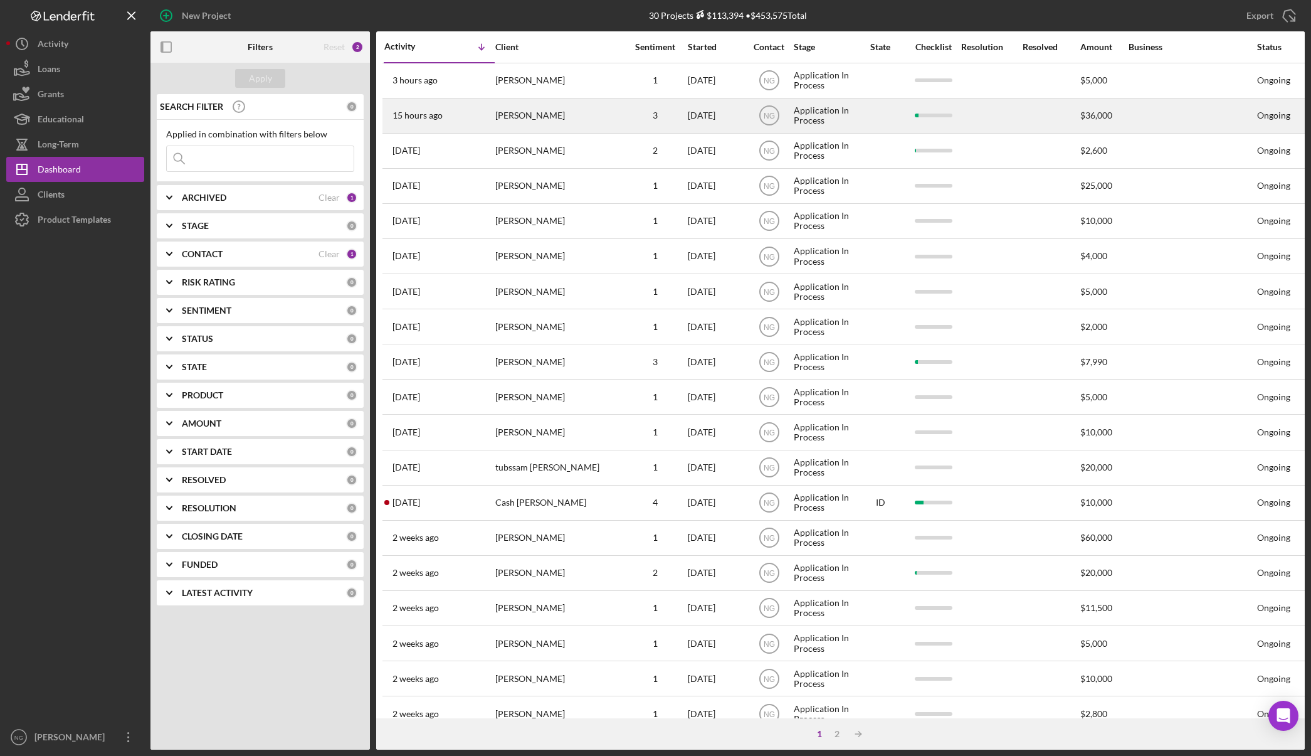
click at [541, 120] on div "[PERSON_NAME]" at bounding box center [557, 115] width 125 height 33
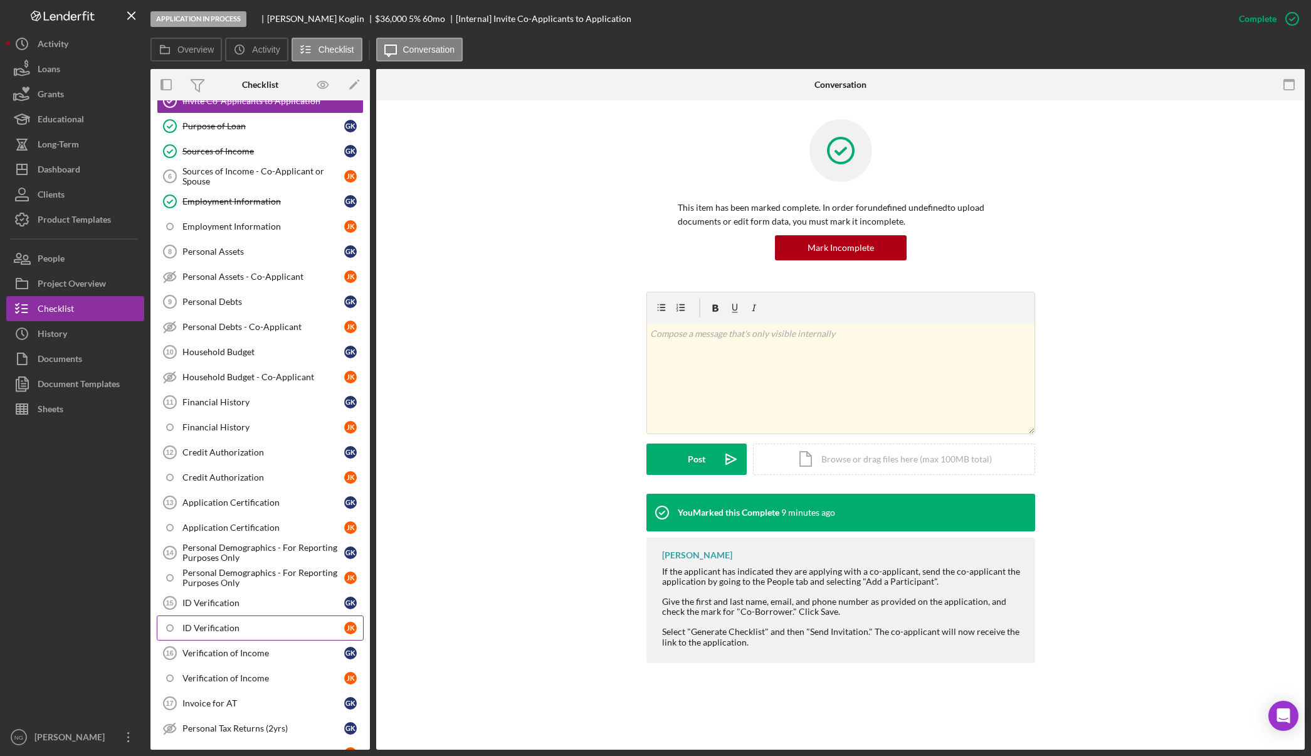
scroll to position [439, 0]
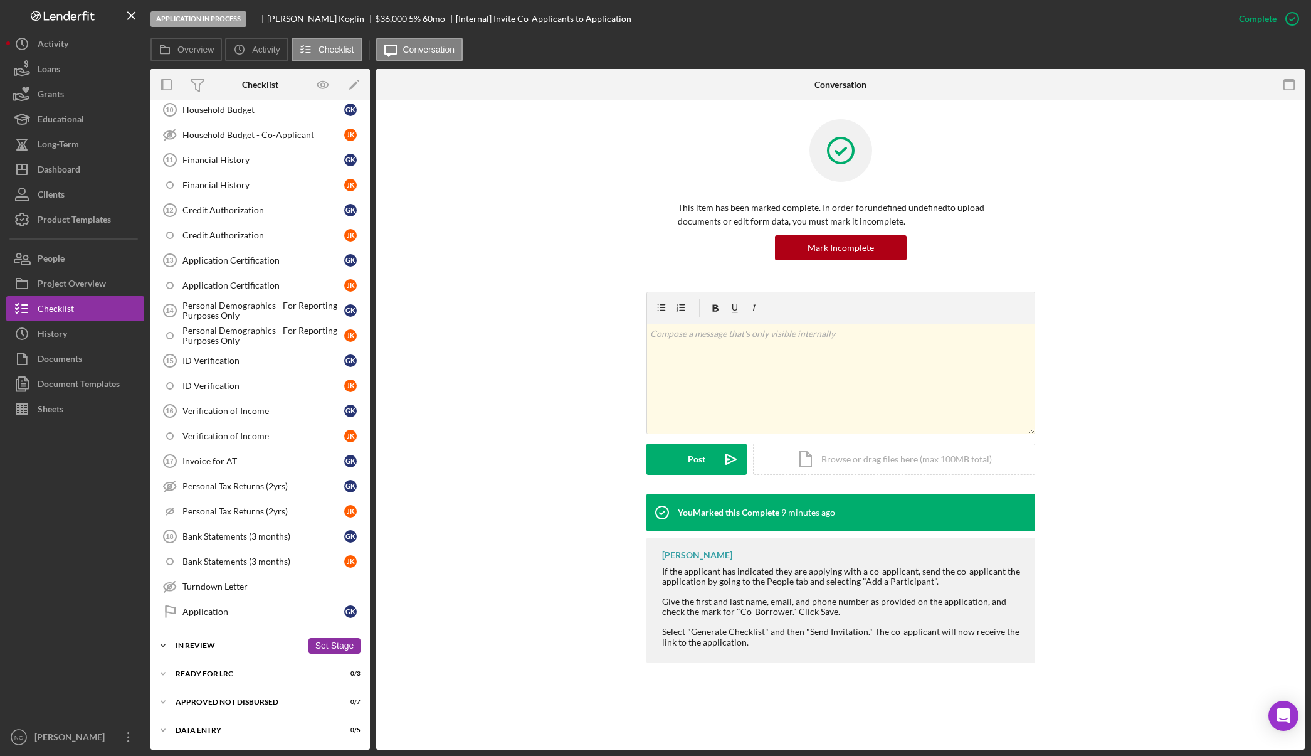
click at [238, 646] on div "In Review" at bounding box center [239, 646] width 127 height 8
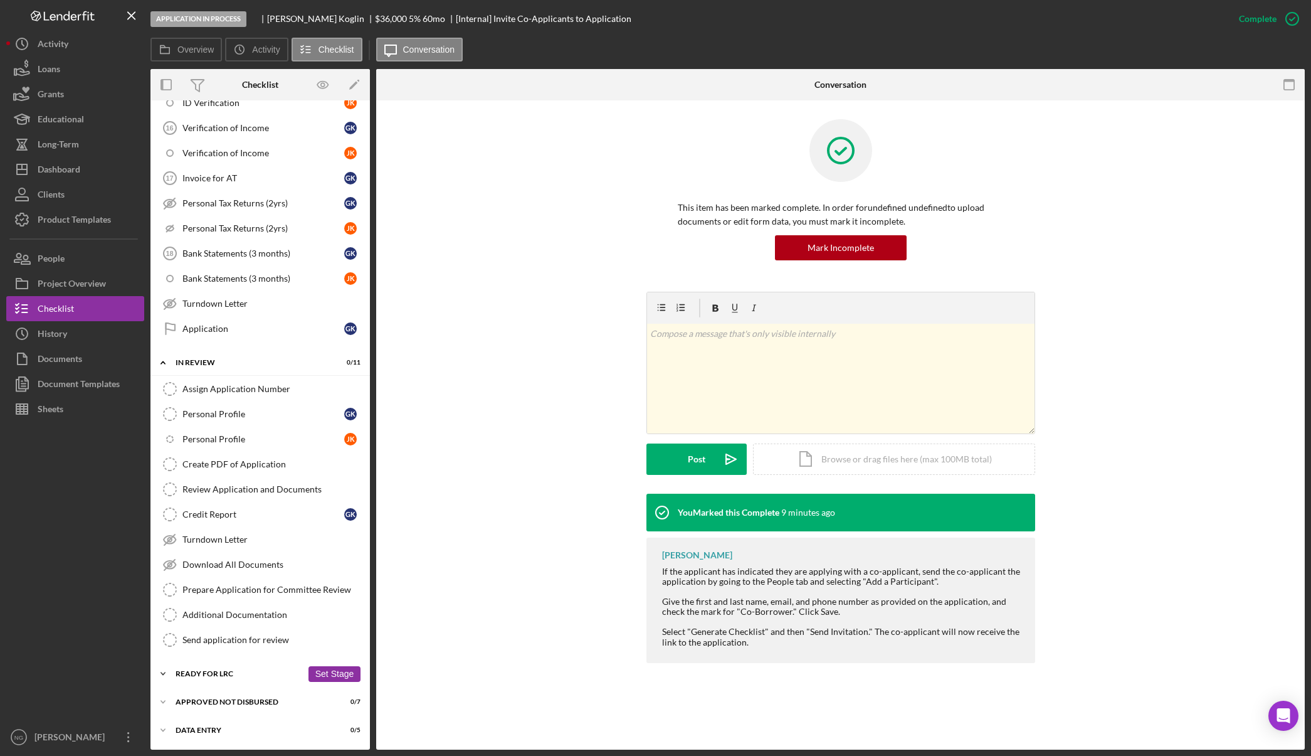
click at [238, 672] on div "Ready for LRC" at bounding box center [239, 674] width 127 height 8
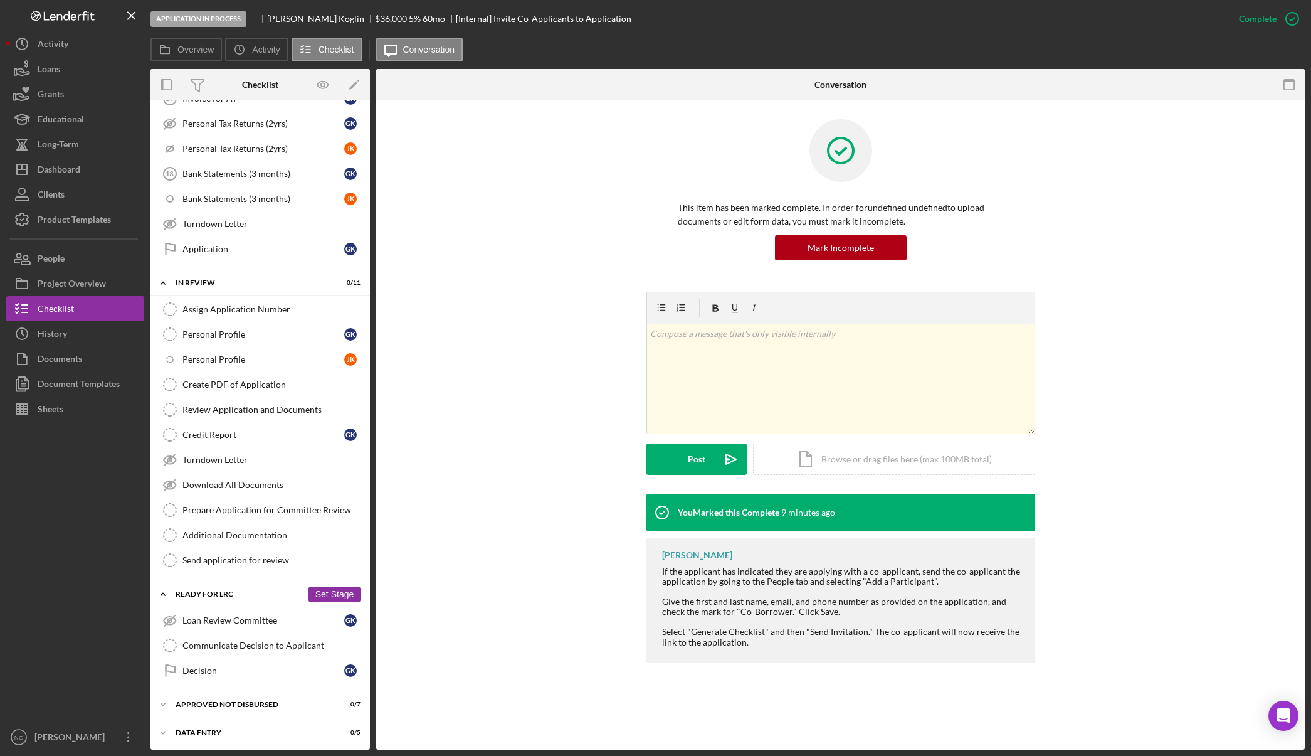
scroll to position [804, 0]
click at [236, 697] on div "Icon/Expander Approved Not Disbursed 0 / 7 Set Stage" at bounding box center [261, 701] width 220 height 25
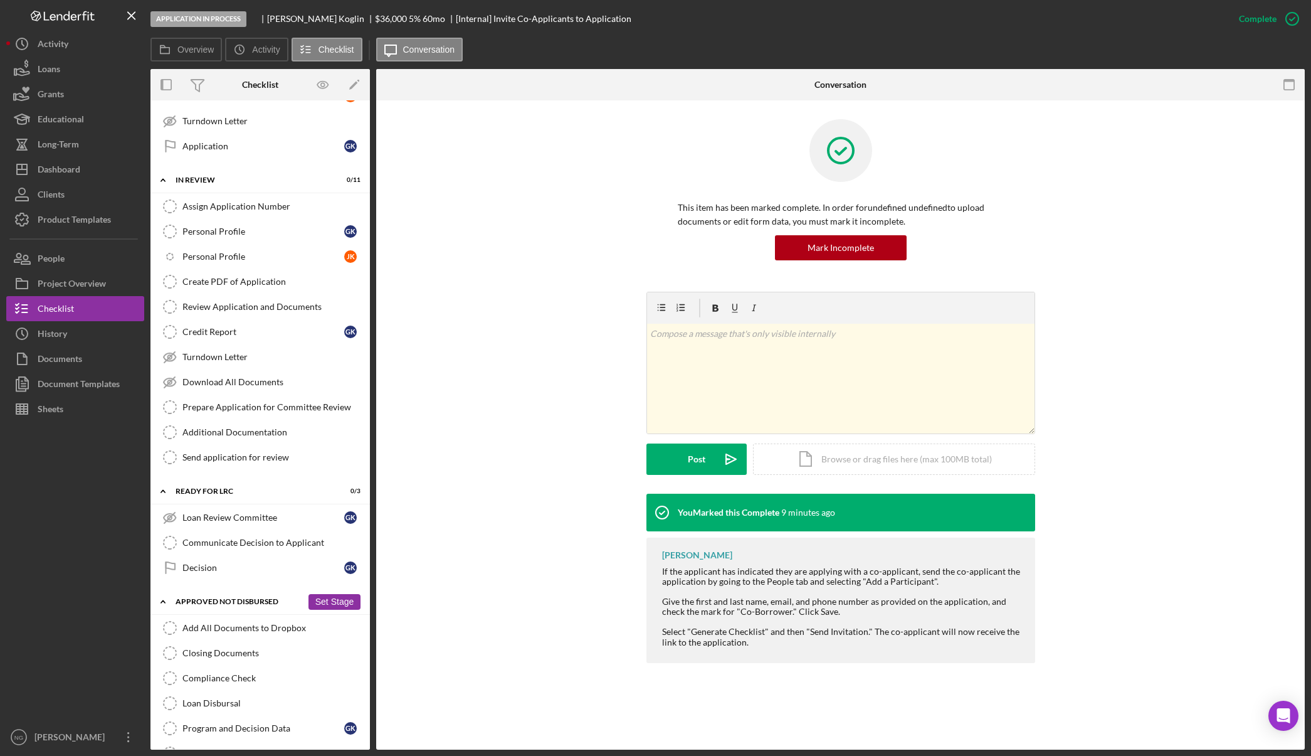
scroll to position [987, 0]
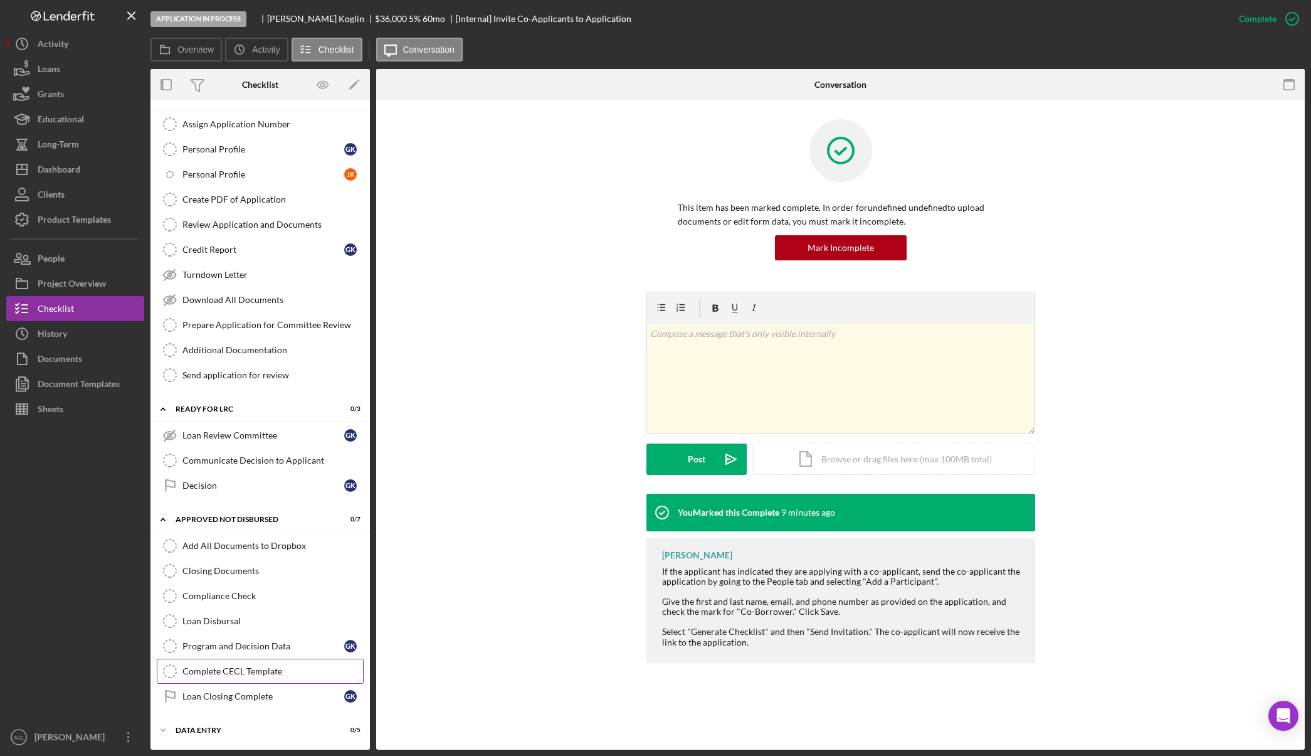
click at [254, 674] on div "Complete CECL Template" at bounding box center [273, 671] width 181 height 10
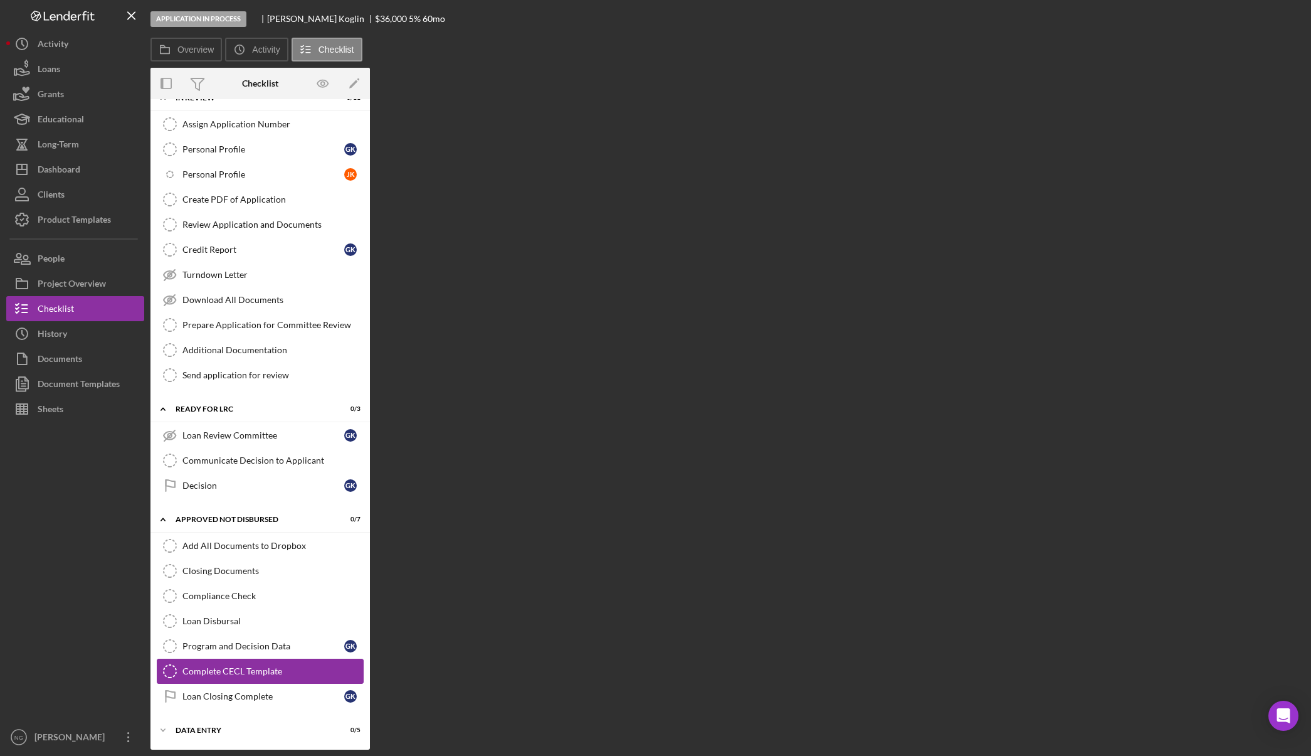
scroll to position [985, 0]
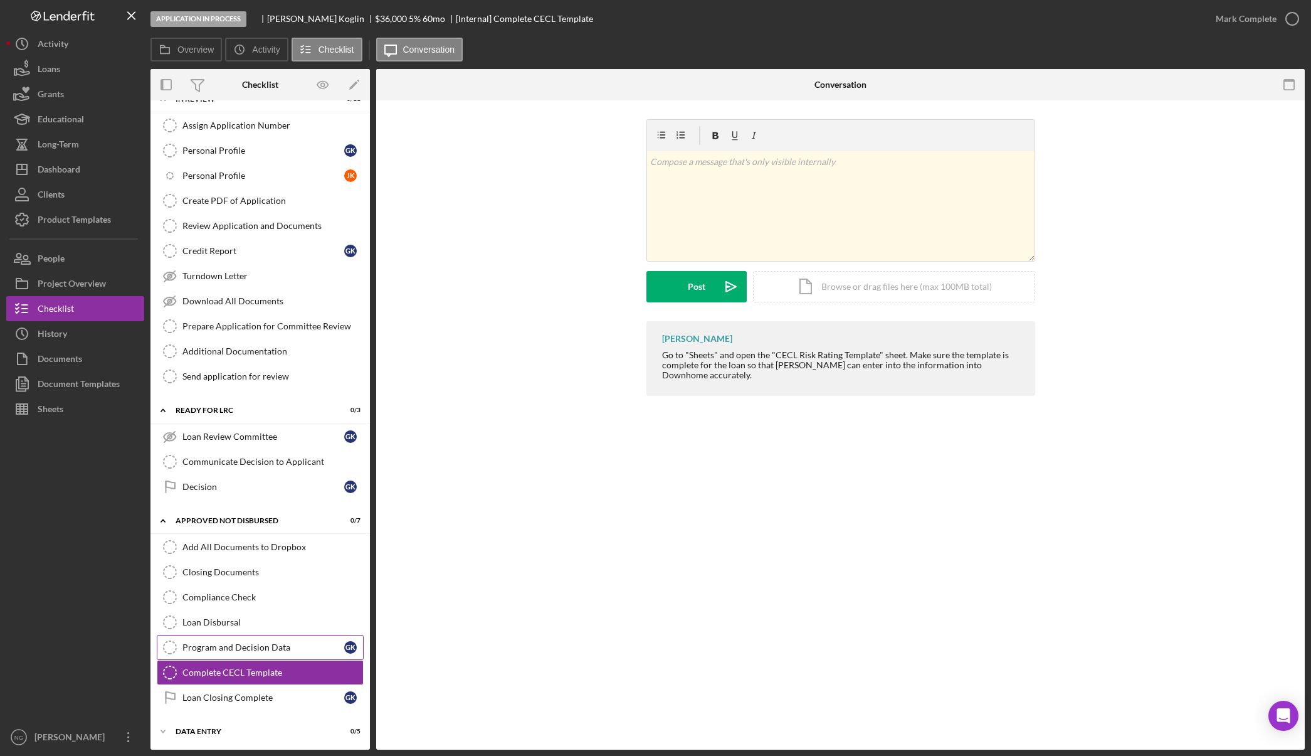
click at [258, 649] on div "Program and Decision Data" at bounding box center [264, 647] width 162 height 10
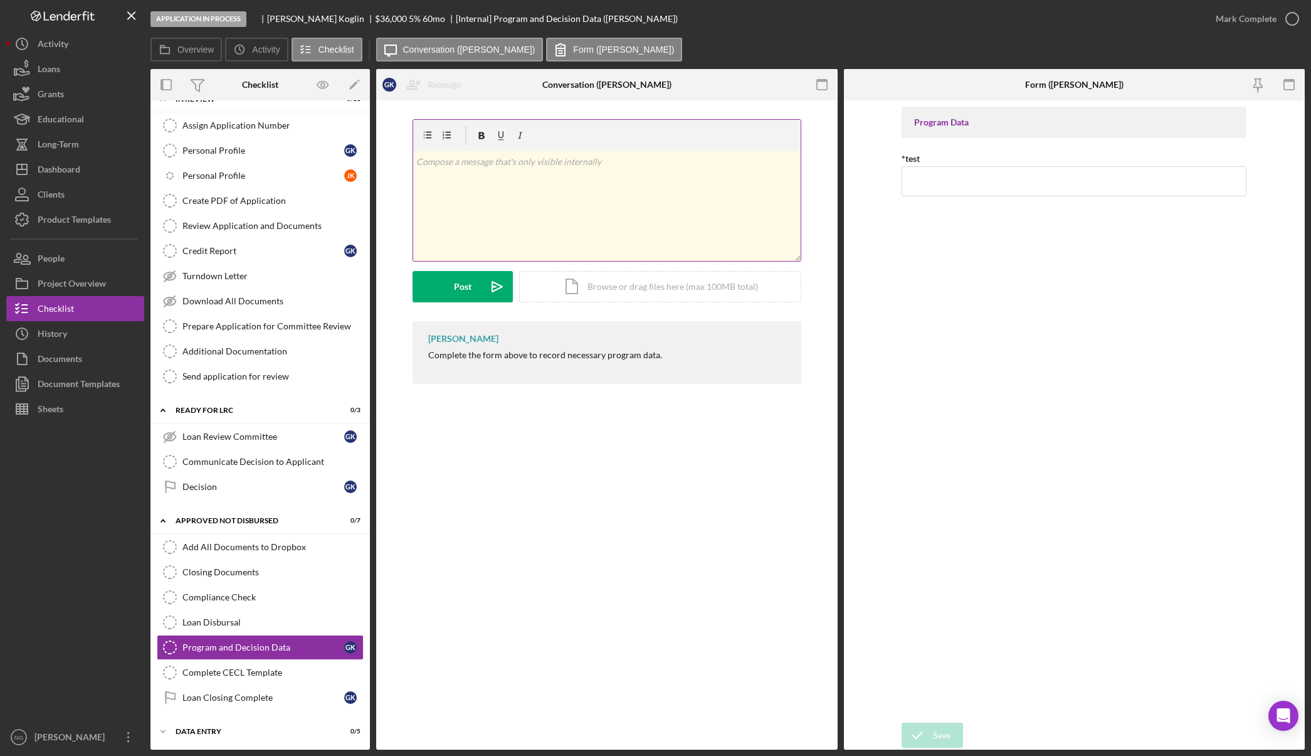
click at [553, 205] on div "v Color teal Color pink Remove color Add row above Add row below Add column bef…" at bounding box center [607, 206] width 388 height 110
click at [426, 137] on icon "button" at bounding box center [427, 135] width 8 height 7
click at [450, 134] on icon "button" at bounding box center [447, 136] width 28 height 28
click at [939, 185] on input "*test" at bounding box center [1074, 181] width 345 height 30
click at [83, 170] on button "Icon/Dashboard Dashboard" at bounding box center [75, 169] width 138 height 25
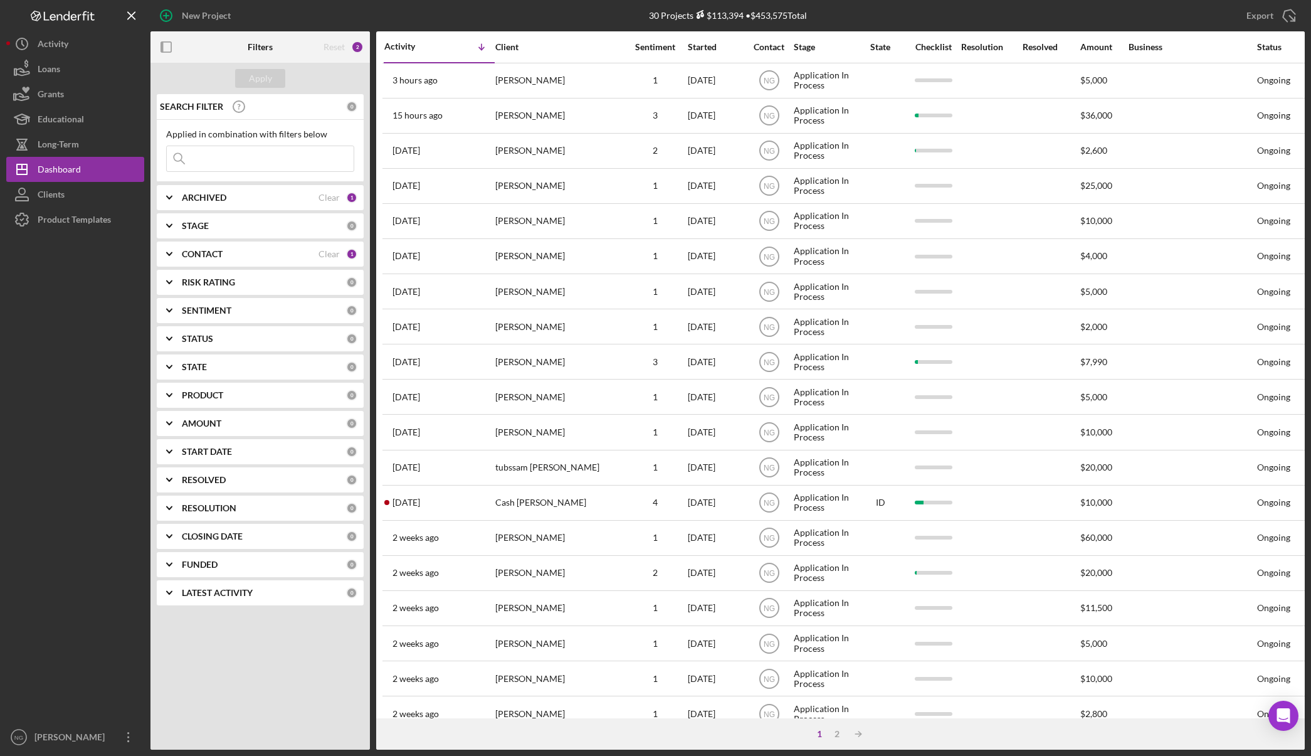
click at [280, 254] on div "CONTACT" at bounding box center [250, 254] width 137 height 10
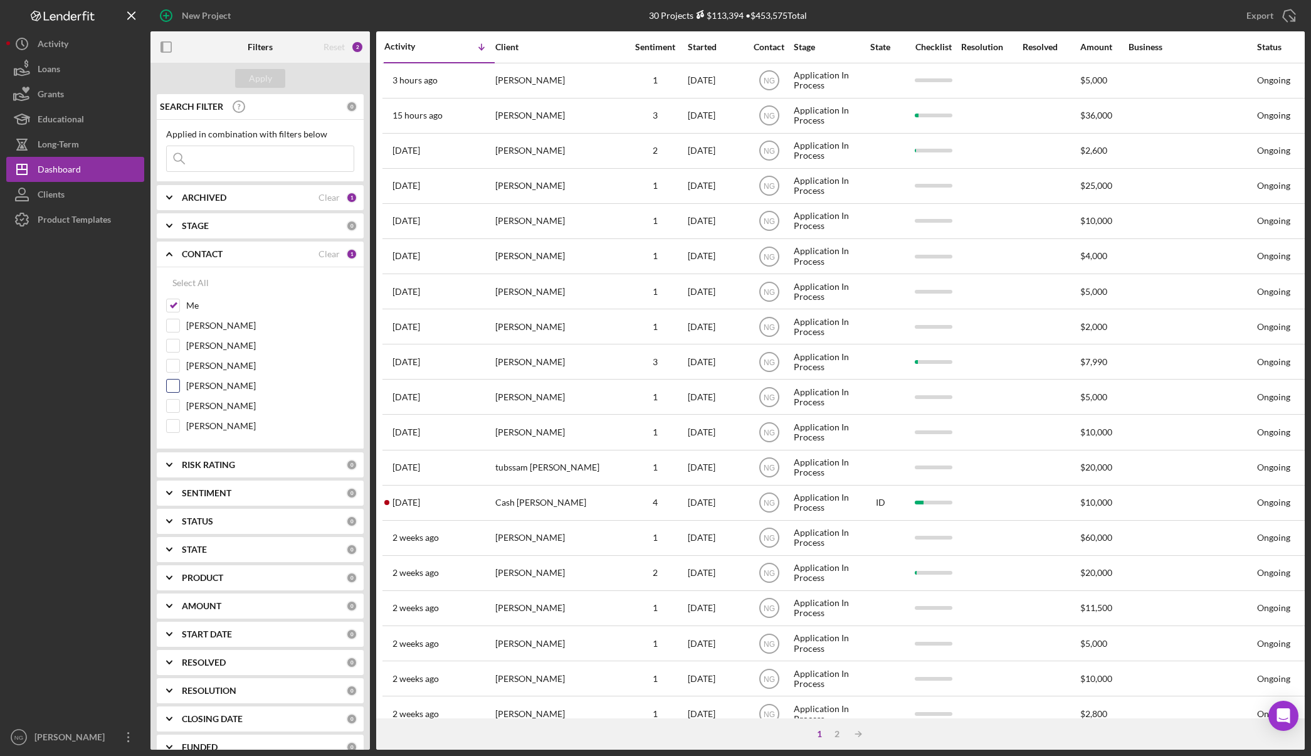
click at [174, 390] on input "Kathy Gilman" at bounding box center [173, 385] width 13 height 13
checkbox input "true"
click at [260, 84] on div "Apply" at bounding box center [260, 78] width 23 height 19
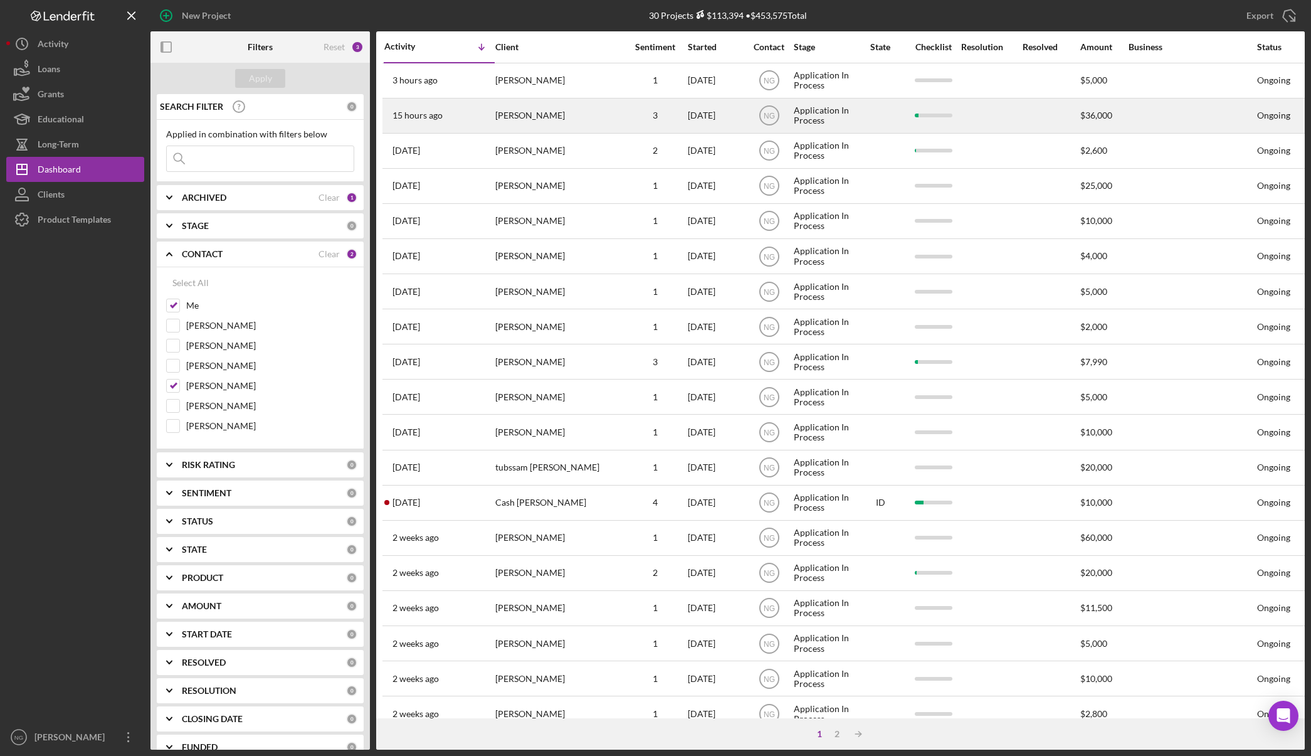
click at [504, 120] on div "[PERSON_NAME]" at bounding box center [557, 115] width 125 height 33
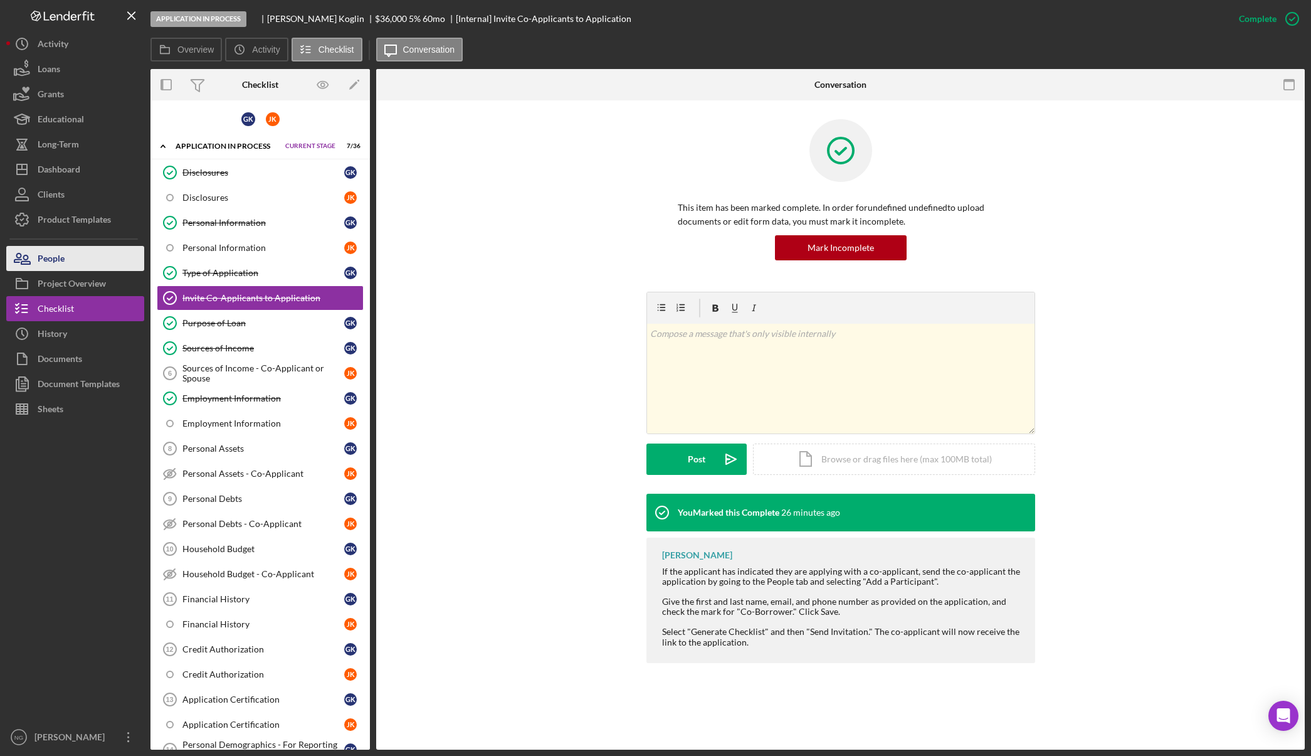
click at [78, 269] on button "People" at bounding box center [75, 258] width 138 height 25
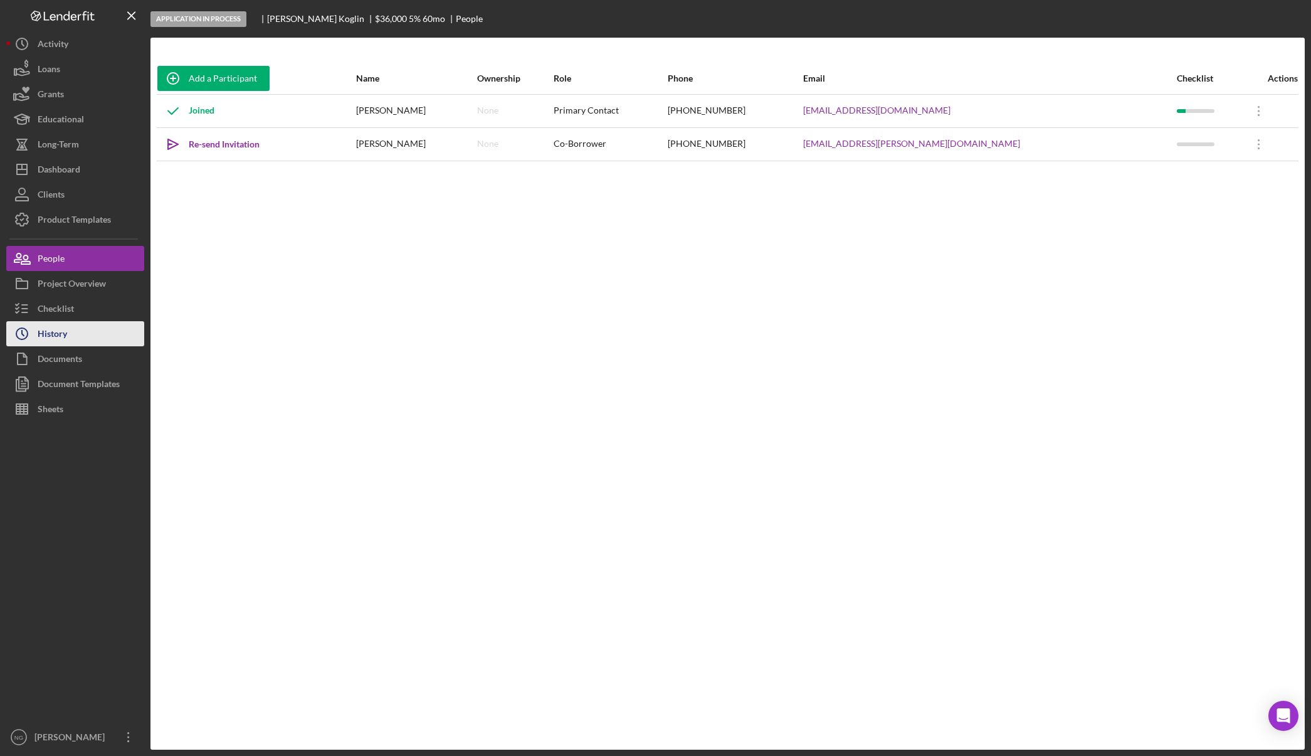
click at [78, 335] on button "Icon/History History" at bounding box center [75, 333] width 138 height 25
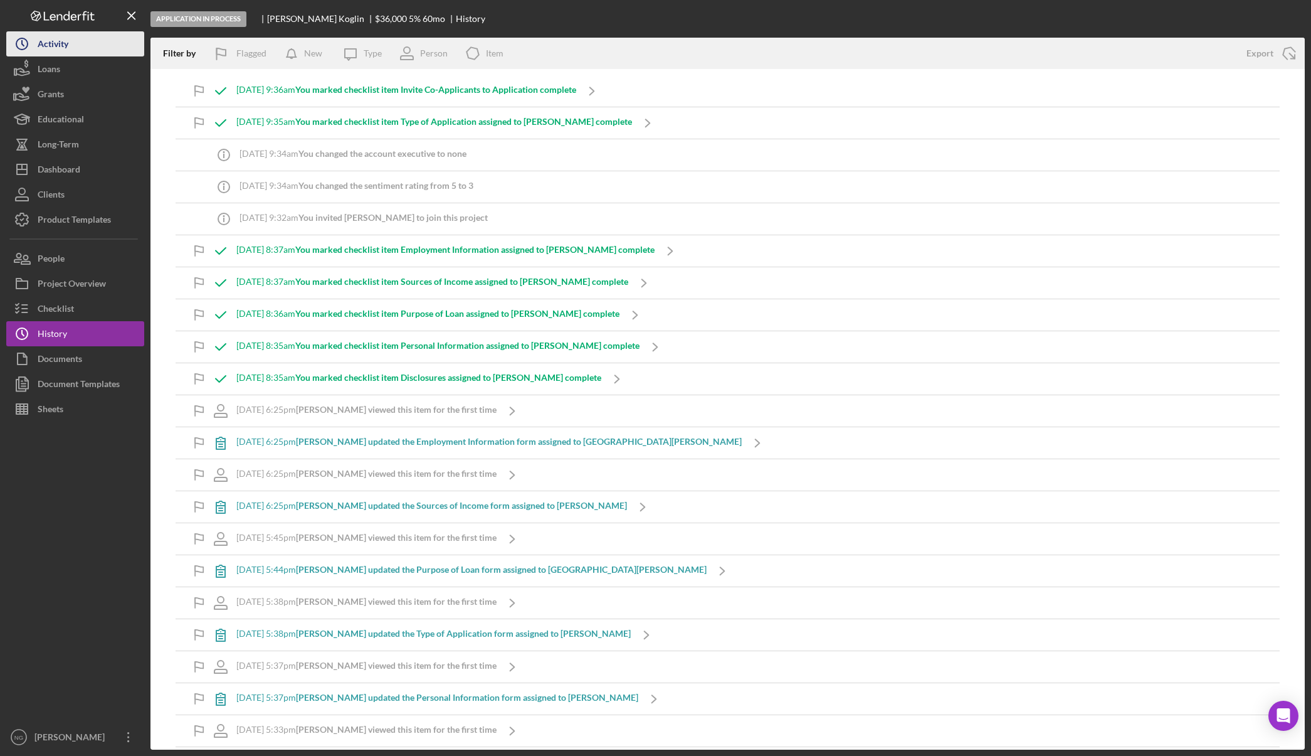
click at [87, 49] on button "Icon/History Activity" at bounding box center [75, 43] width 138 height 25
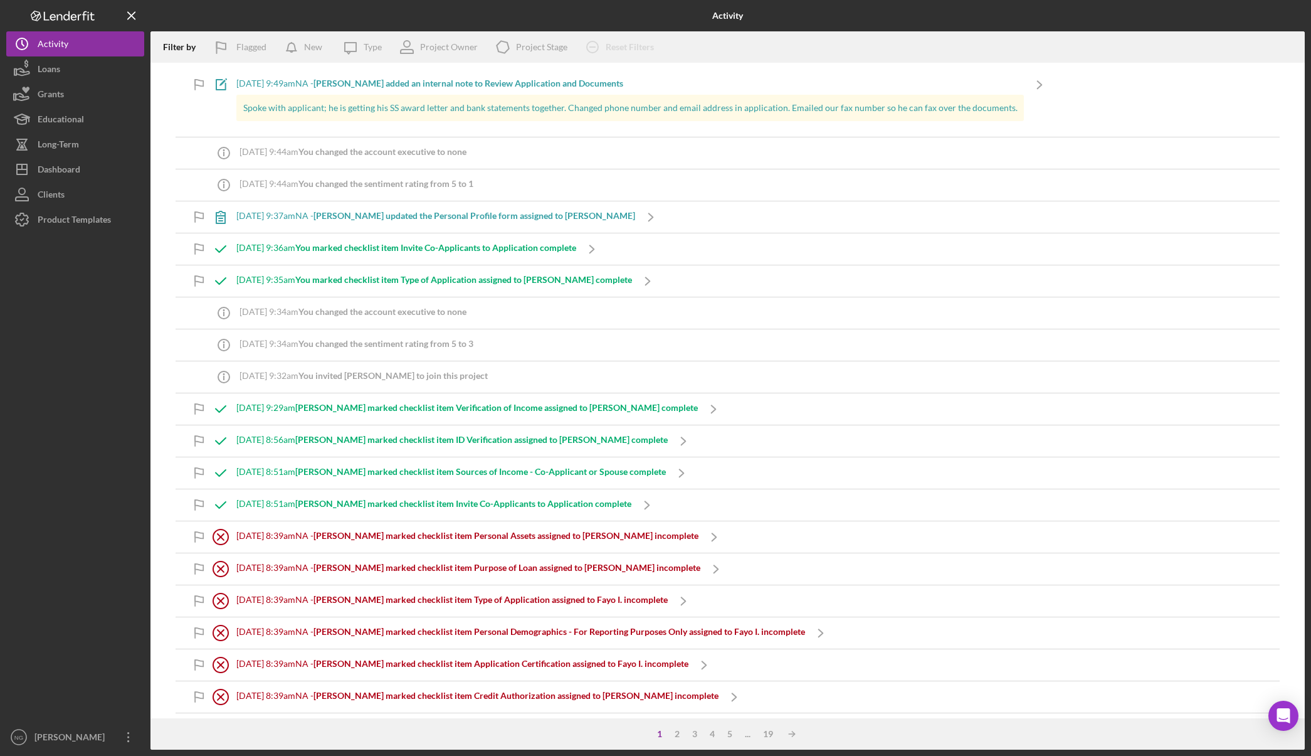
click at [92, 528] on div at bounding box center [75, 478] width 138 height 492
drag, startPoint x: 75, startPoint y: 333, endPoint x: 172, endPoint y: 197, distance: 167.6
click at [75, 333] on div at bounding box center [75, 478] width 138 height 492
click at [82, 172] on button "Icon/Dashboard Dashboard" at bounding box center [75, 169] width 138 height 25
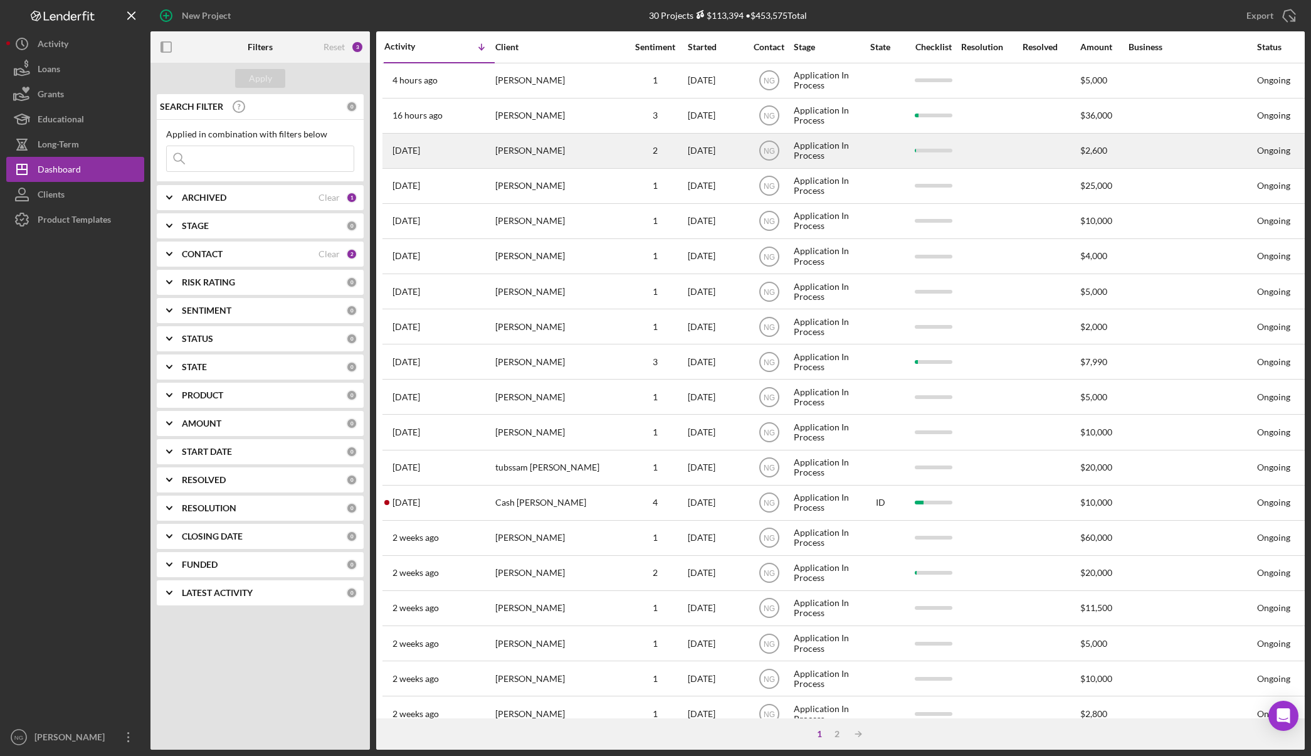
click at [596, 154] on div "[PERSON_NAME]" at bounding box center [557, 150] width 125 height 33
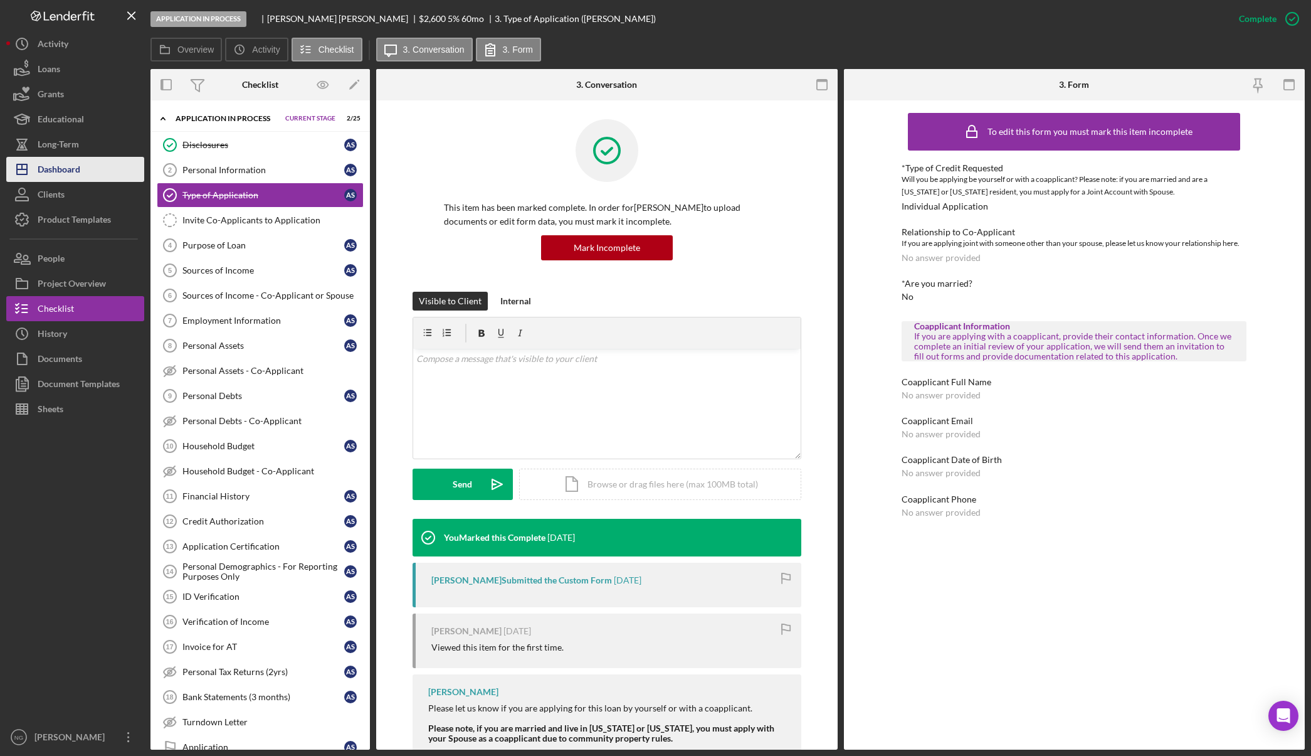
click at [85, 169] on button "Icon/Dashboard Dashboard" at bounding box center [75, 169] width 138 height 25
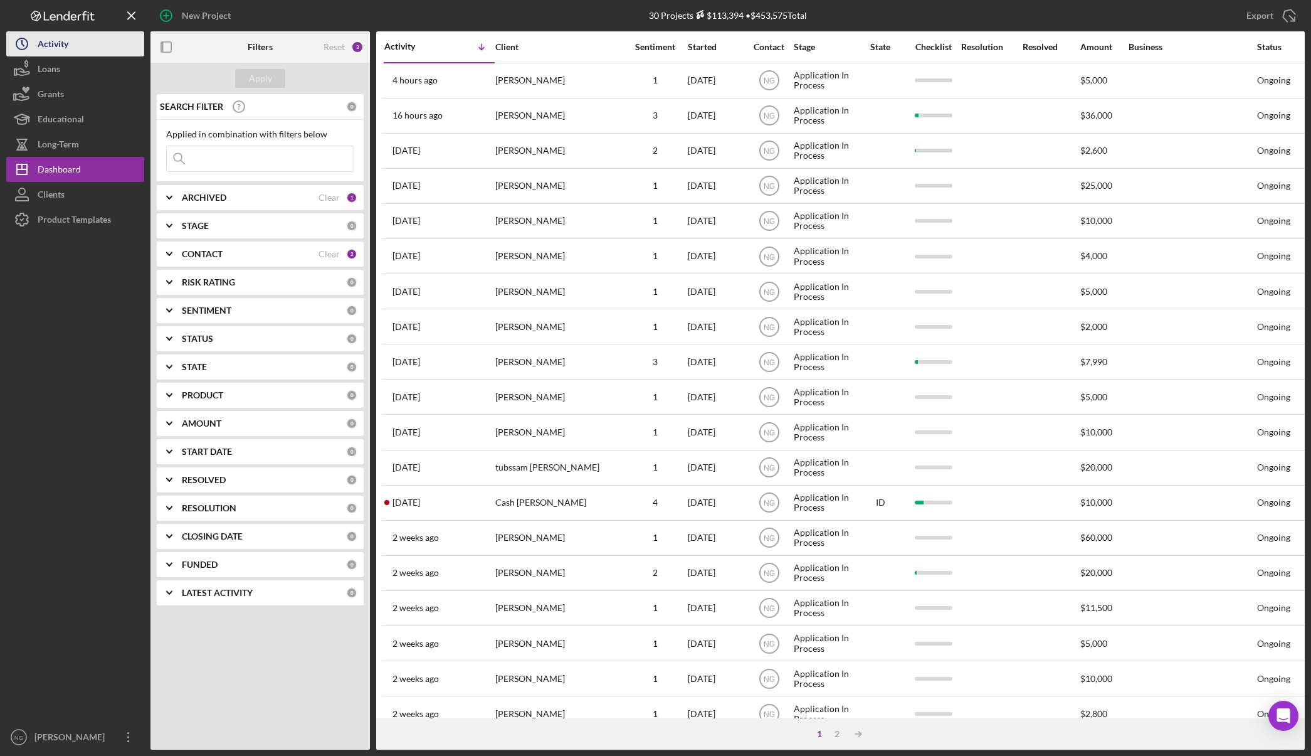
click at [47, 43] on div "Activity" at bounding box center [53, 45] width 31 height 28
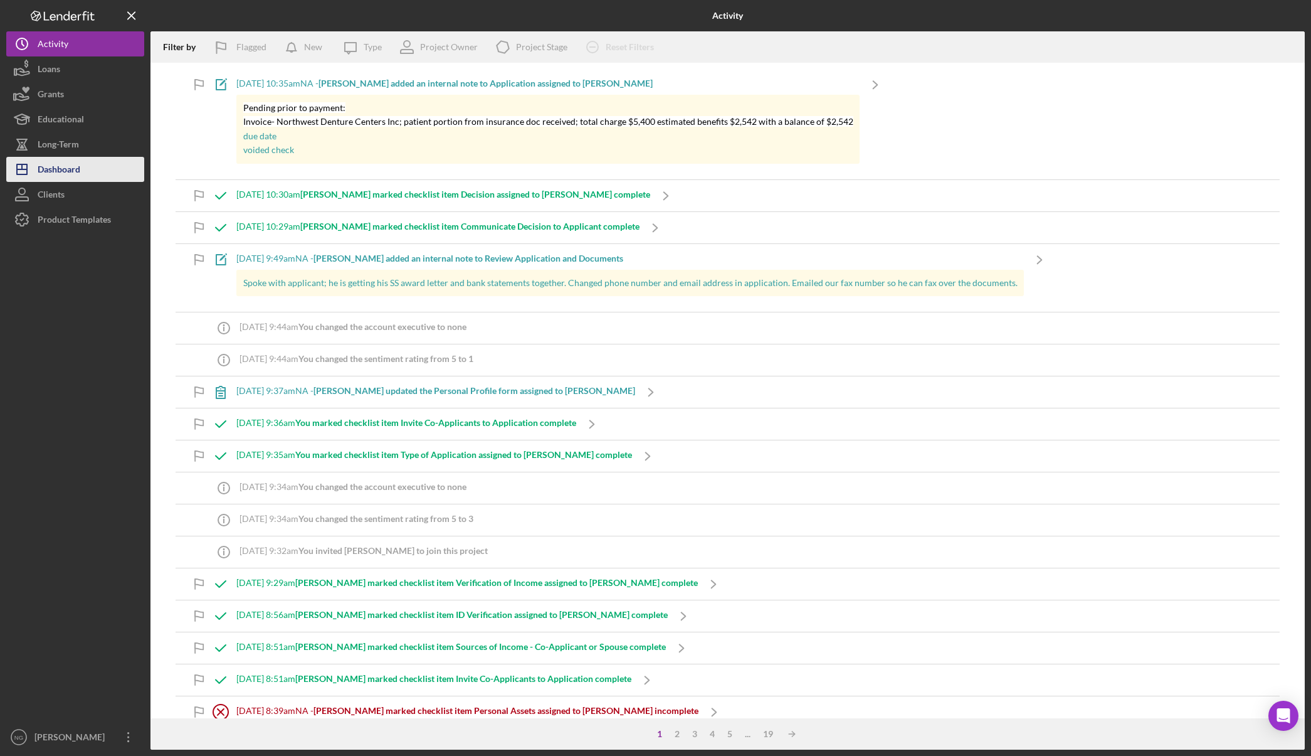
click at [92, 179] on button "Icon/Dashboard Dashboard" at bounding box center [75, 169] width 138 height 25
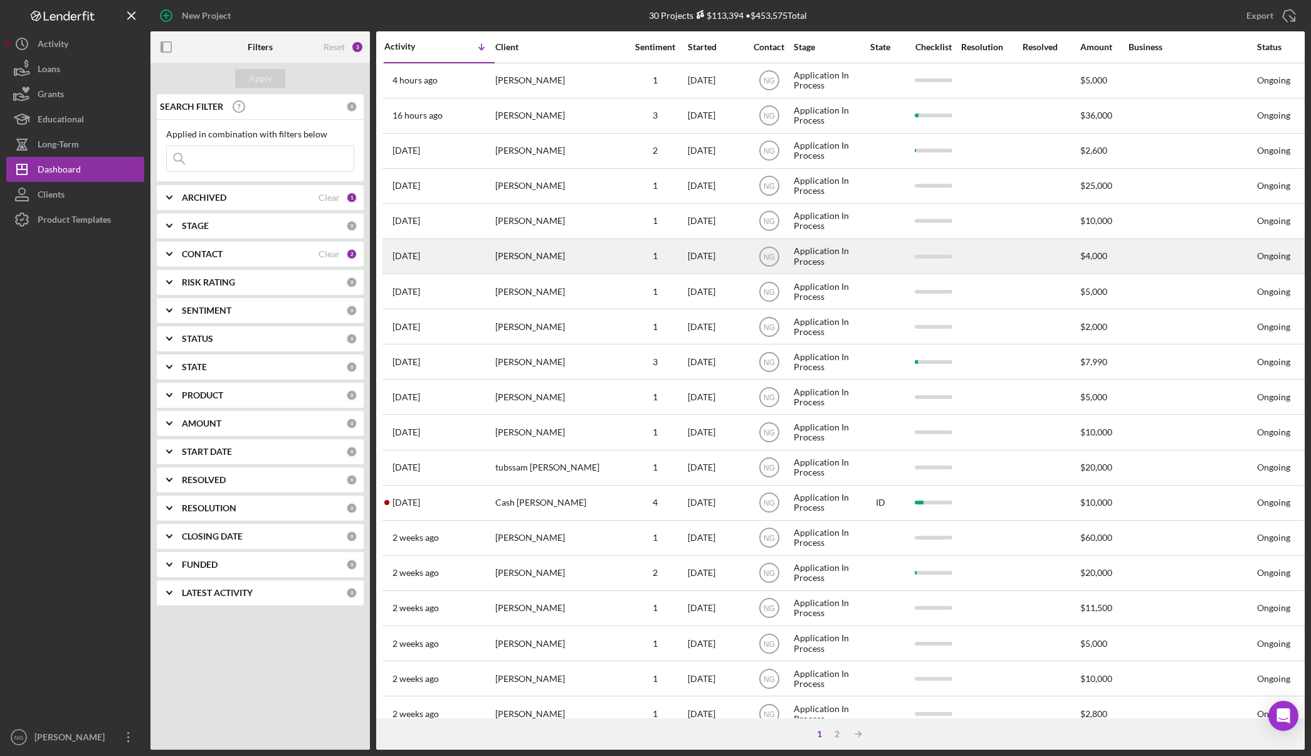
click at [549, 253] on div "[PERSON_NAME]" at bounding box center [557, 256] width 125 height 33
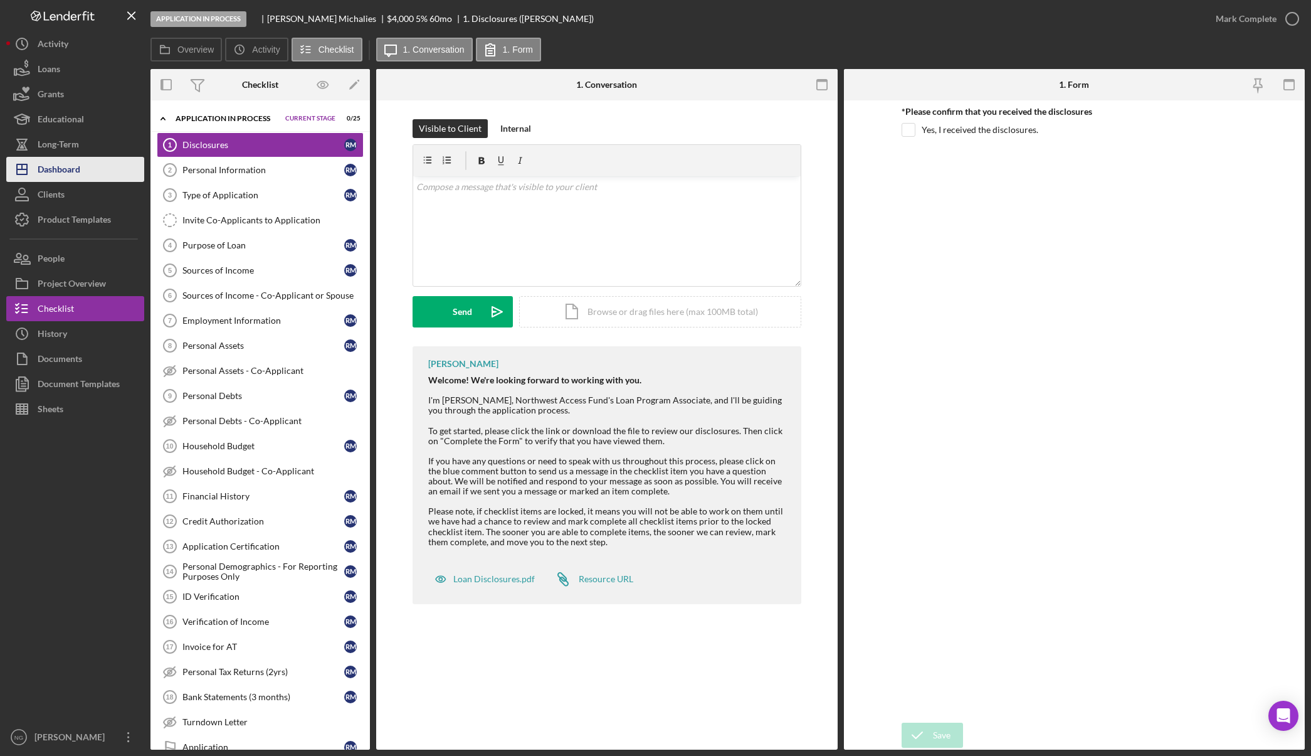
click at [79, 173] on div "Dashboard" at bounding box center [59, 171] width 43 height 28
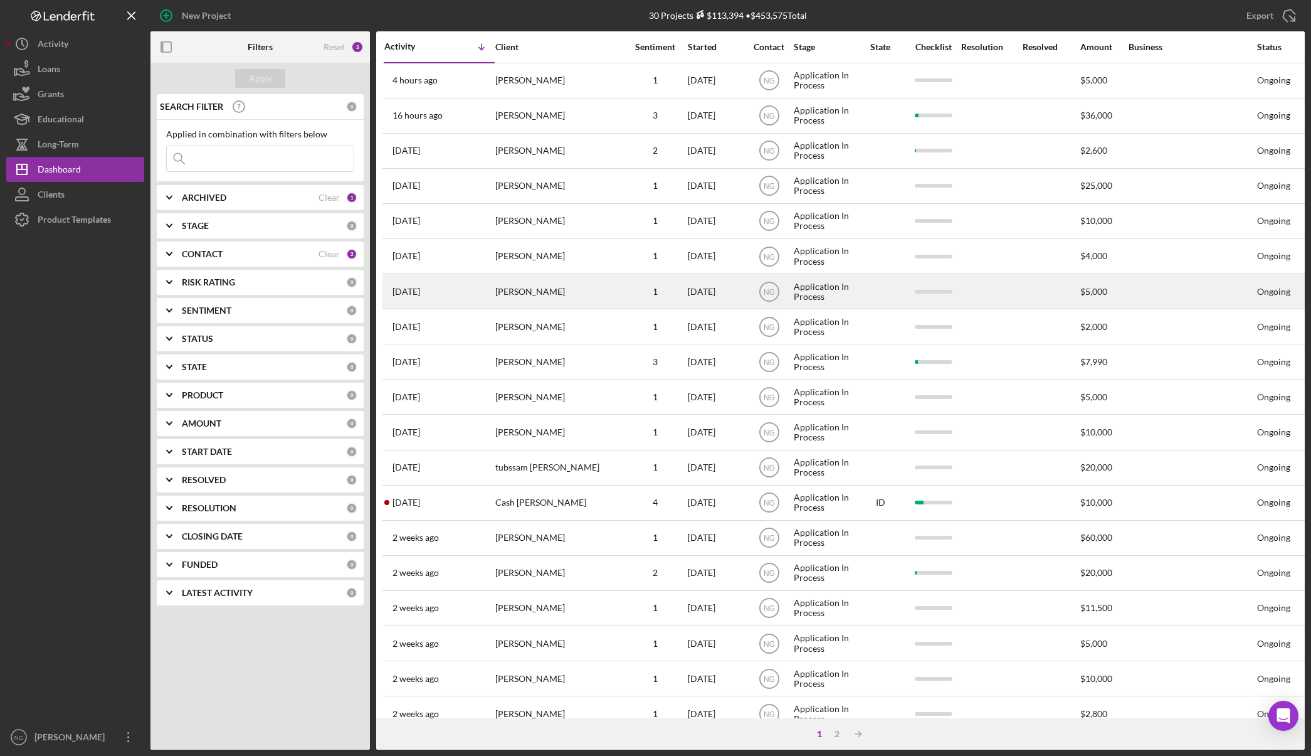
click at [543, 294] on div "[PERSON_NAME]" at bounding box center [557, 291] width 125 height 33
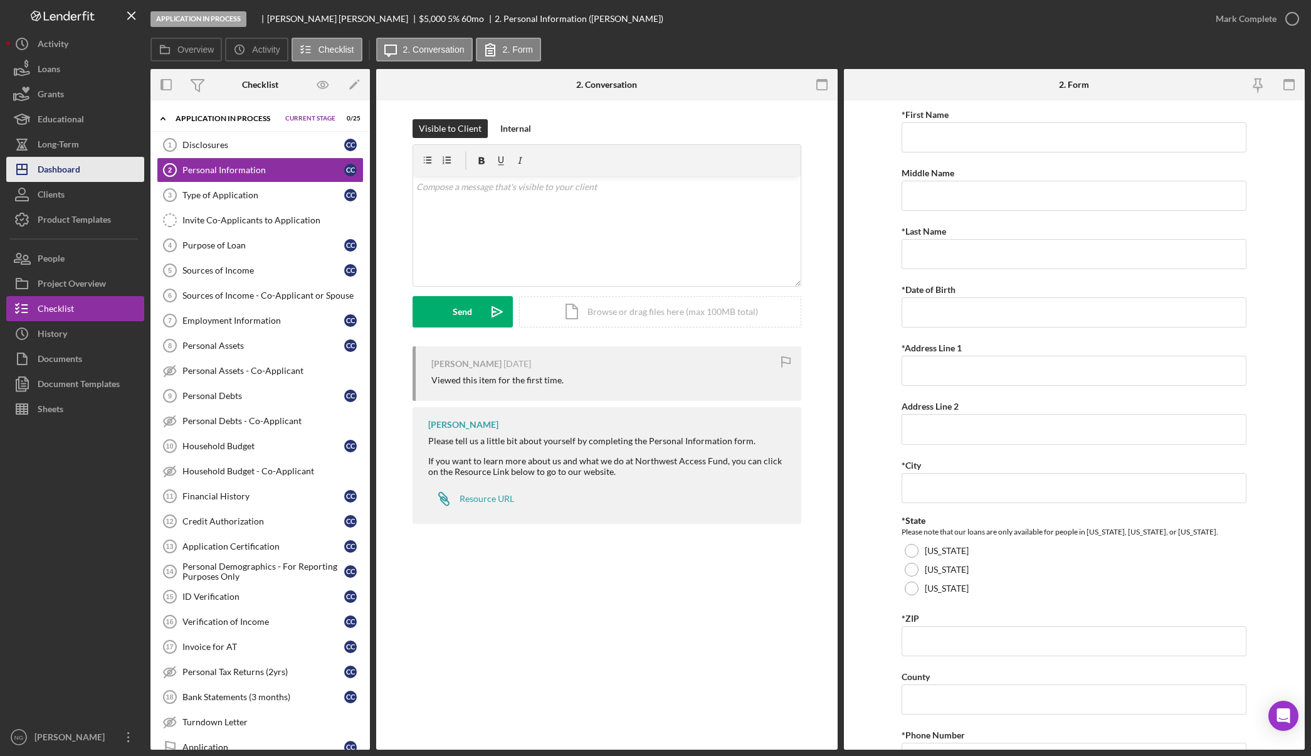
click at [87, 173] on button "Icon/Dashboard Dashboard" at bounding box center [75, 169] width 138 height 25
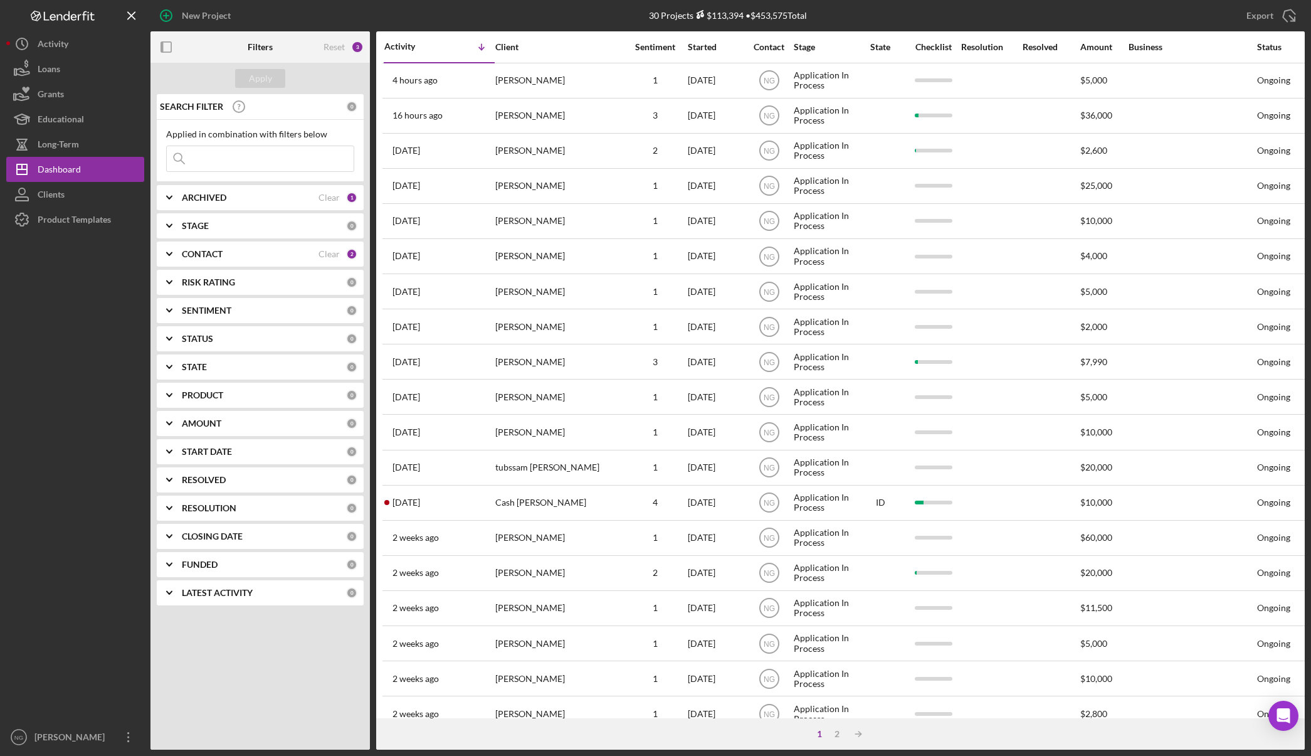
click at [346, 254] on div "2" at bounding box center [351, 253] width 11 height 11
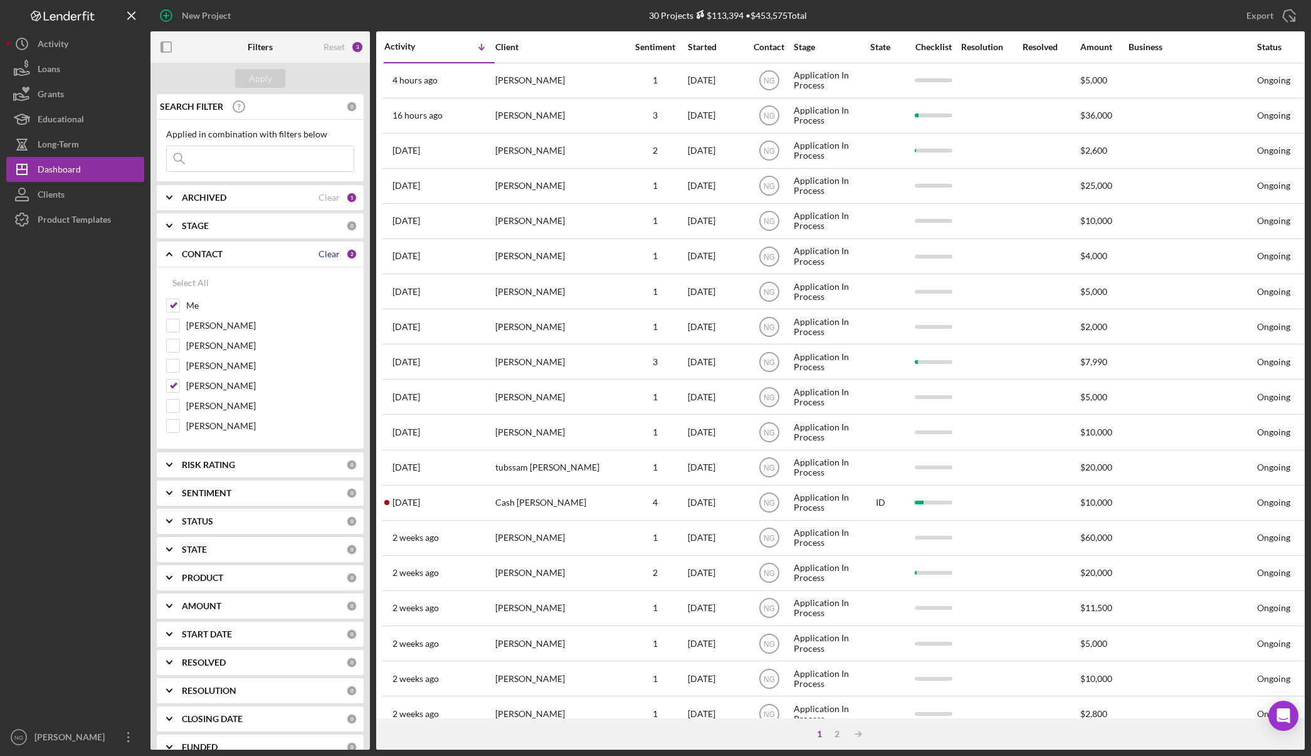
click at [319, 254] on div "Clear" at bounding box center [329, 254] width 21 height 10
checkbox input "false"
click at [171, 343] on input "Monie Frost" at bounding box center [173, 345] width 13 height 13
checkbox input "true"
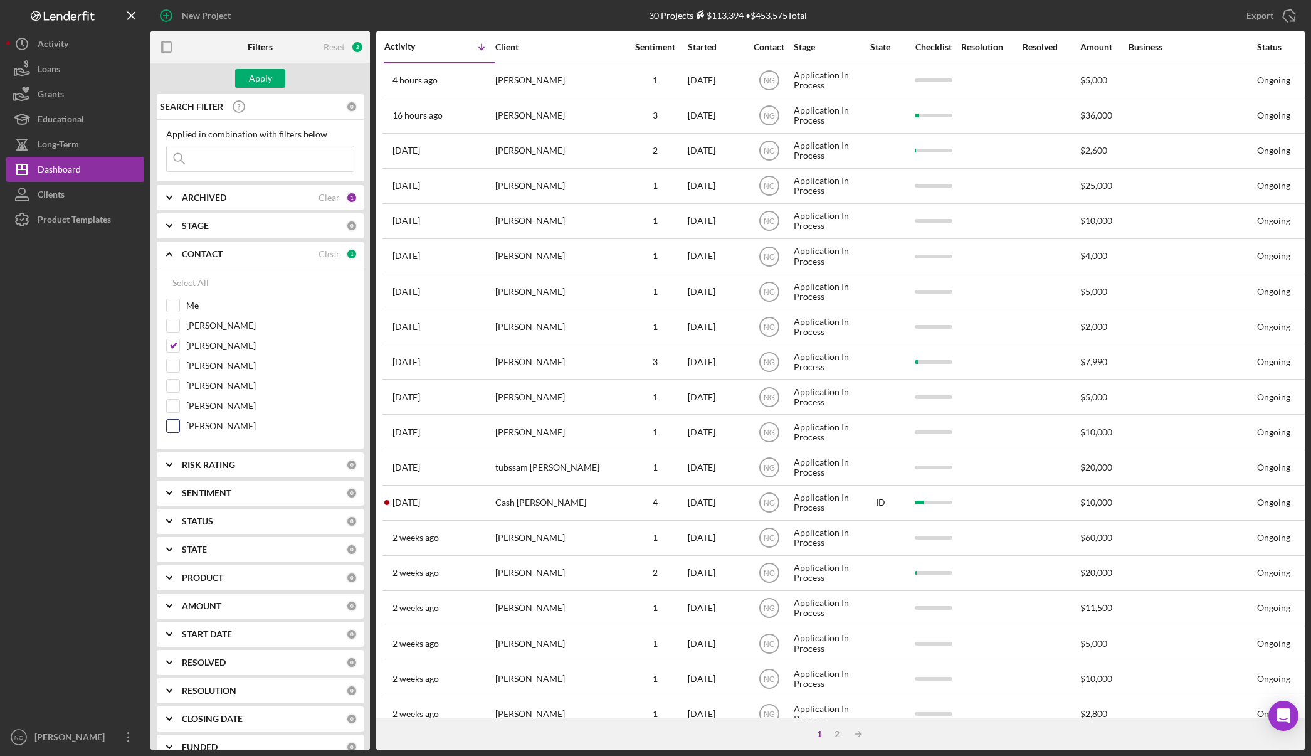
click at [179, 426] on input "Felicia Cardenas" at bounding box center [173, 426] width 13 height 13
checkbox input "true"
click at [264, 75] on div "Apply" at bounding box center [260, 78] width 23 height 19
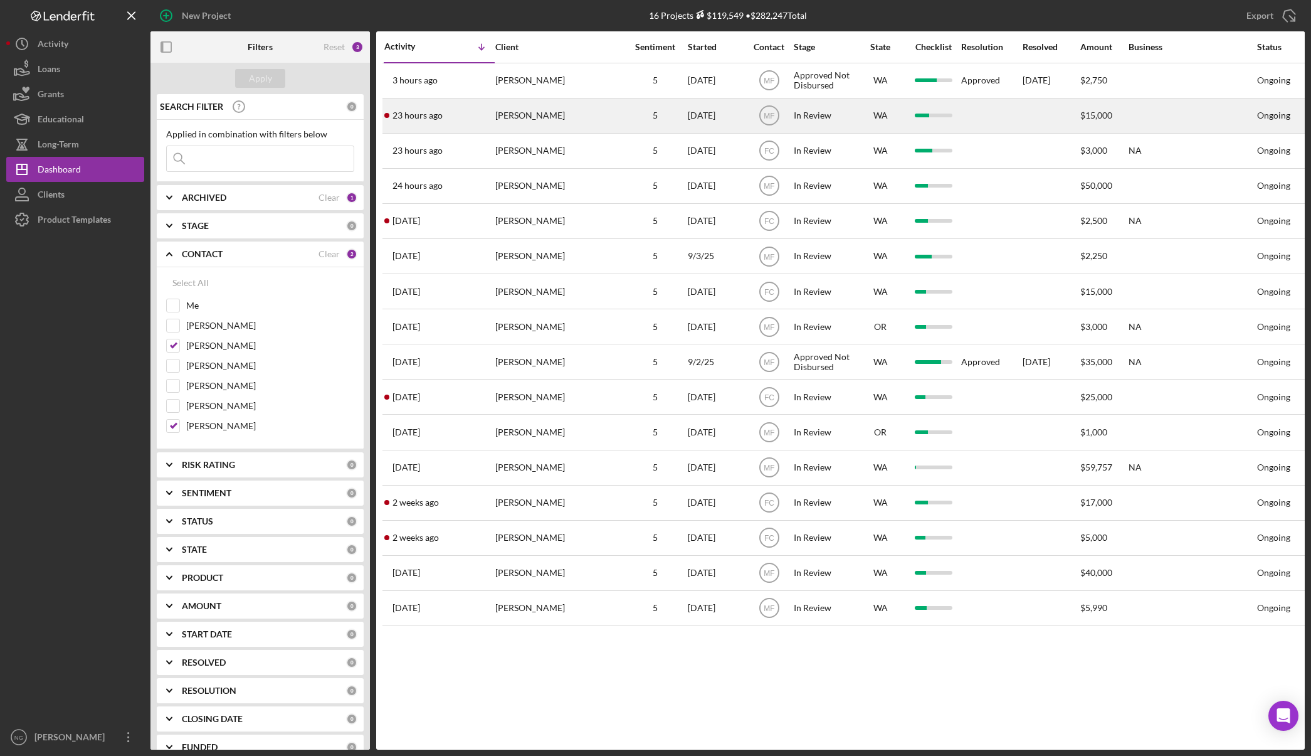
click at [595, 118] on div "Lance Roosma" at bounding box center [557, 115] width 125 height 33
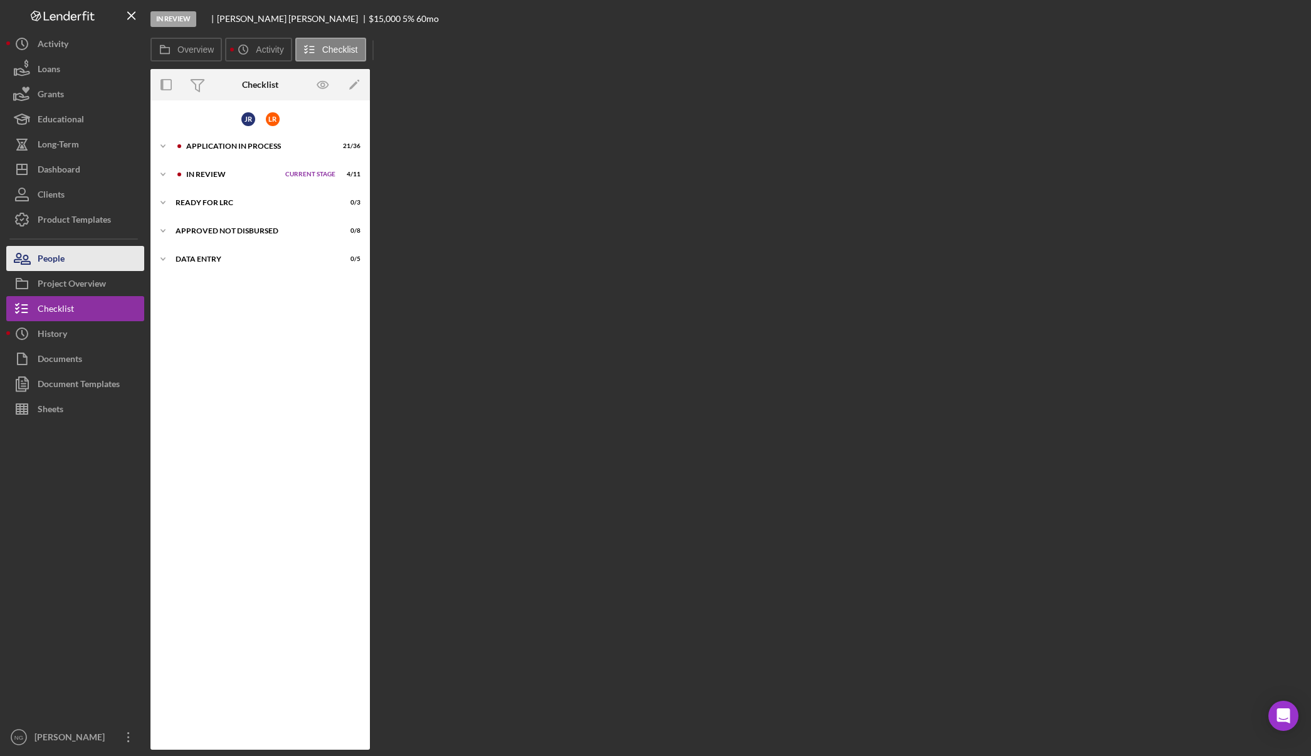
scroll to position [23, 0]
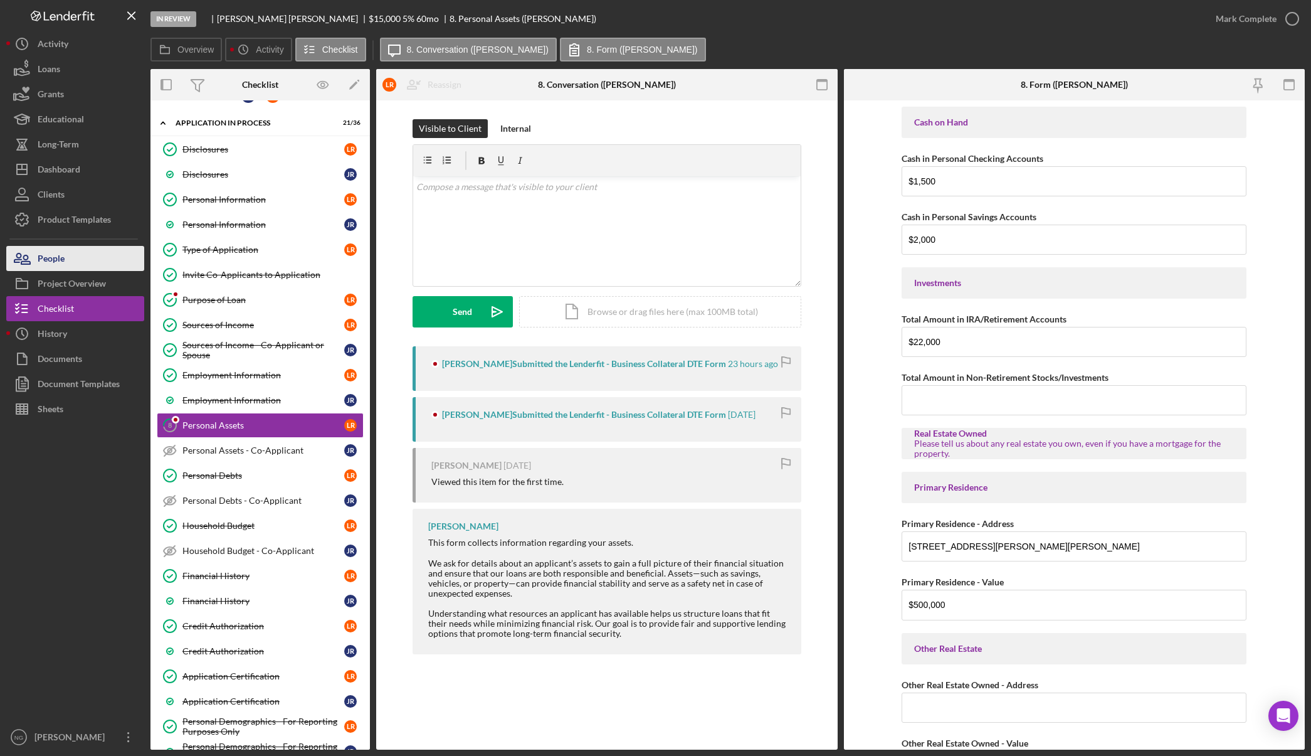
click at [70, 268] on button "People" at bounding box center [75, 258] width 138 height 25
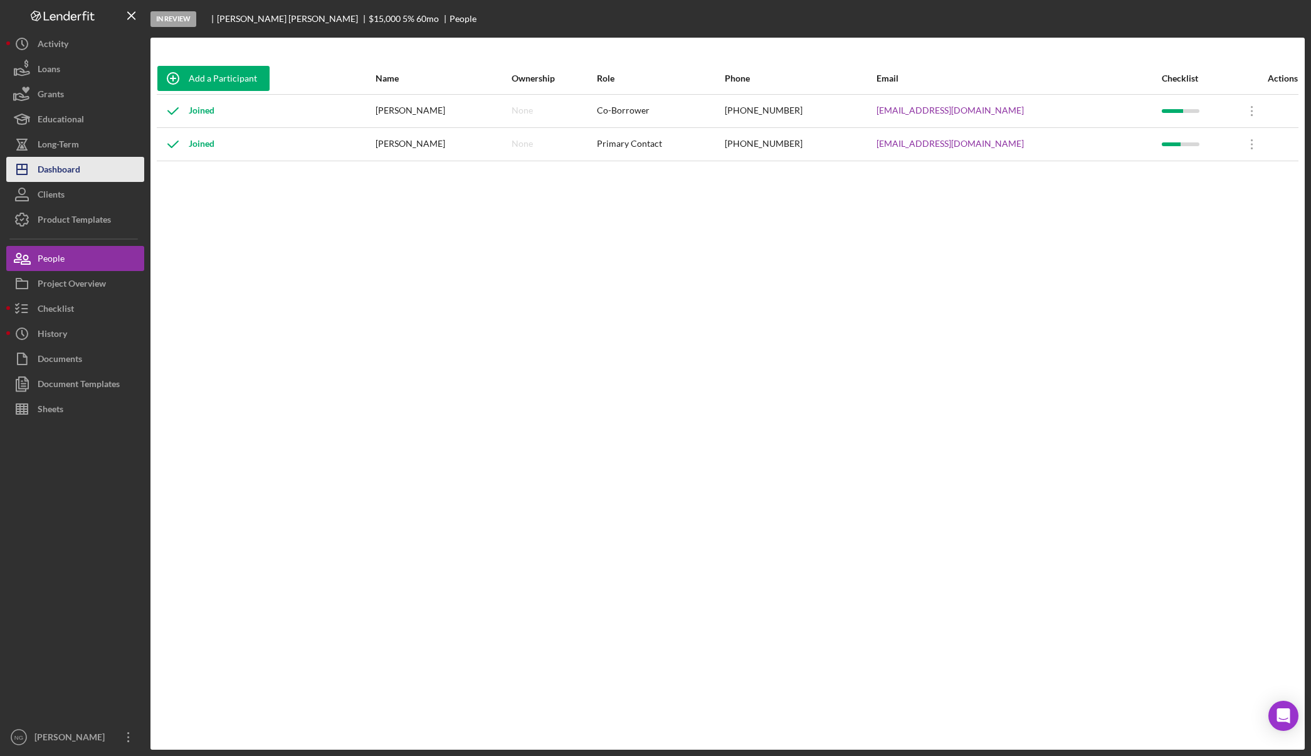
click at [65, 177] on div "Dashboard" at bounding box center [59, 171] width 43 height 28
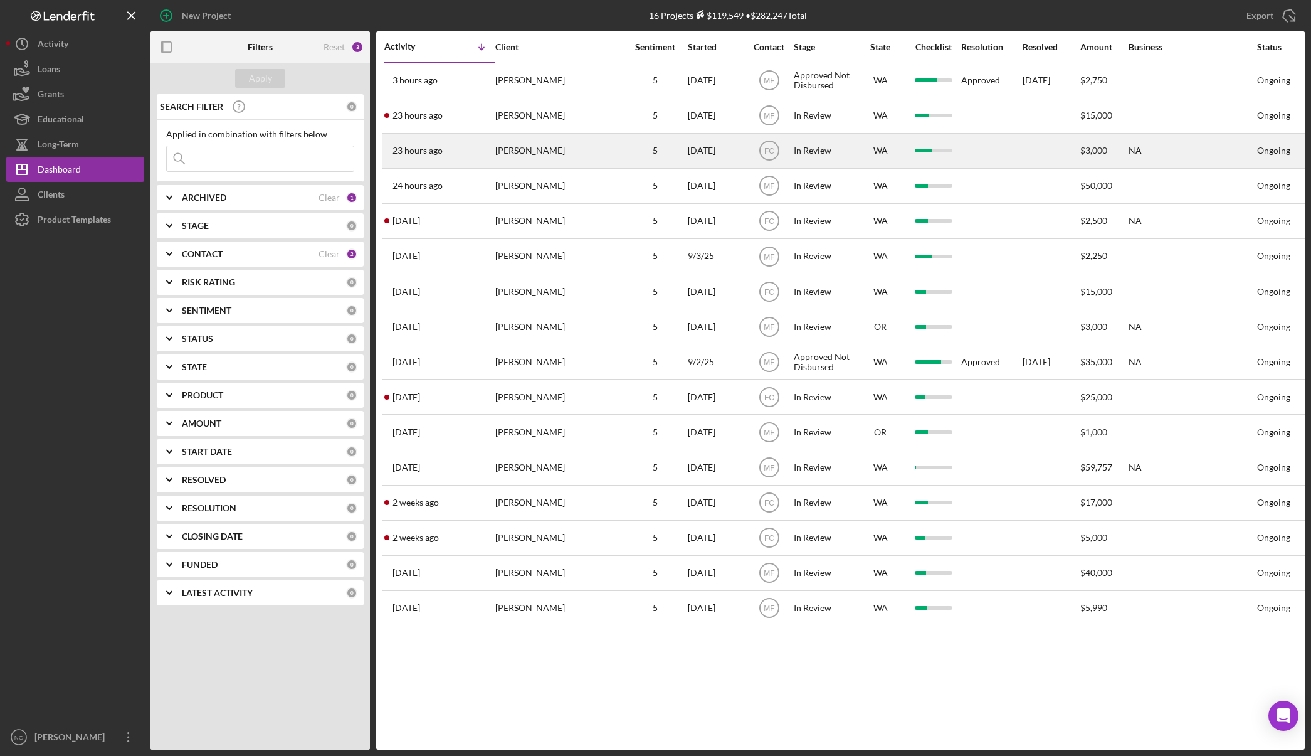
click at [705, 161] on div "[DATE]" at bounding box center [716, 150] width 56 height 33
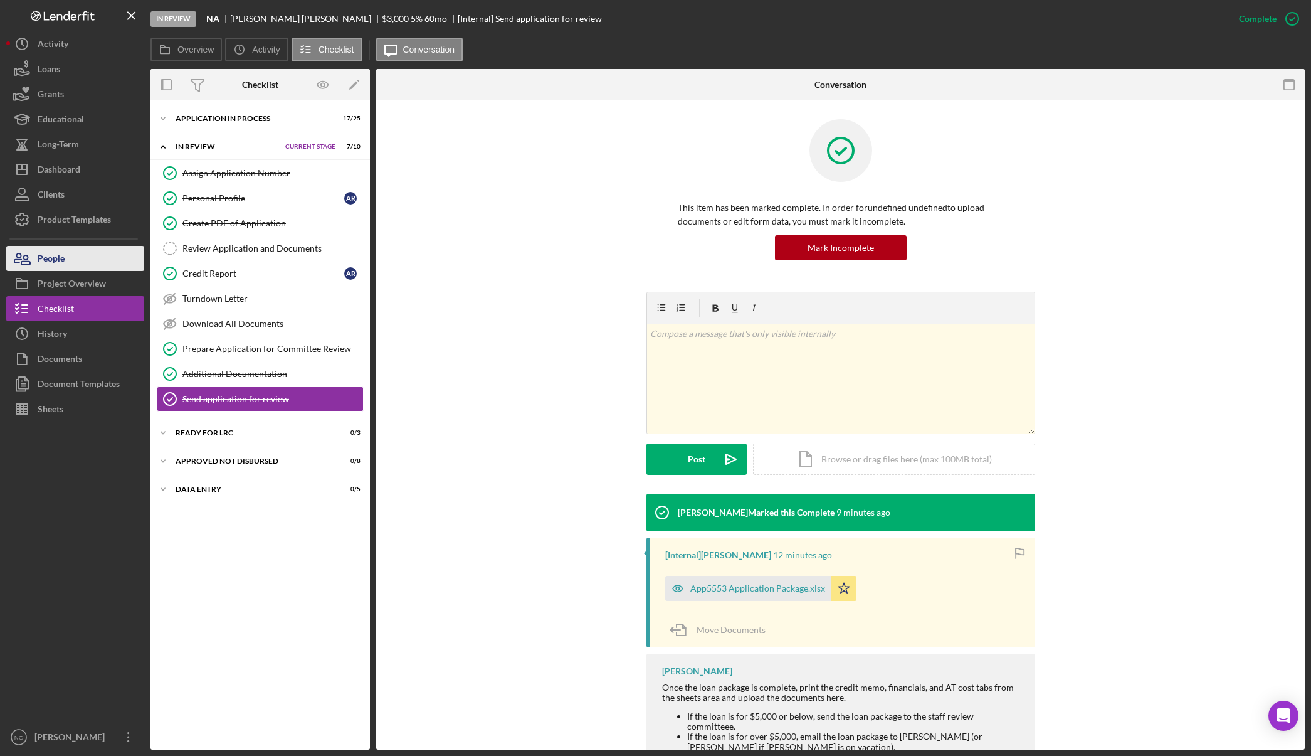
click at [92, 257] on button "People" at bounding box center [75, 258] width 138 height 25
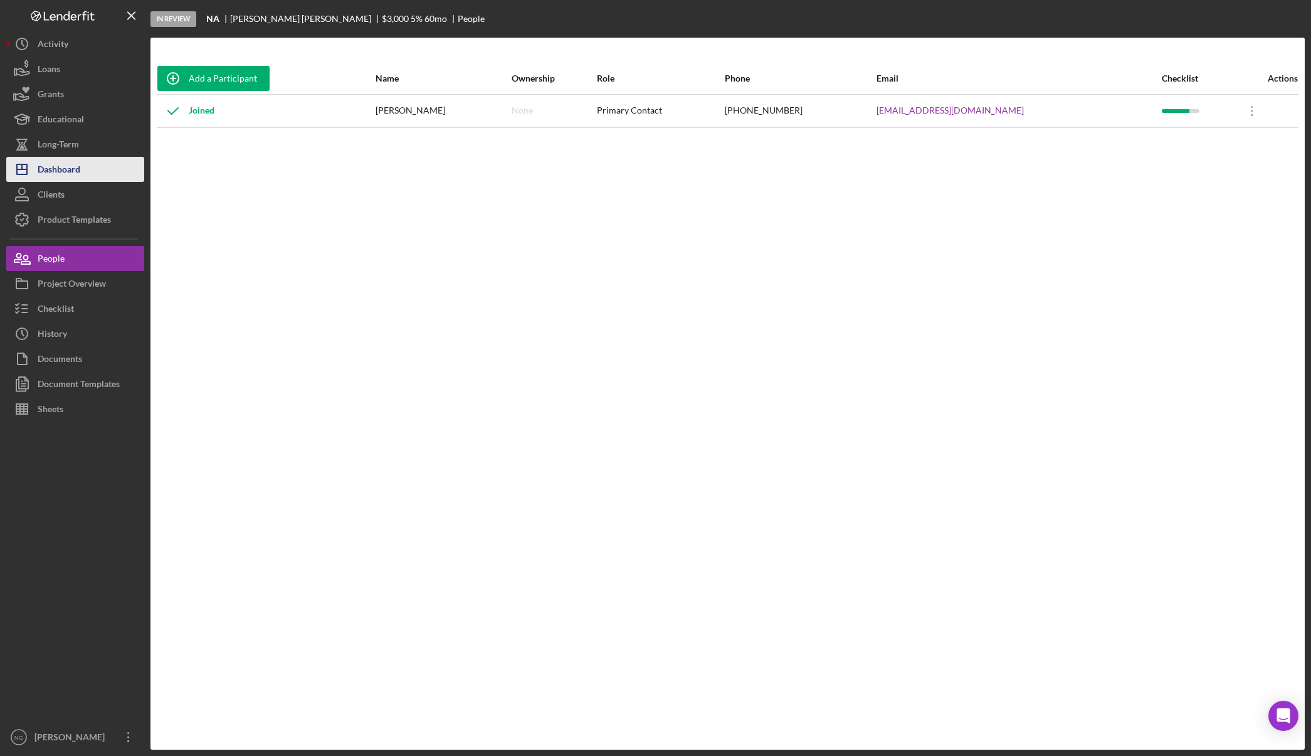
click at [74, 166] on div "Dashboard" at bounding box center [59, 171] width 43 height 28
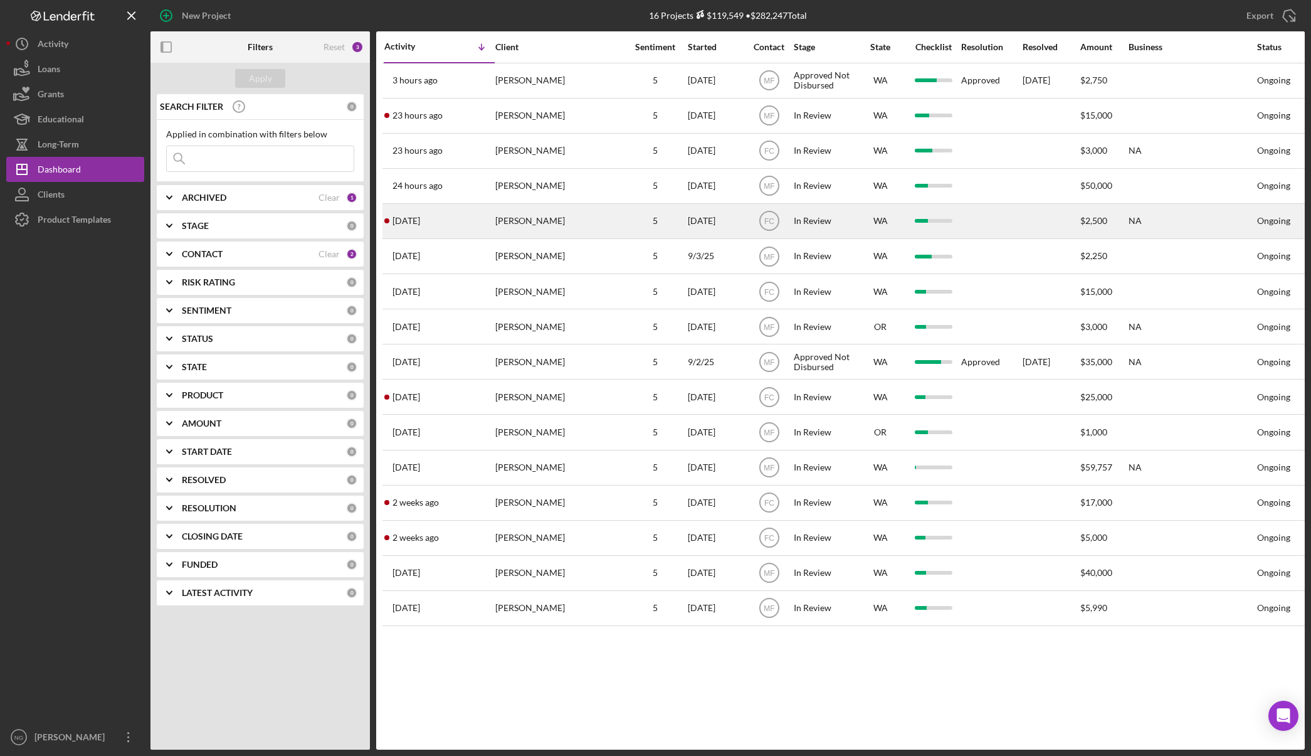
click at [694, 220] on div "[DATE]" at bounding box center [716, 220] width 56 height 33
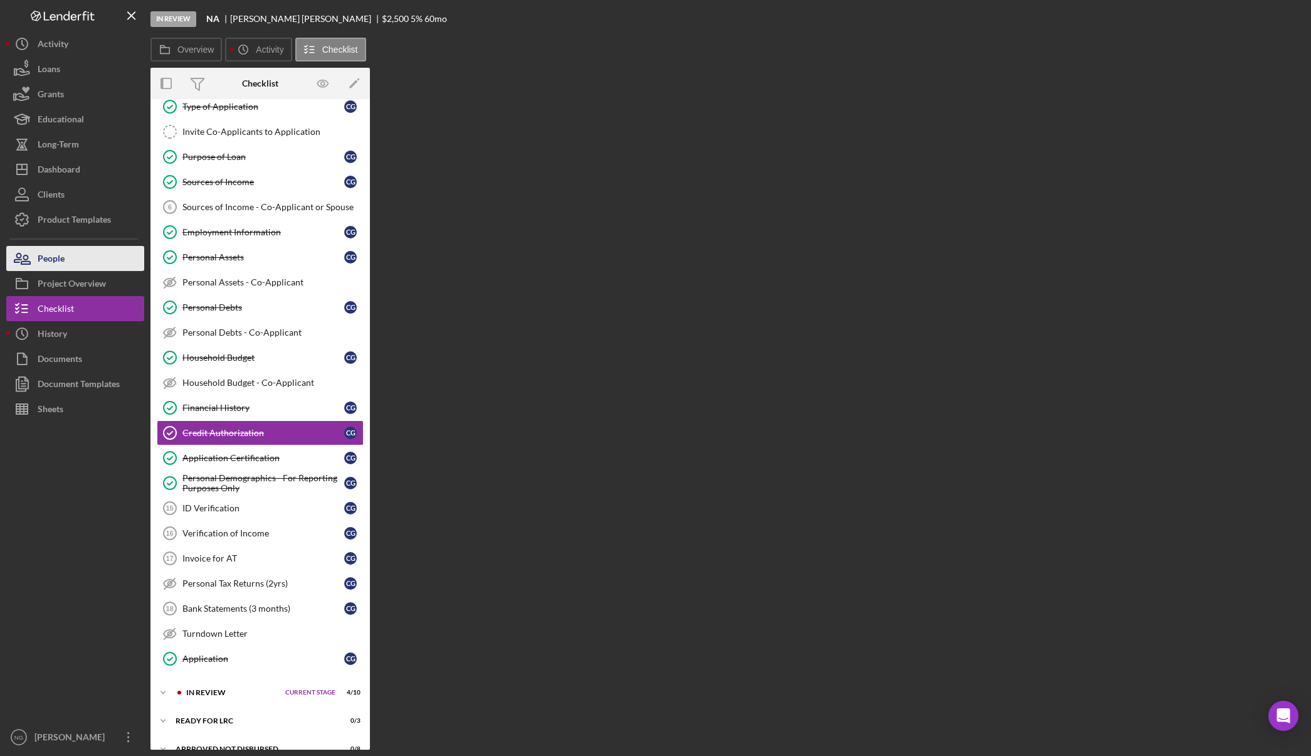
scroll to position [96, 0]
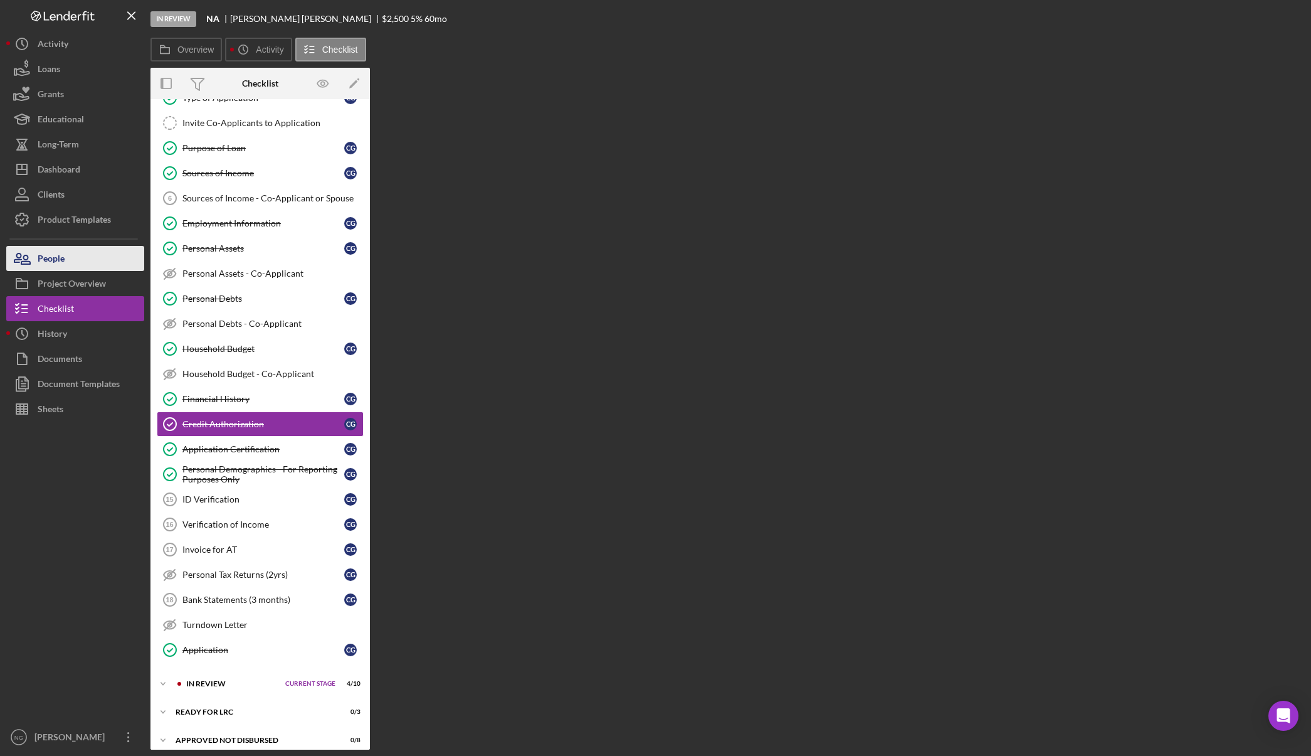
click at [110, 262] on button "People" at bounding box center [75, 258] width 138 height 25
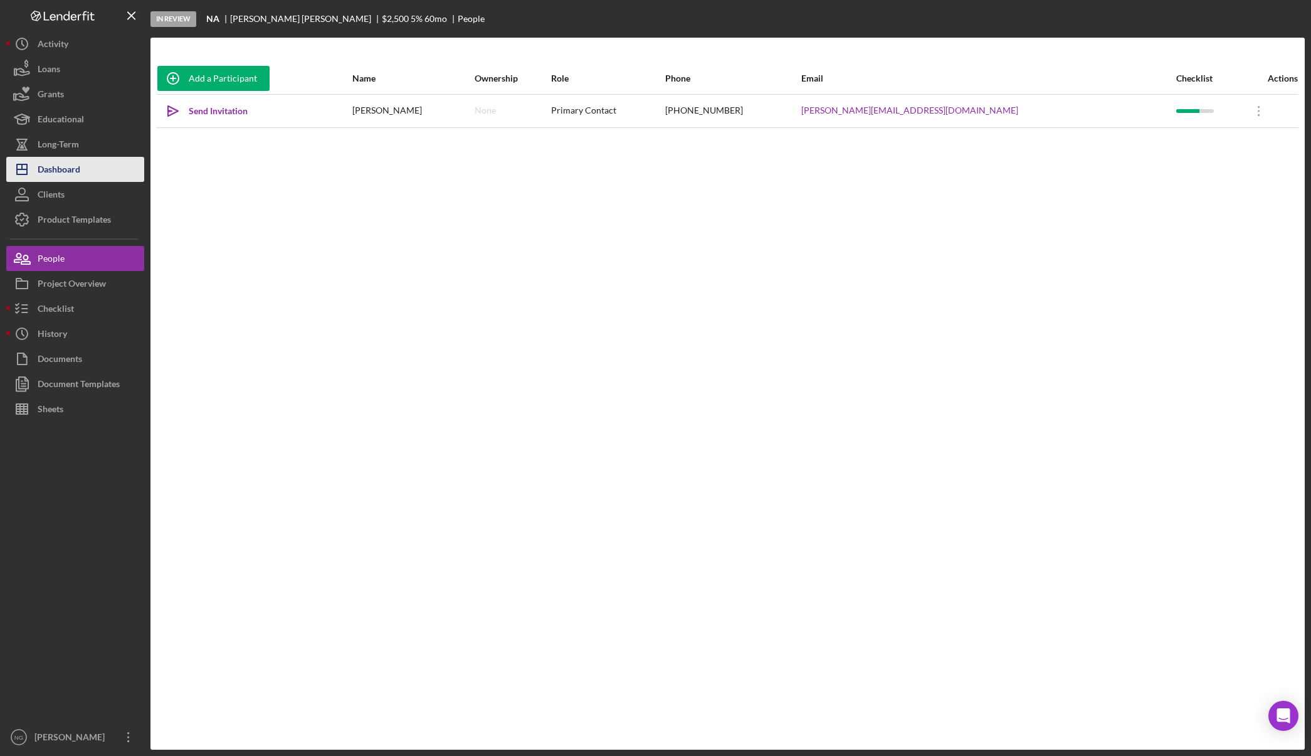
click at [73, 166] on div "Dashboard" at bounding box center [59, 171] width 43 height 28
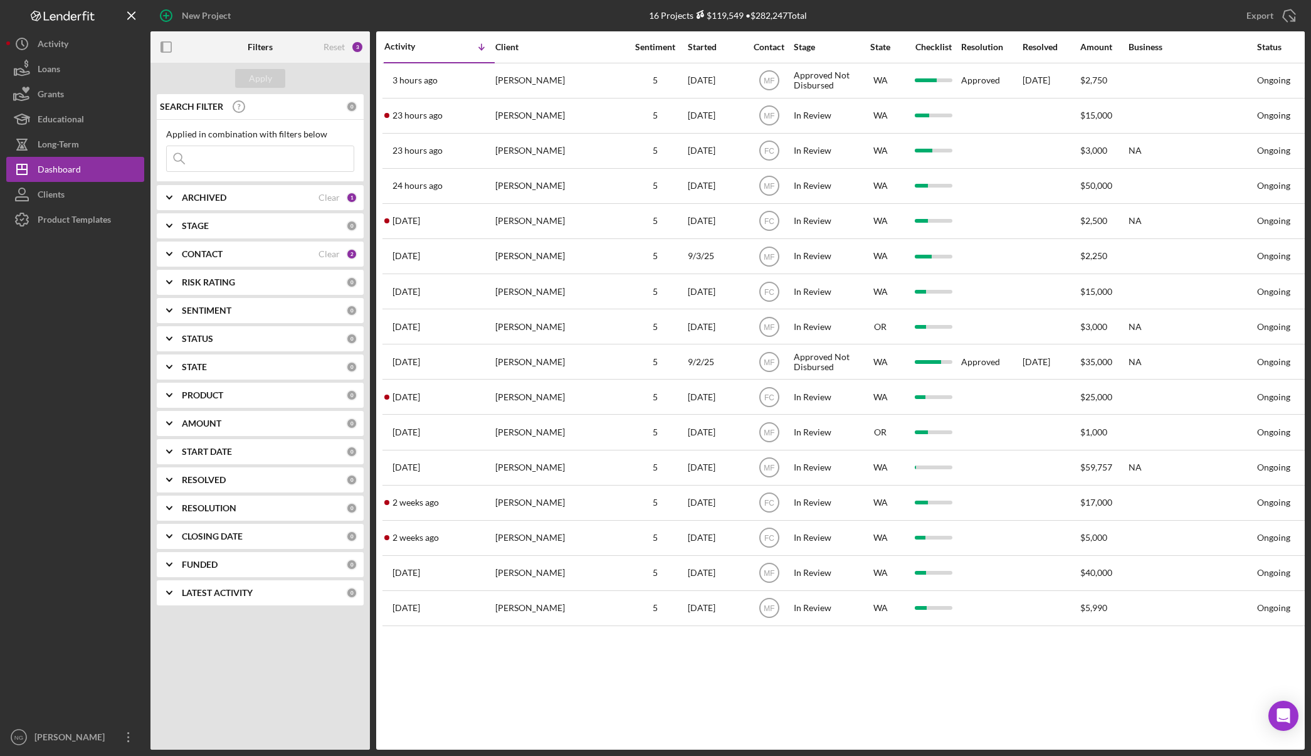
click at [81, 477] on div at bounding box center [75, 478] width 138 height 492
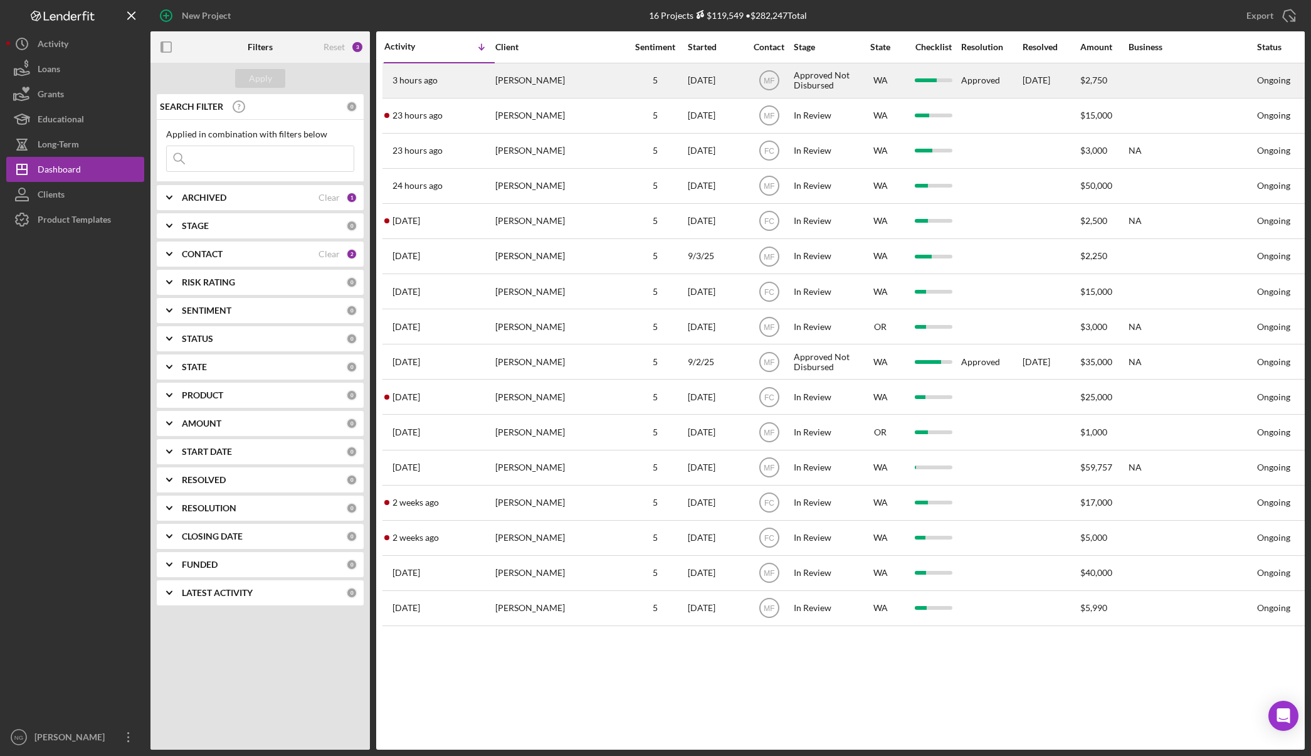
click at [465, 87] on div "3 hours ago David Schoonover" at bounding box center [439, 80] width 110 height 33
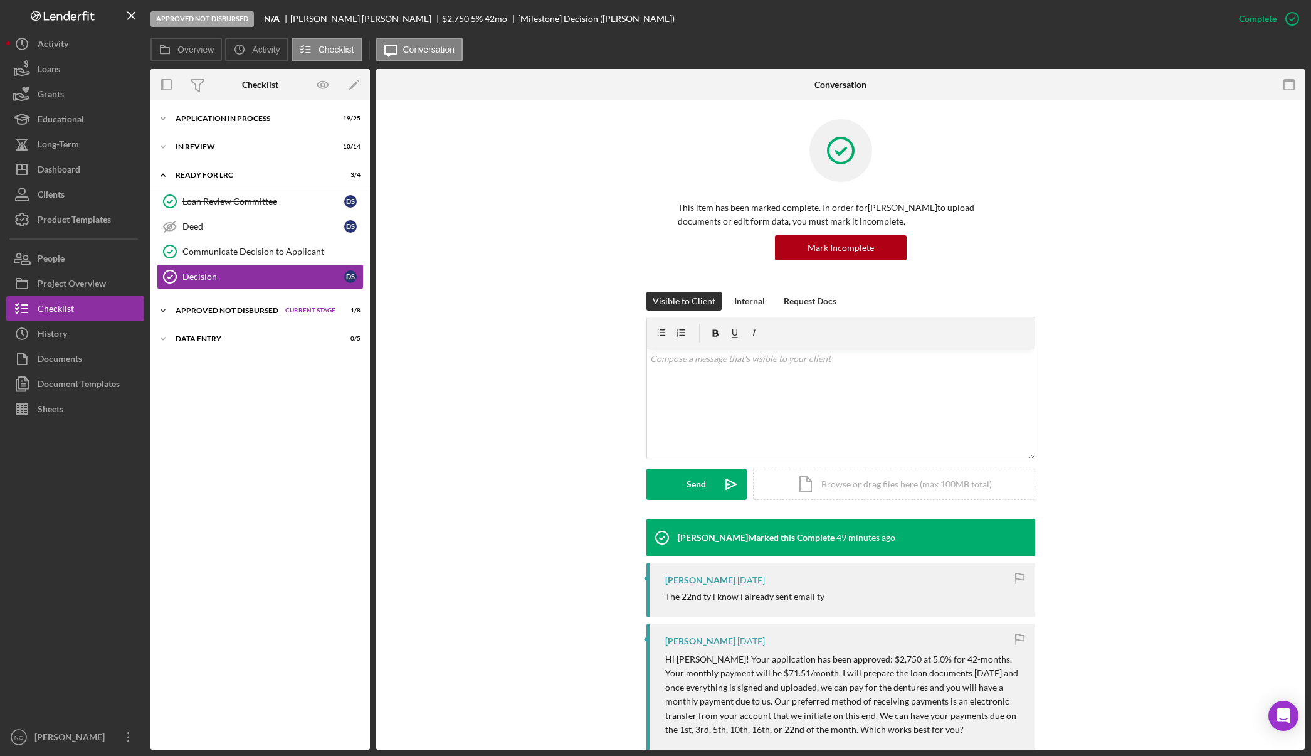
click at [214, 314] on div "Approved Not Disbursed" at bounding box center [227, 311] width 103 height 8
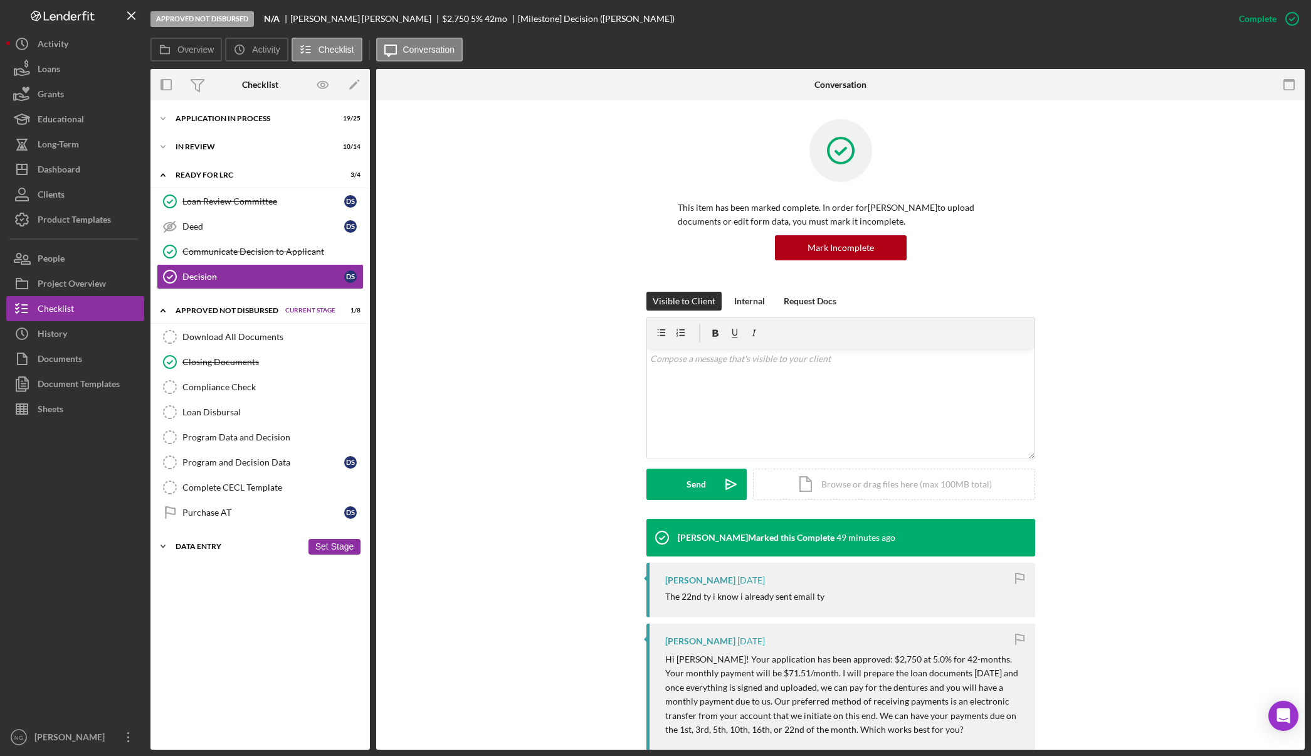
click at [207, 548] on div "Data Entry" at bounding box center [239, 547] width 127 height 8
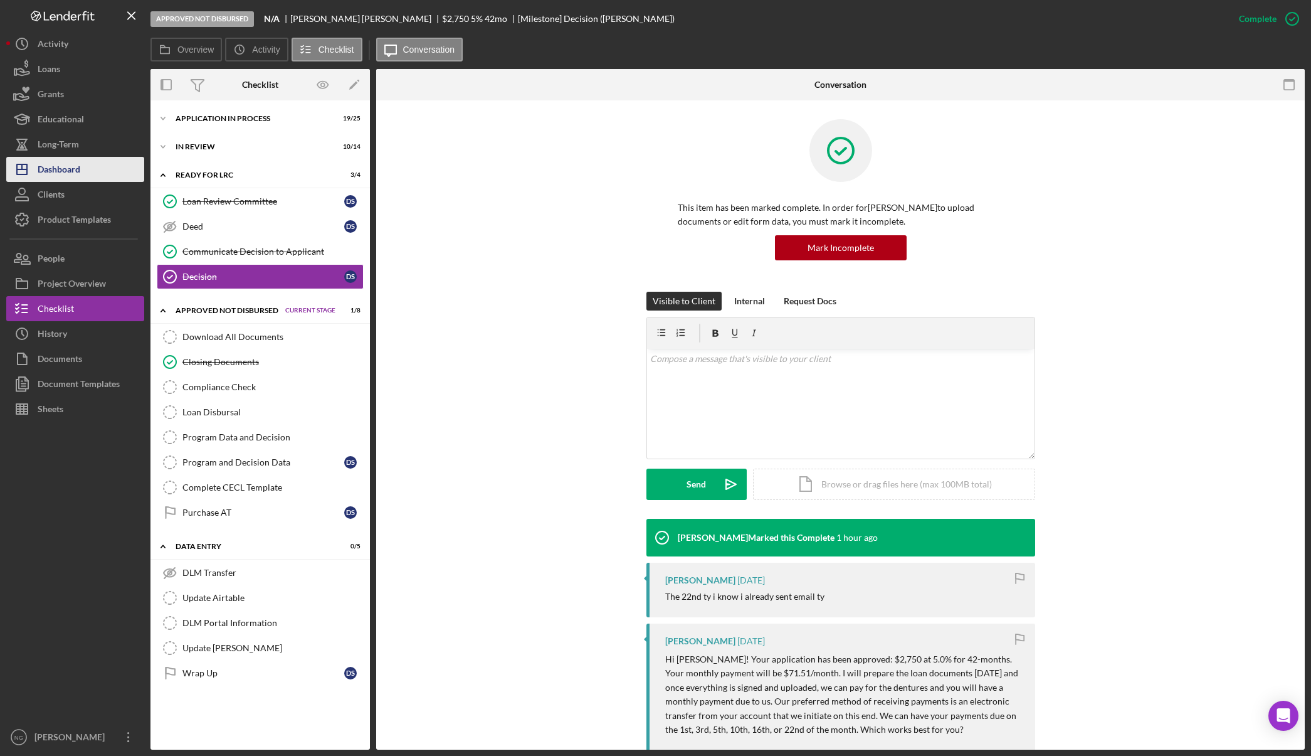
click at [80, 172] on div "Dashboard" at bounding box center [59, 171] width 43 height 28
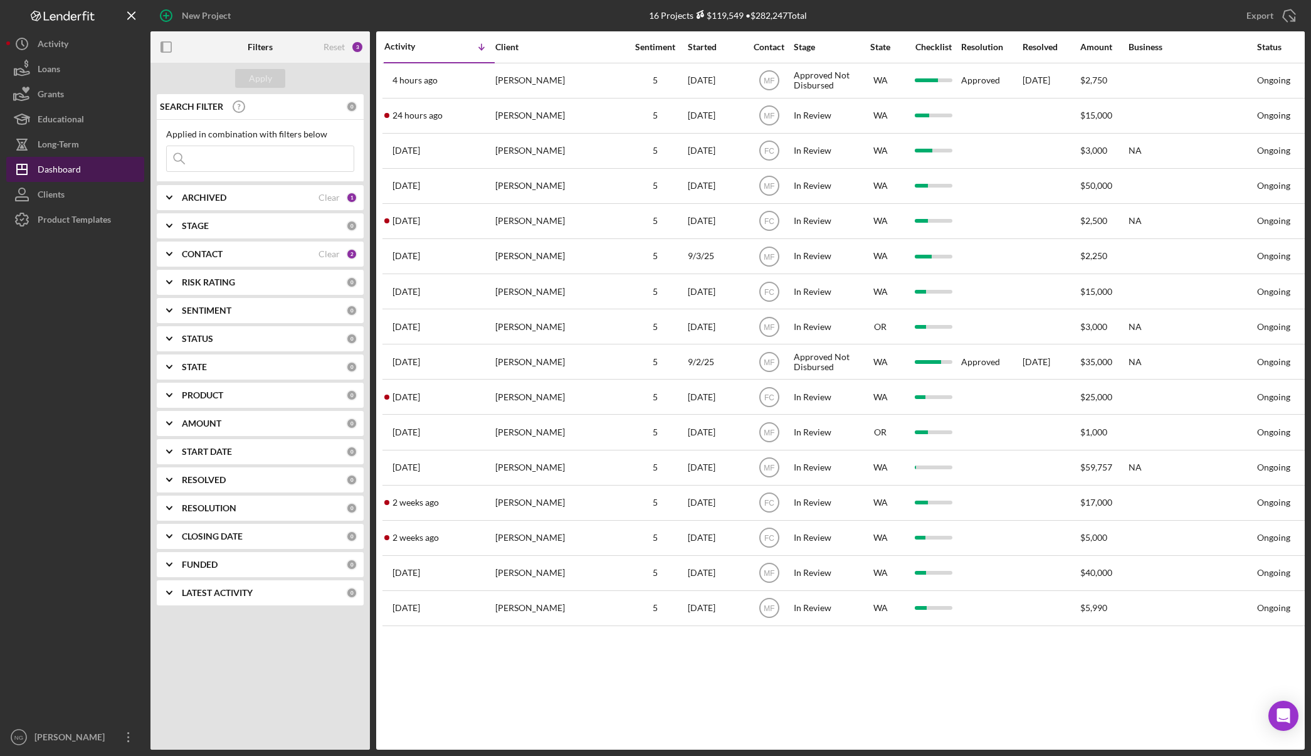
click at [84, 167] on button "Icon/Dashboard Dashboard" at bounding box center [75, 169] width 138 height 25
click at [329, 251] on div "Clear" at bounding box center [329, 254] width 21 height 10
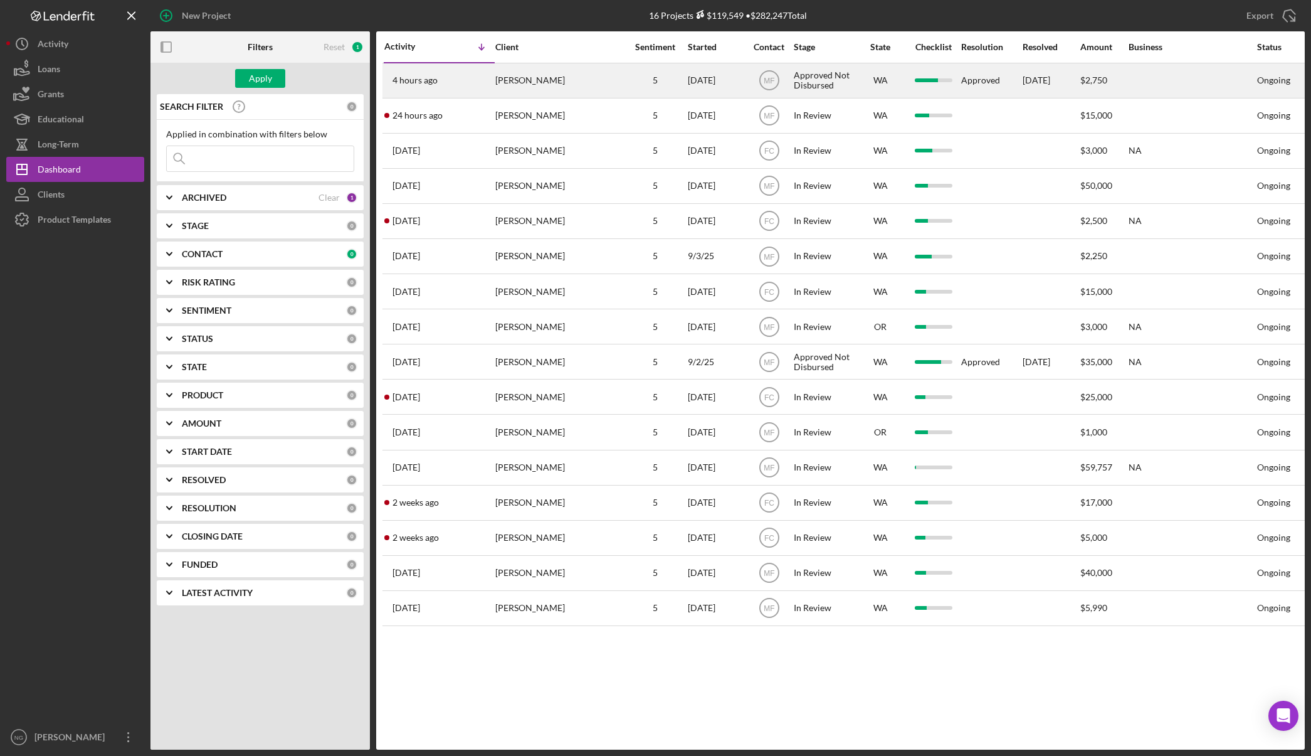
click at [554, 78] on div "David Schoonover" at bounding box center [557, 80] width 125 height 33
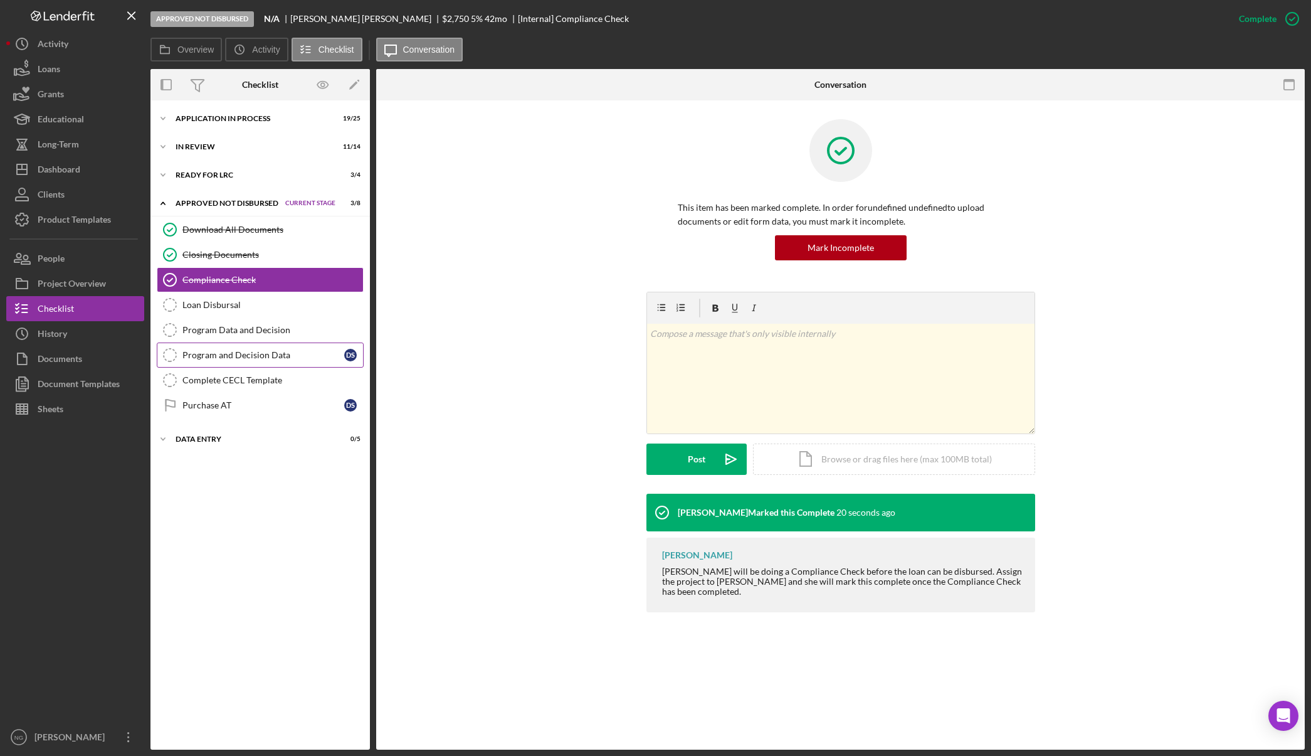
click at [262, 360] on div "Program and Decision Data" at bounding box center [264, 355] width 162 height 10
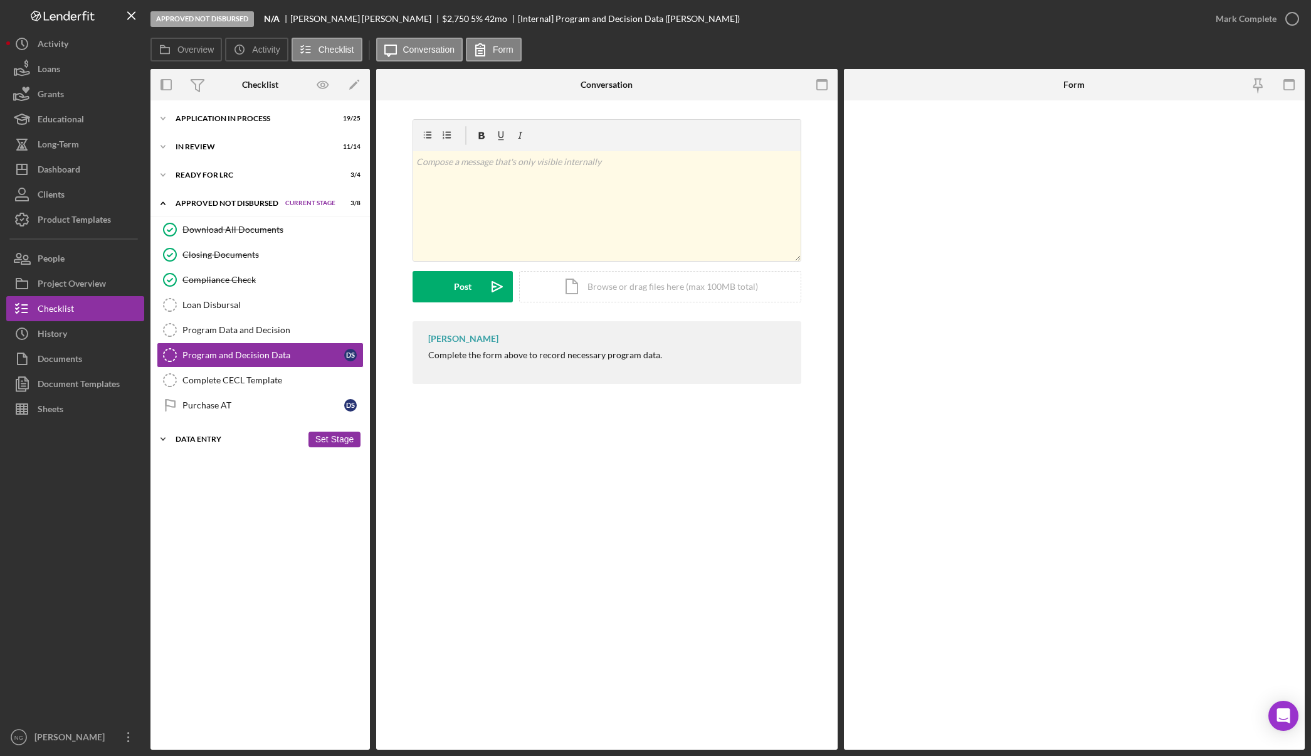
click at [220, 441] on div "Data Entry" at bounding box center [239, 439] width 127 height 8
click at [98, 540] on div at bounding box center [75, 572] width 138 height 303
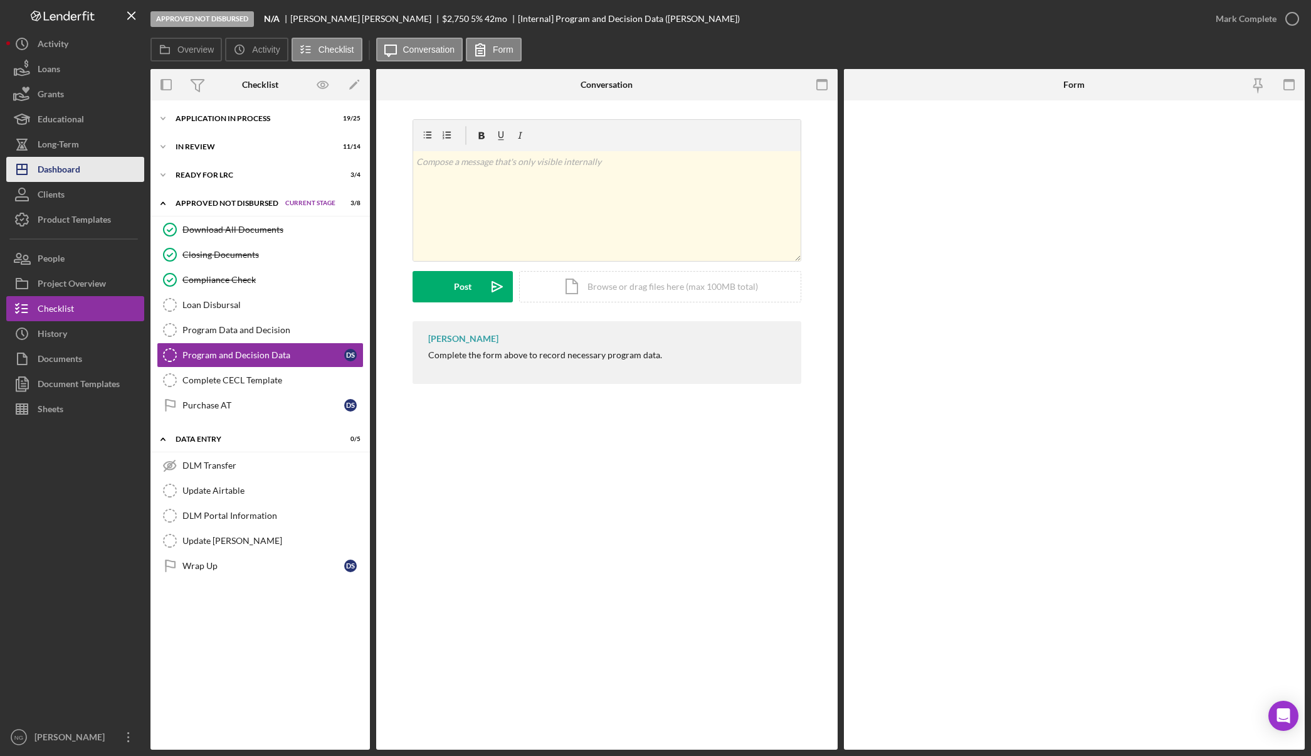
click at [85, 179] on button "Icon/Dashboard Dashboard" at bounding box center [75, 169] width 138 height 25
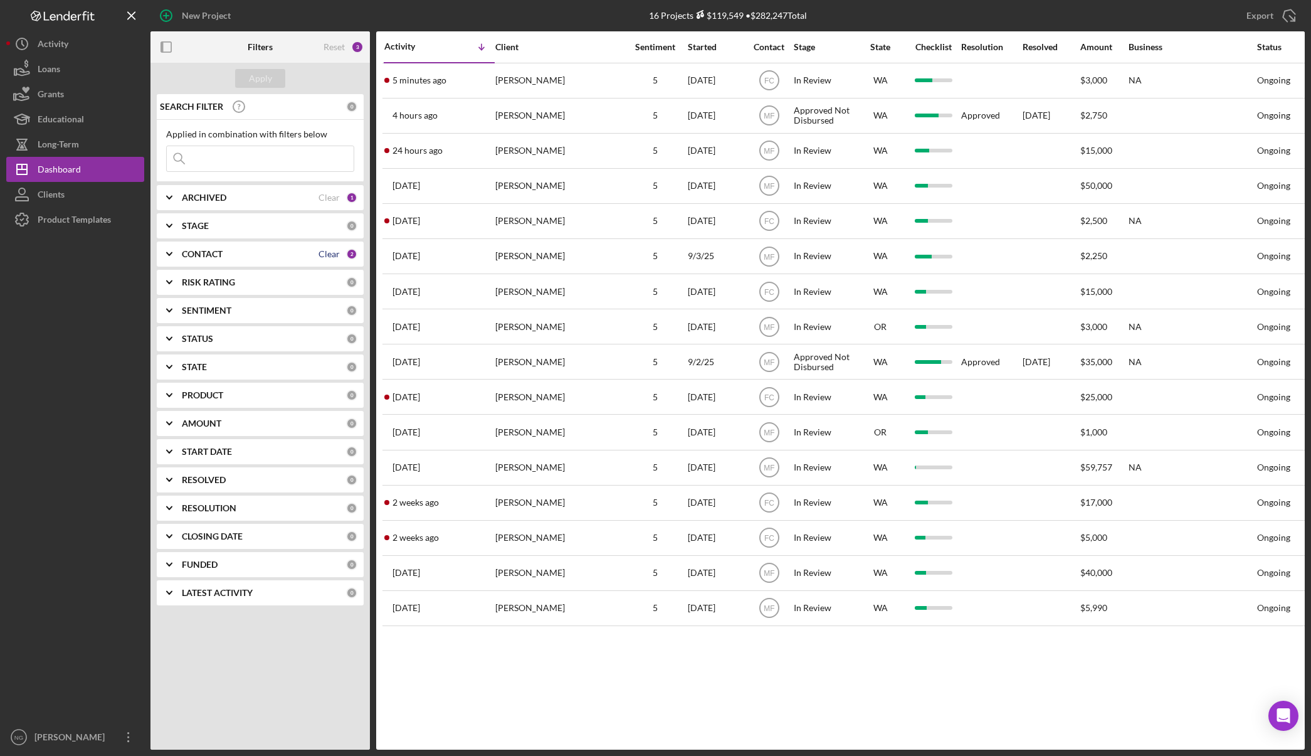
click at [334, 258] on div "Clear" at bounding box center [329, 254] width 21 height 10
click at [273, 78] on button "Apply" at bounding box center [260, 78] width 50 height 19
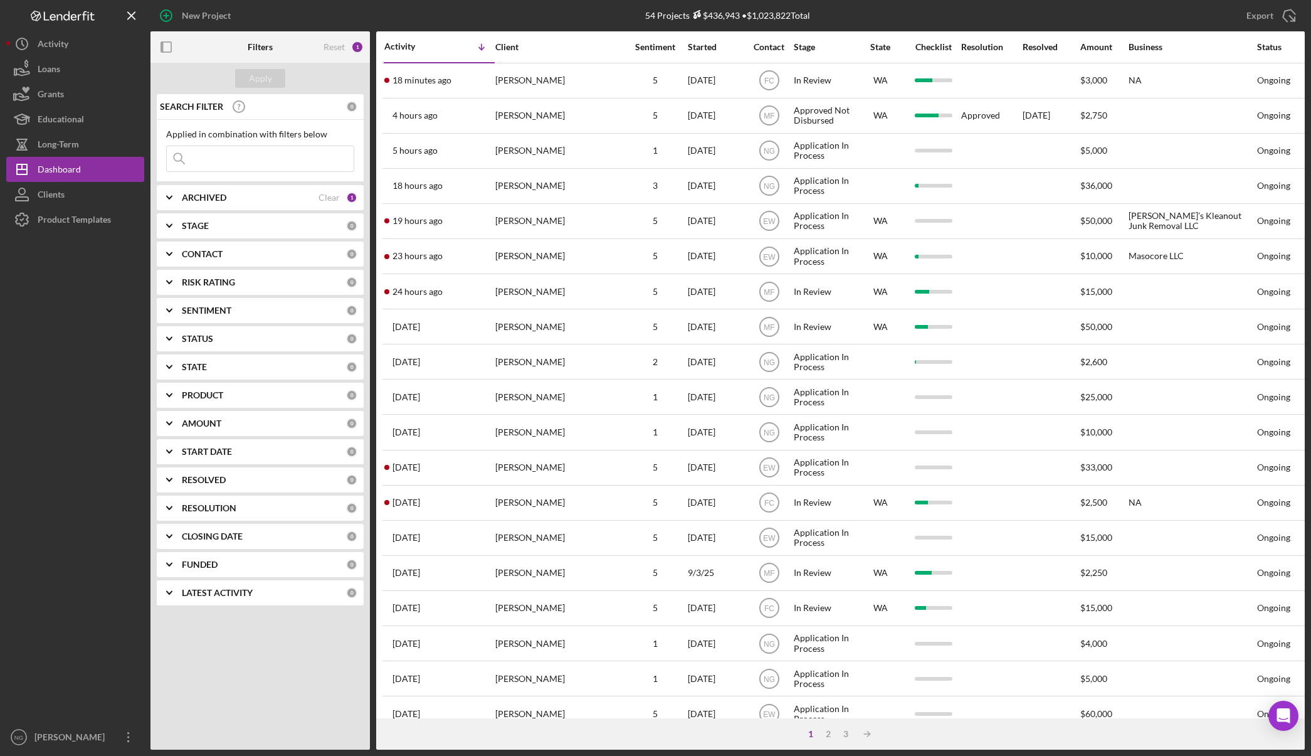
click at [335, 254] on div "CONTACT" at bounding box center [264, 254] width 164 height 10
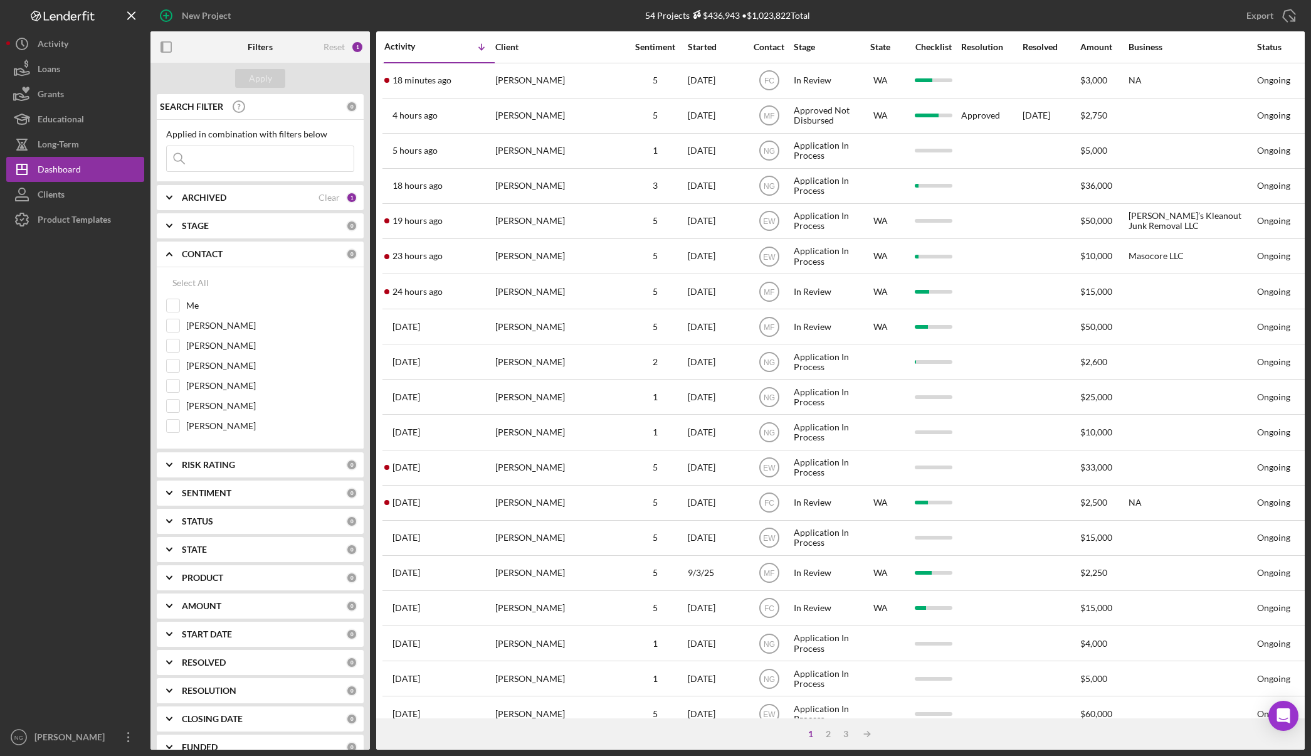
click at [215, 50] on div at bounding box center [187, 46] width 73 height 31
